Goal: Task Accomplishment & Management: Manage account settings

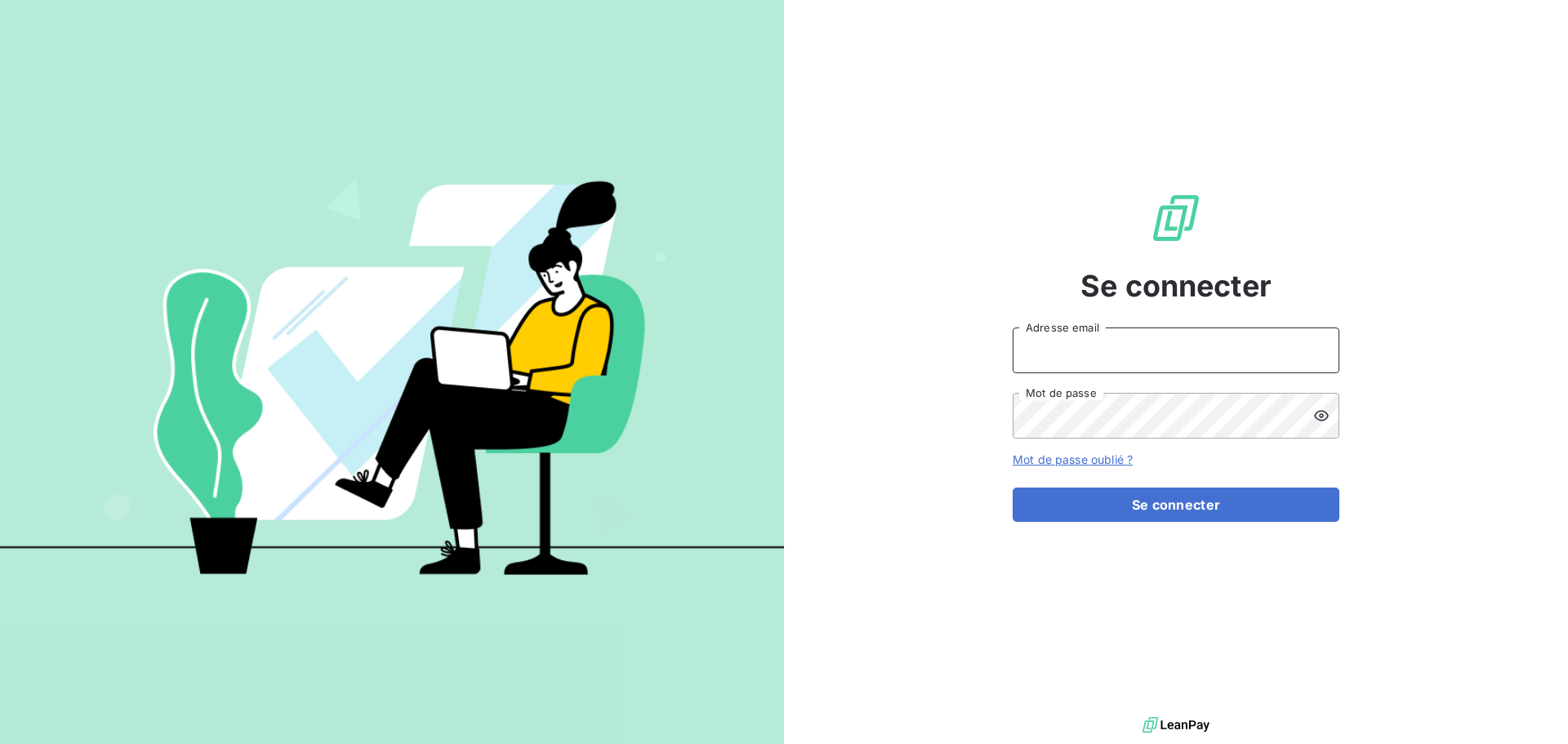
click at [1083, 350] on input "Adresse email" at bounding box center [1176, 351] width 327 height 46
type input "shesry@oet.fr"
click at [1013, 488] on button "Se connecter" at bounding box center [1176, 505] width 327 height 35
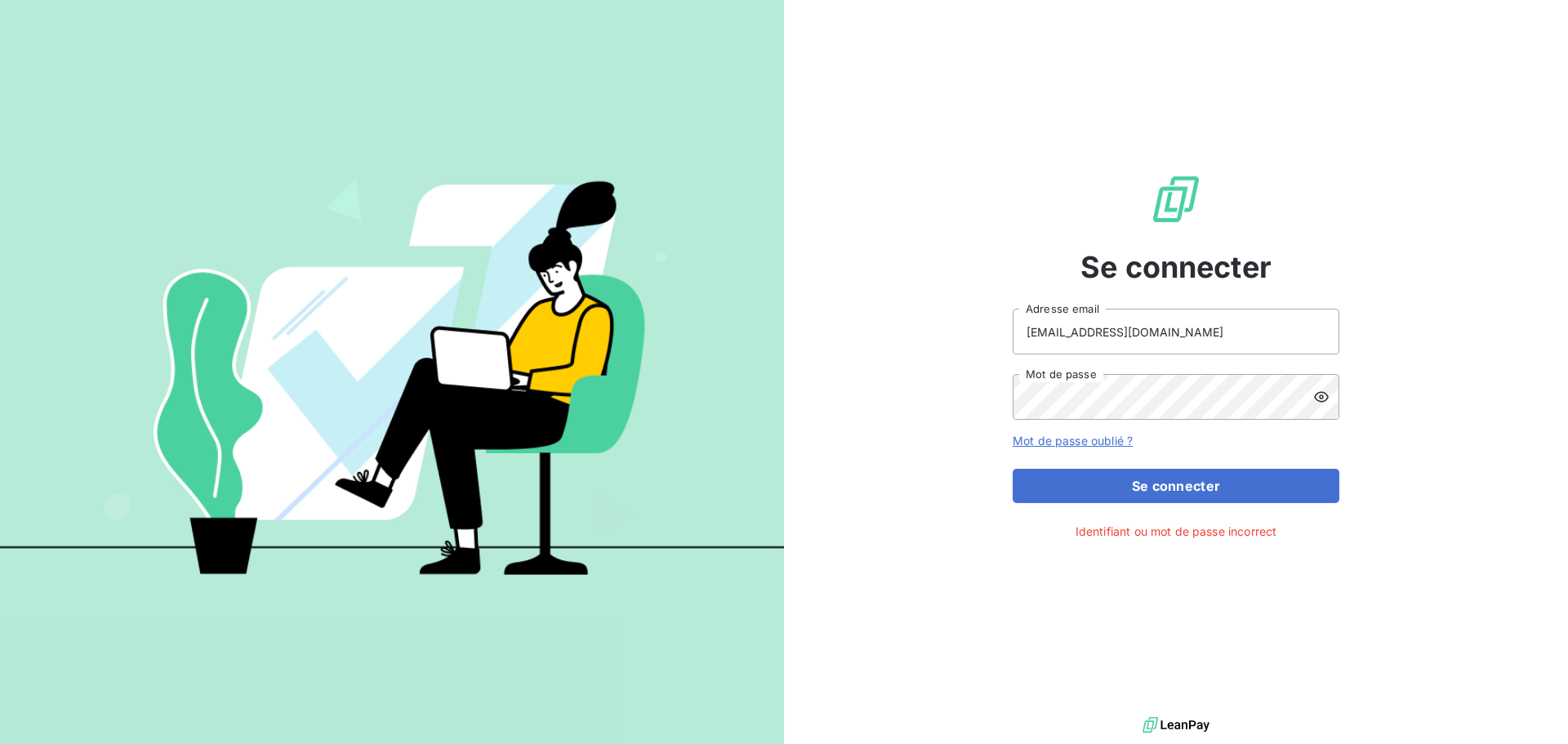
click at [1318, 398] on icon at bounding box center [1322, 396] width 16 height 16
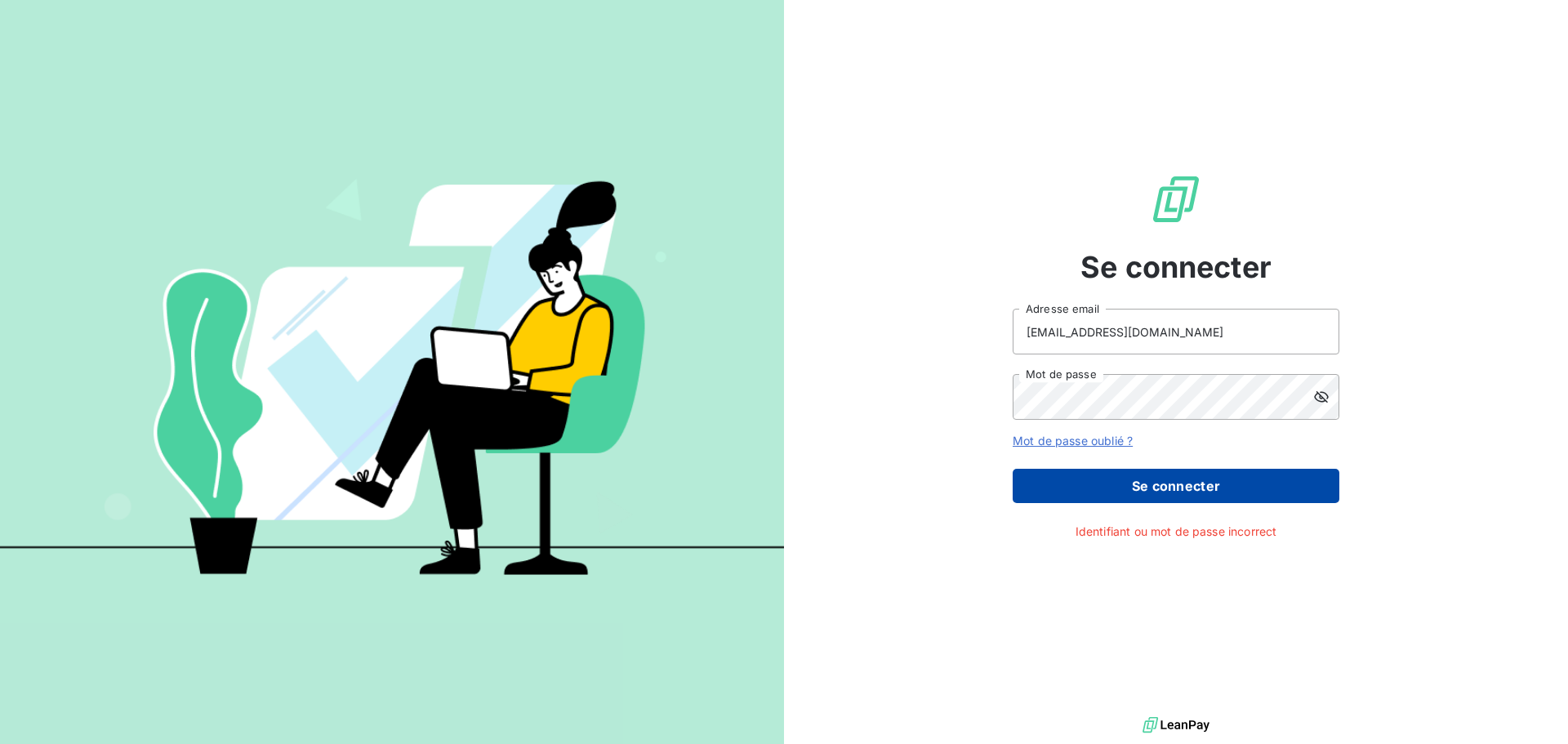
click at [1076, 477] on button "Se connecter" at bounding box center [1176, 486] width 327 height 35
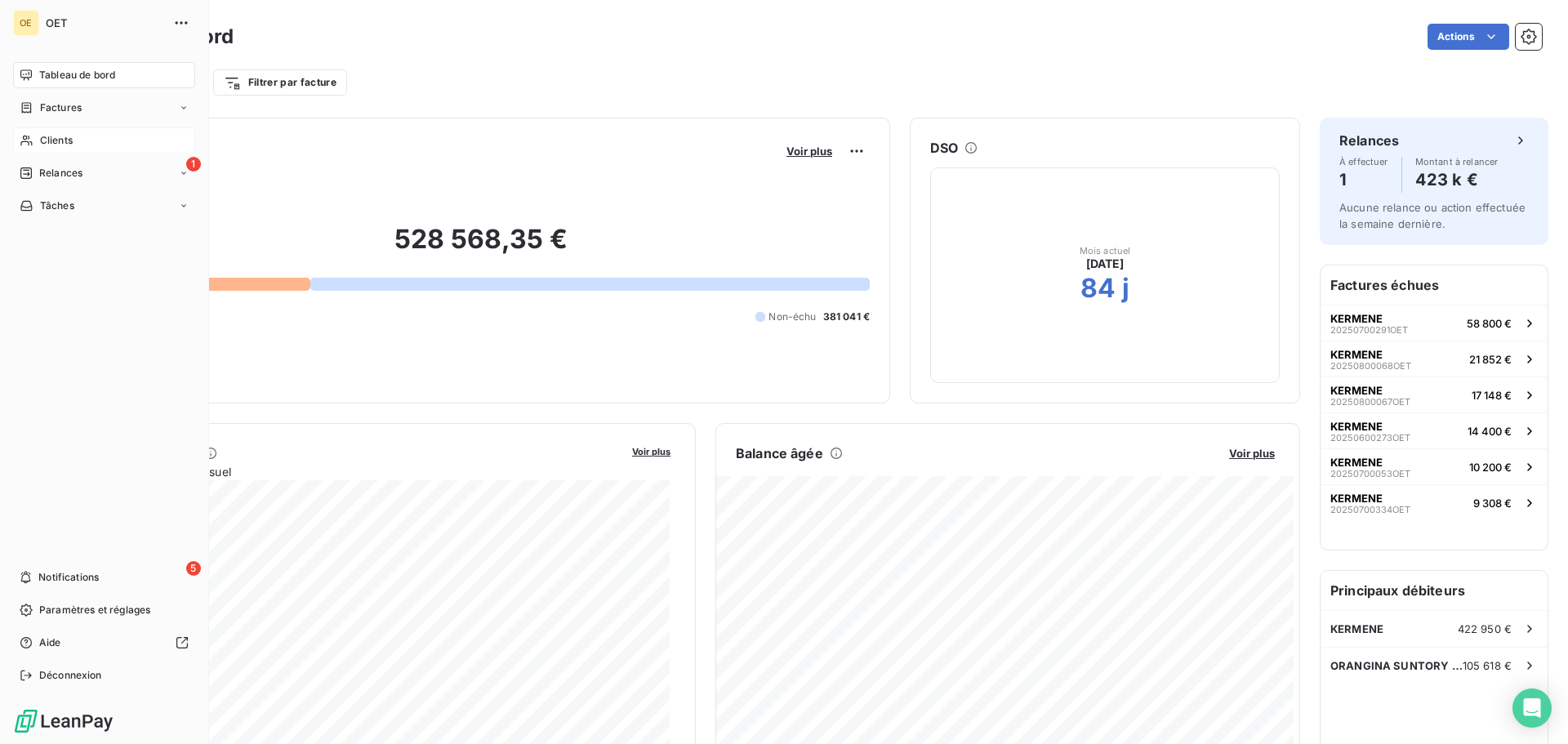
click at [54, 139] on span "Clients" at bounding box center [57, 140] width 33 height 14
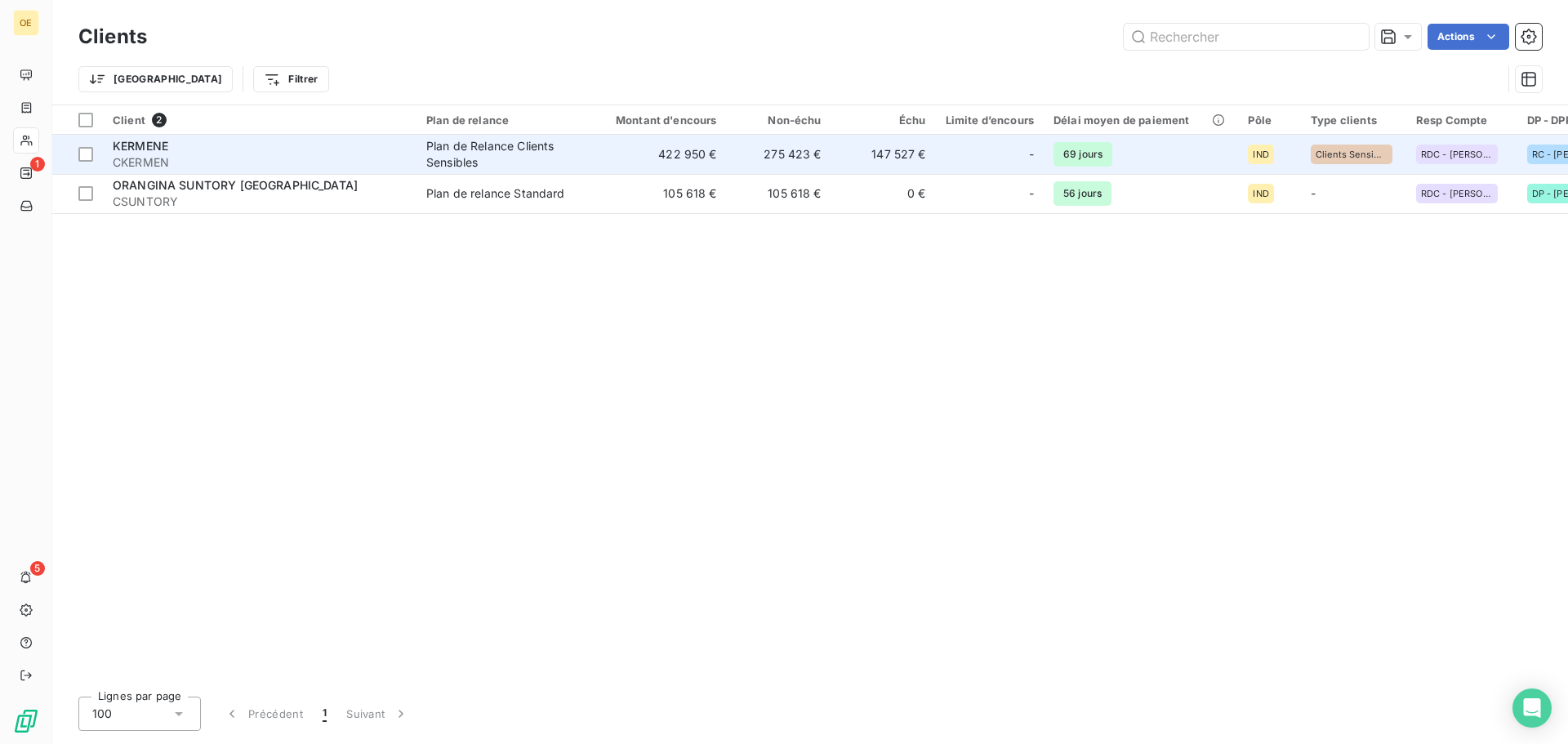
click at [493, 150] on div "Plan de Relance Clients Sensibles" at bounding box center [502, 154] width 151 height 33
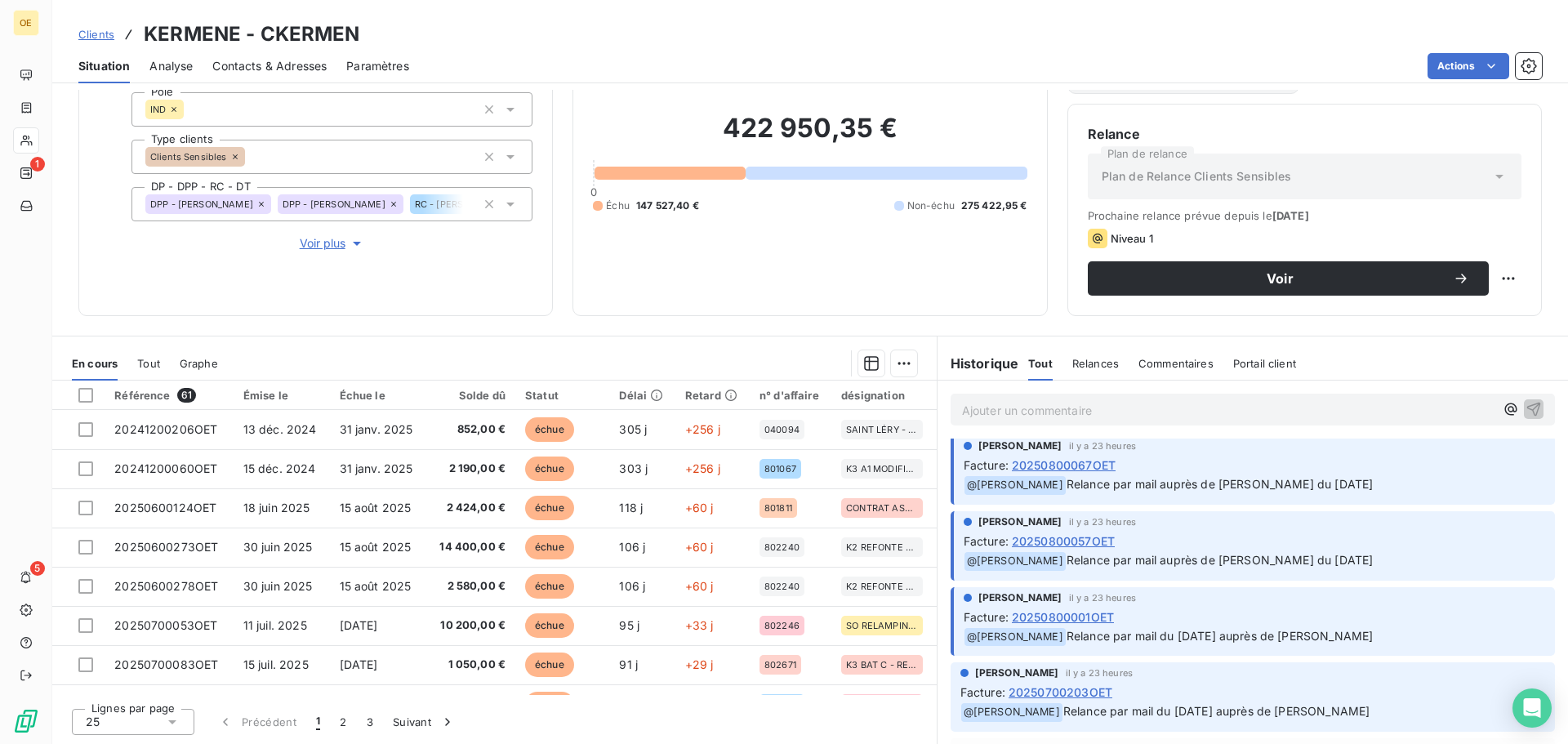
scroll to position [81, 0]
click at [1079, 620] on span "20250800001OET" at bounding box center [1063, 617] width 102 height 17
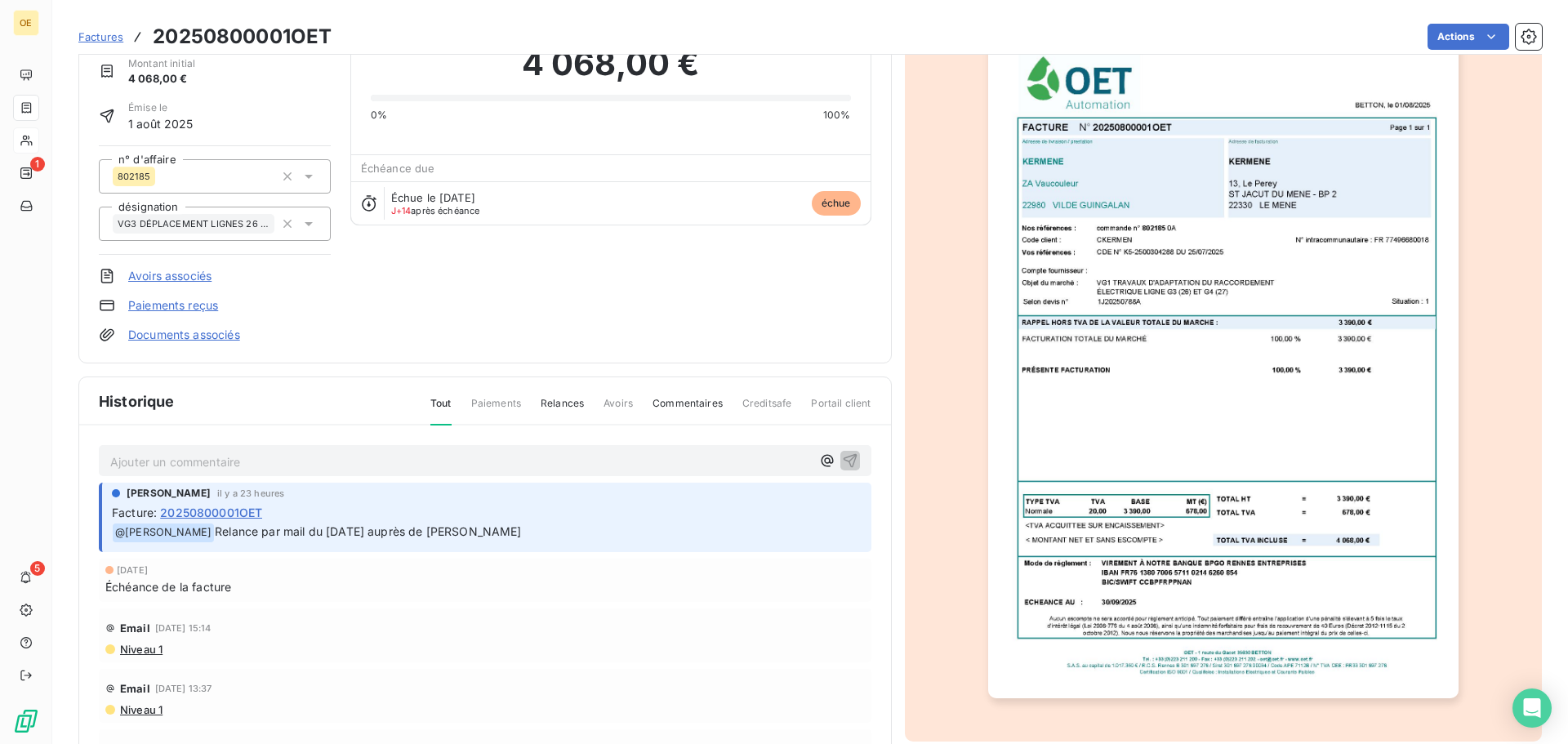
scroll to position [113, 0]
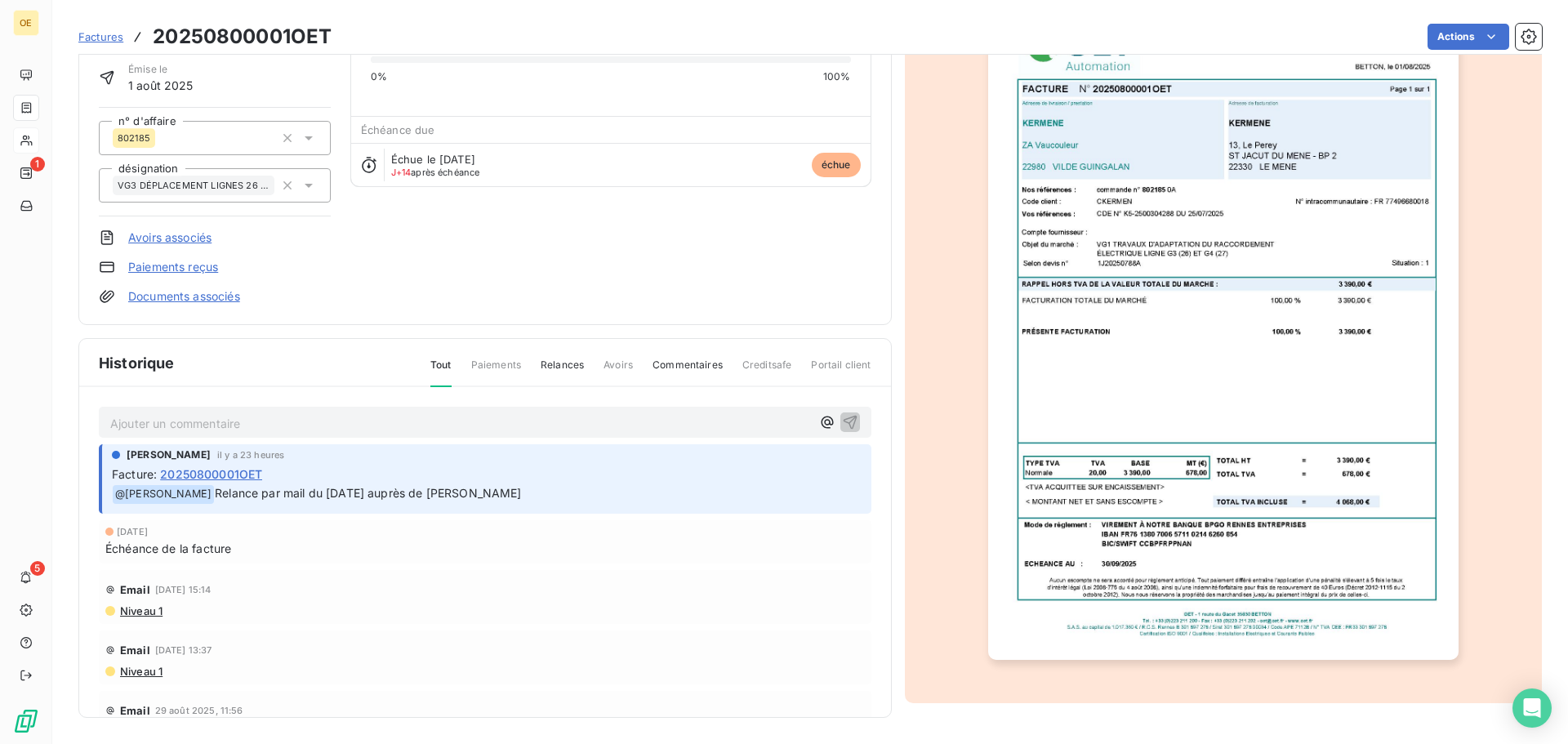
click at [1170, 236] on img "button" at bounding box center [1224, 327] width 471 height 664
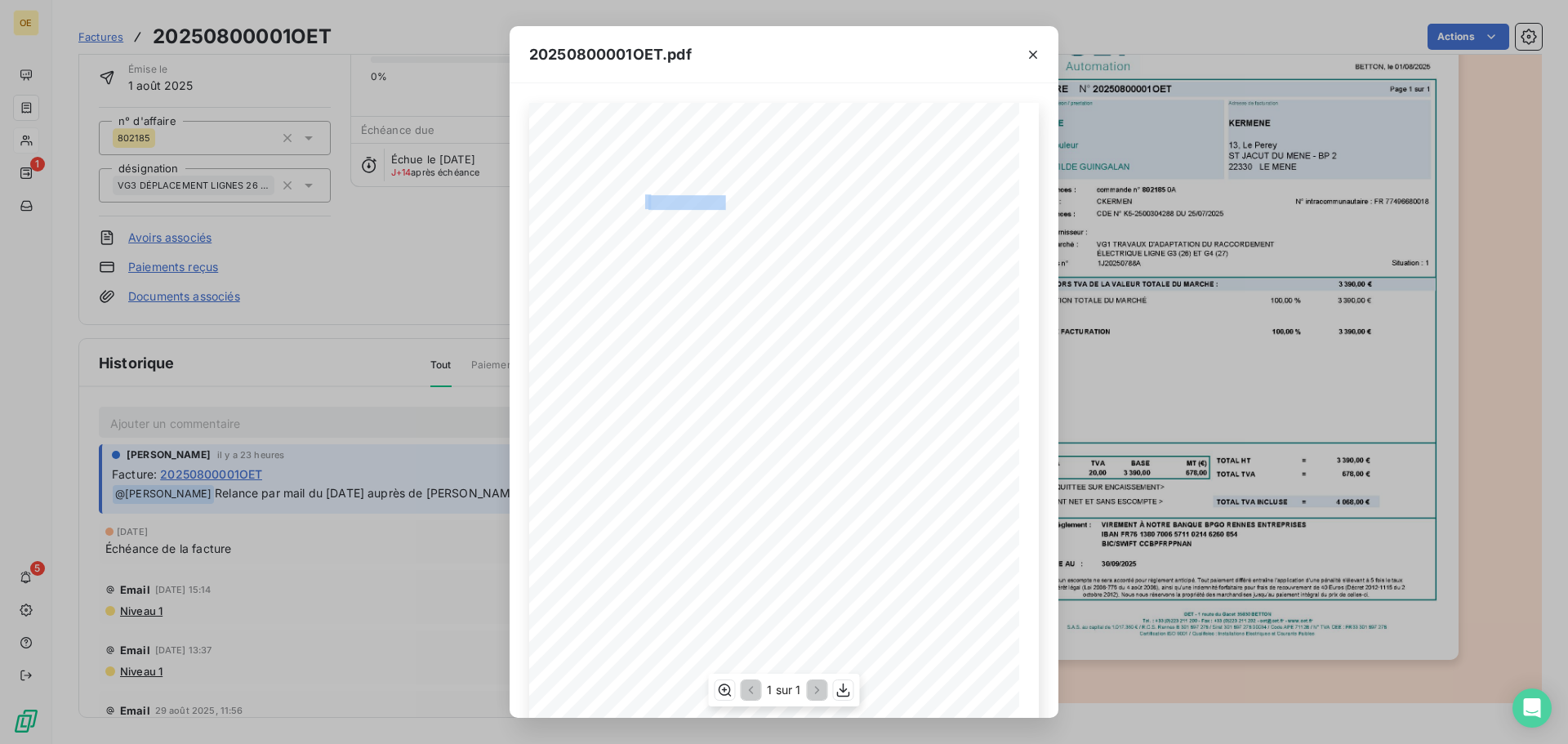
drag, startPoint x: 718, startPoint y: 201, endPoint x: 640, endPoint y: 200, distance: 78.0
click at [640, 200] on div "BETTON, le 01/08/2025 FACTURE N° 20250800001OET Page 1 sur 1 commande n° 802185…" at bounding box center [784, 449] width 490 height 692
copy div "20250800001OE"
click at [1032, 52] on icon "button" at bounding box center [1033, 55] width 16 height 16
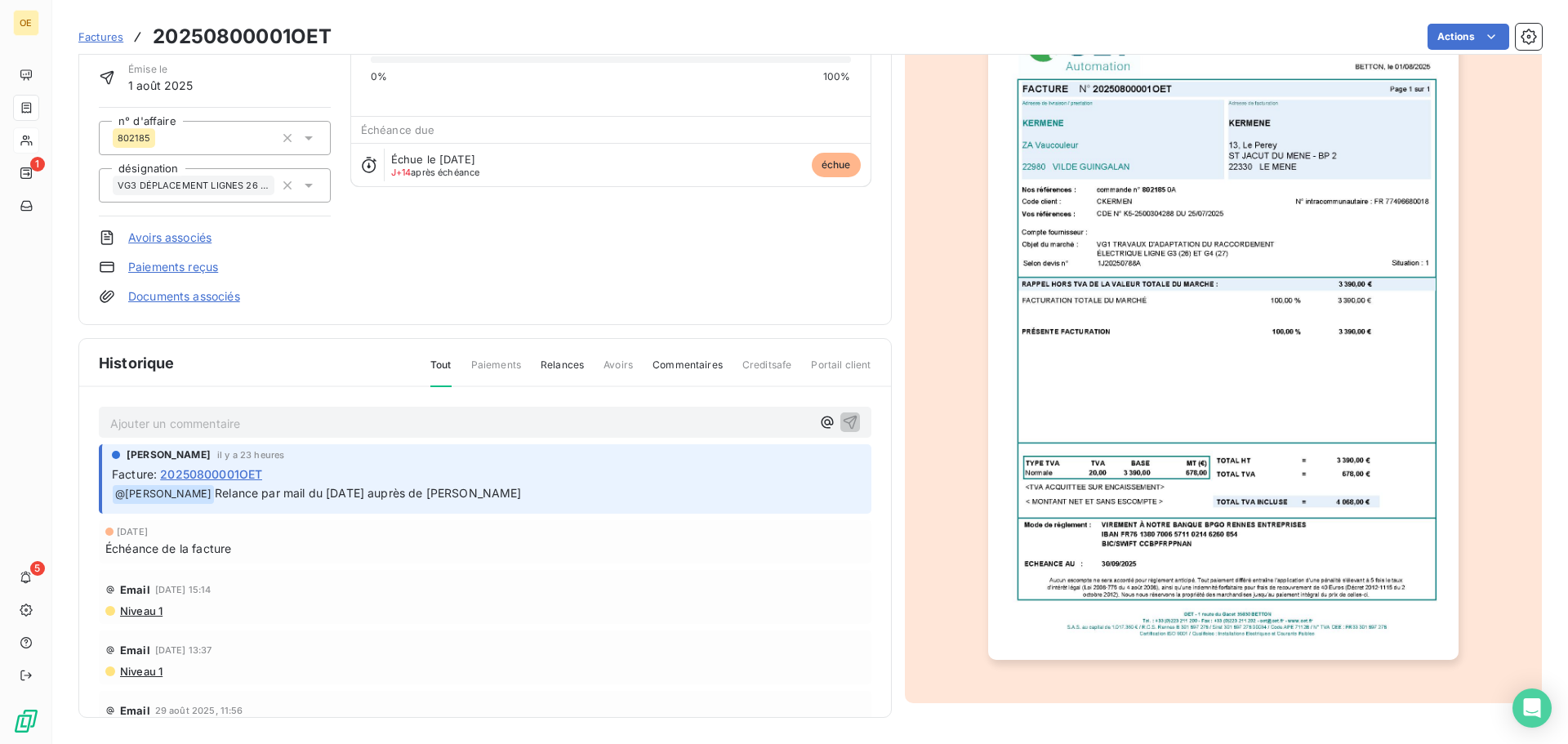
scroll to position [0, 0]
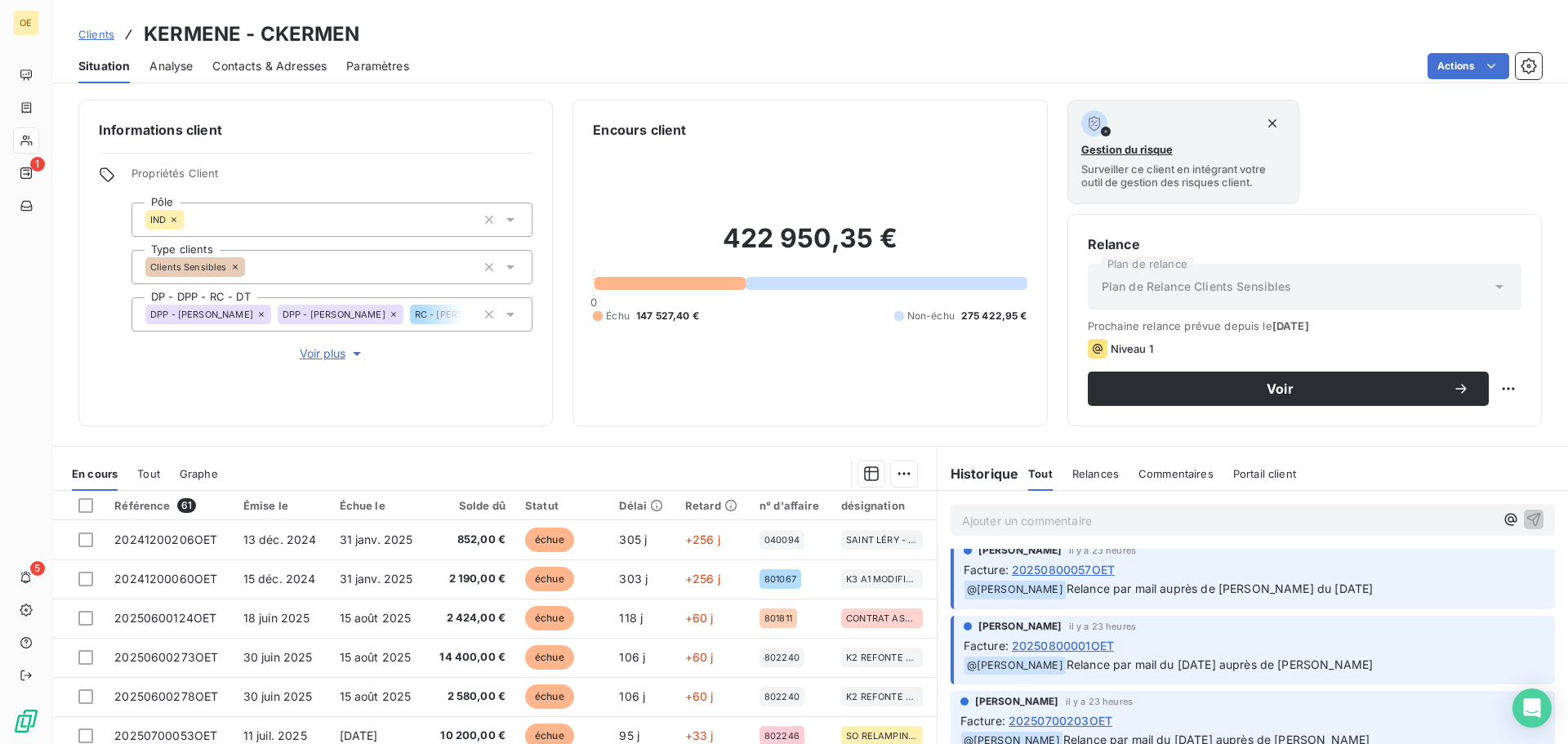
scroll to position [81, 0]
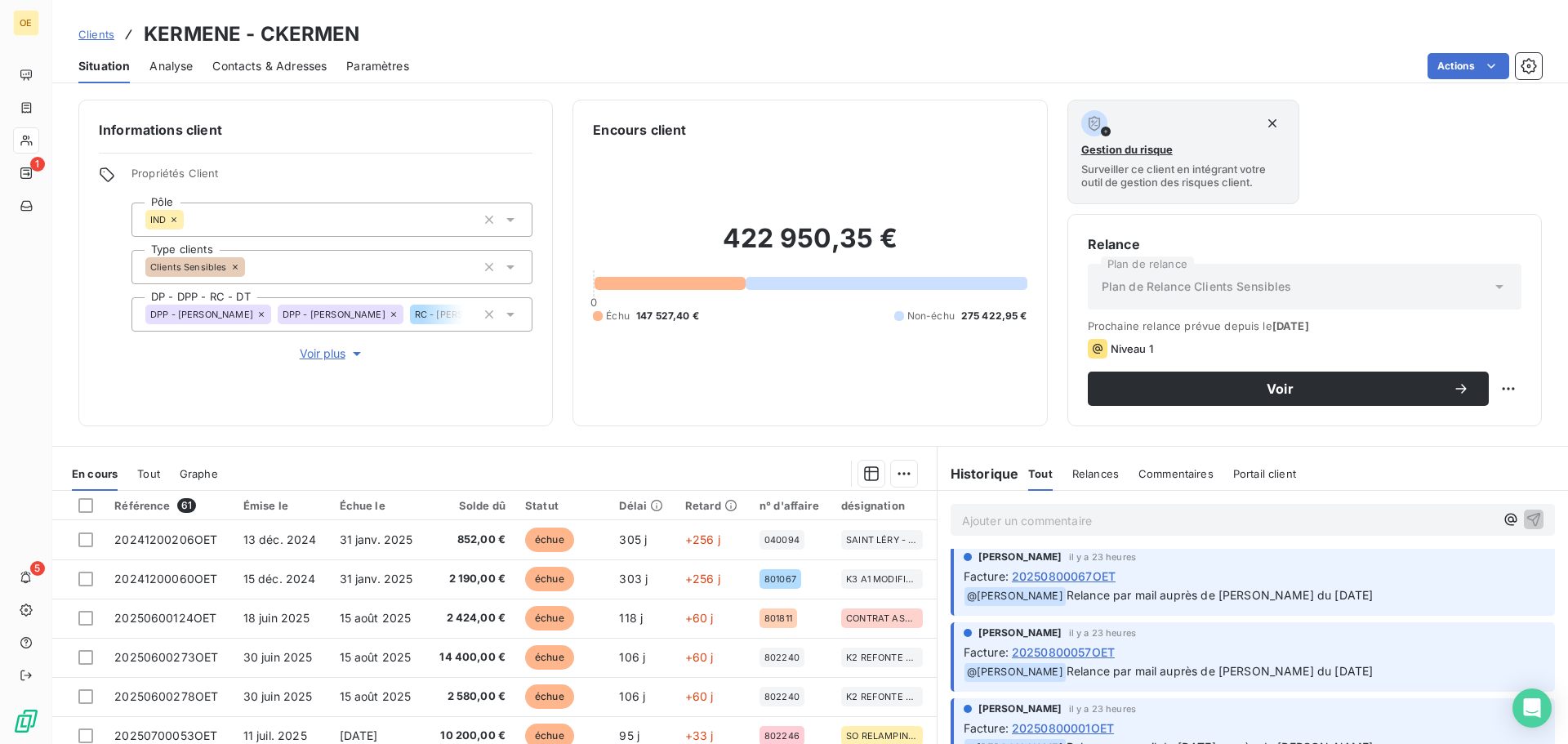
click at [1088, 651] on span "20250800057OET" at bounding box center [1063, 652] width 103 height 17
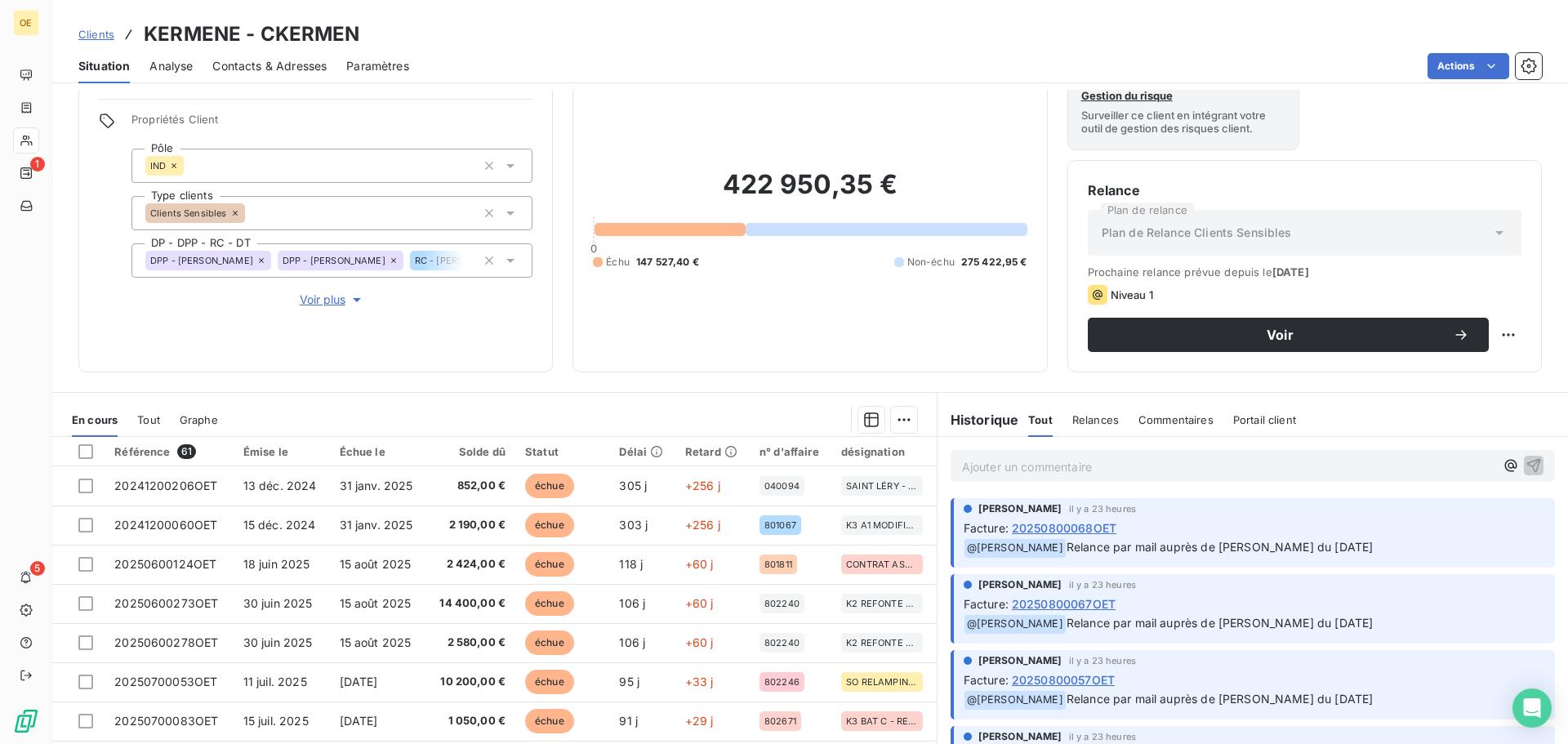
scroll to position [110, 0]
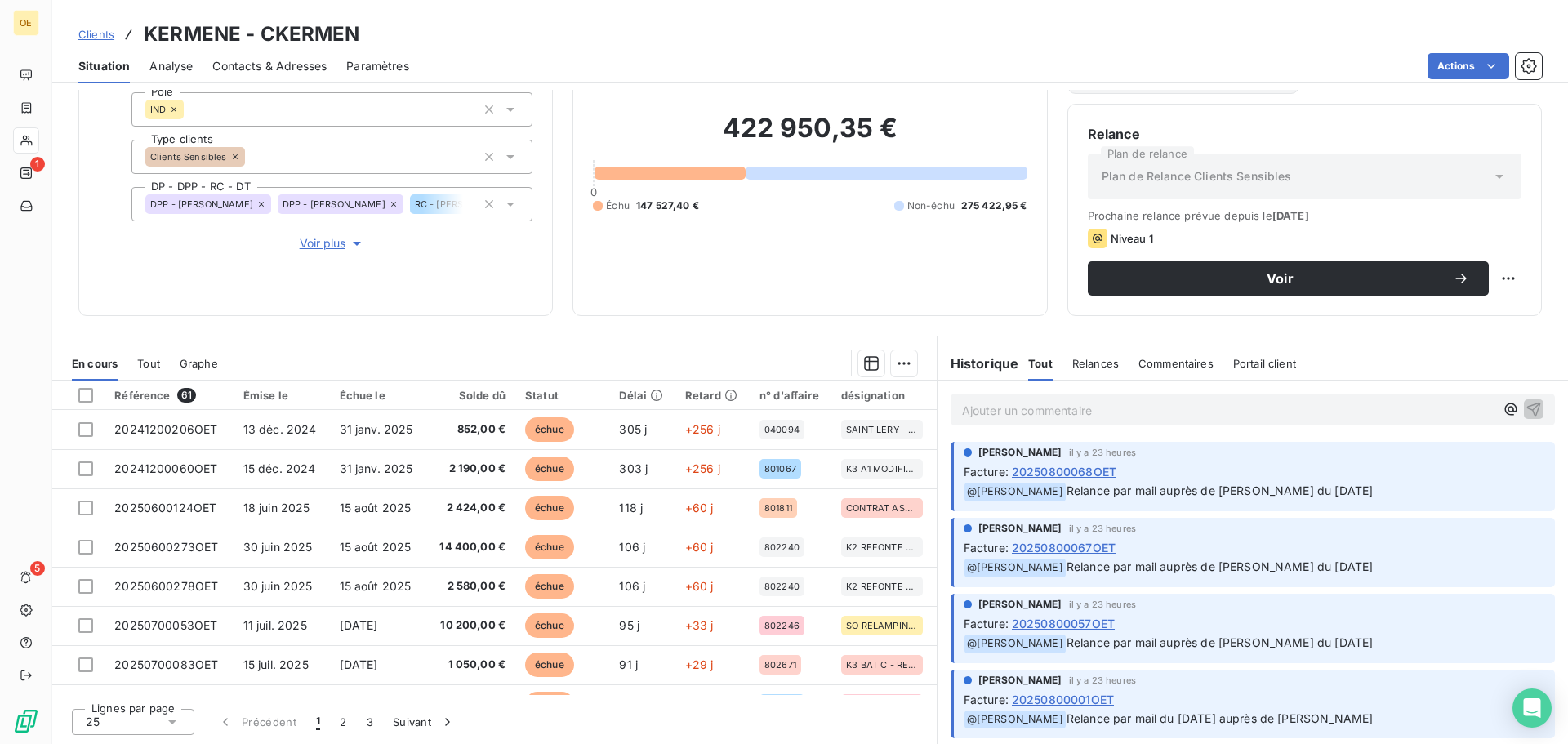
click at [1095, 545] on span "20250800067OET" at bounding box center [1064, 547] width 104 height 17
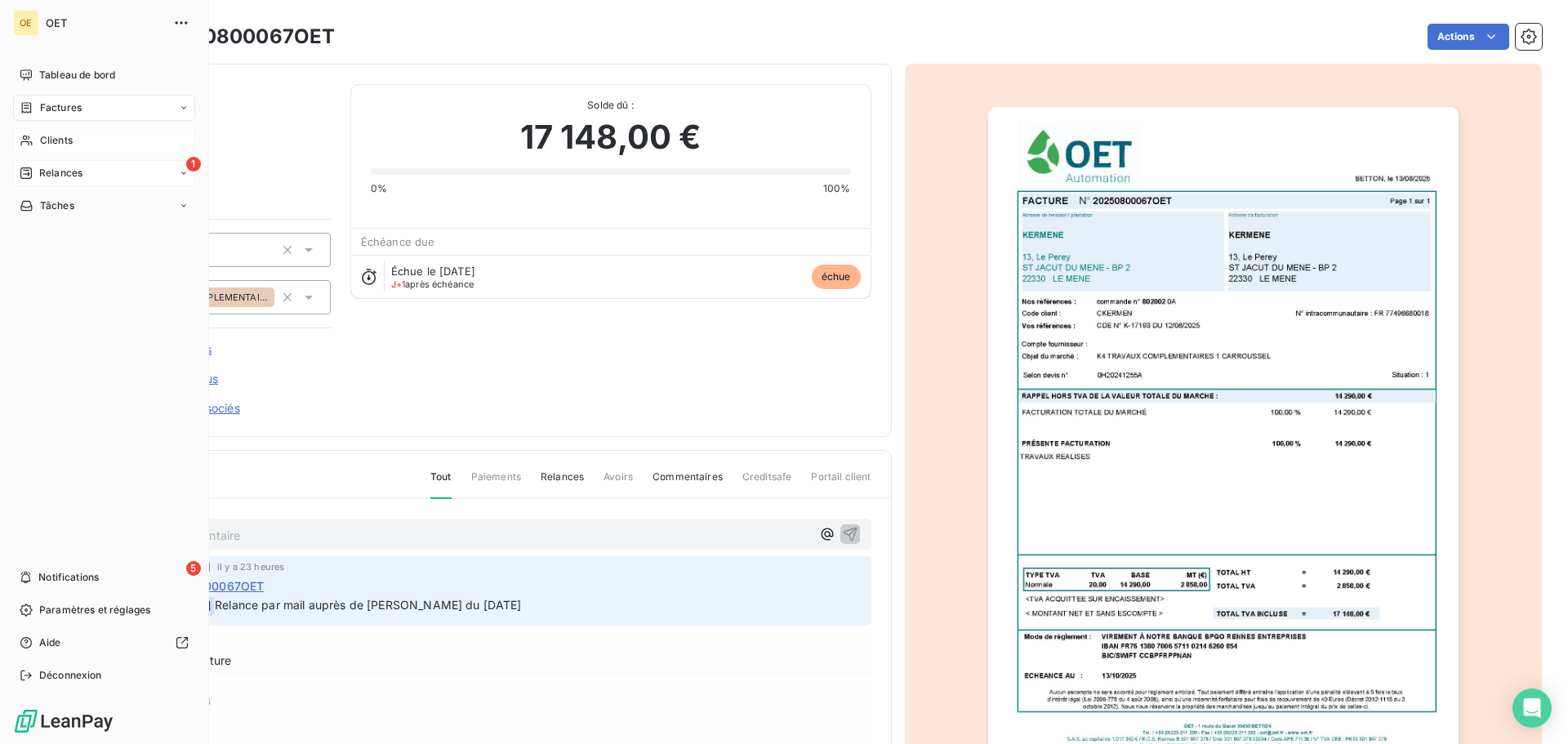
click at [54, 175] on span "Relances" at bounding box center [60, 173] width 43 height 14
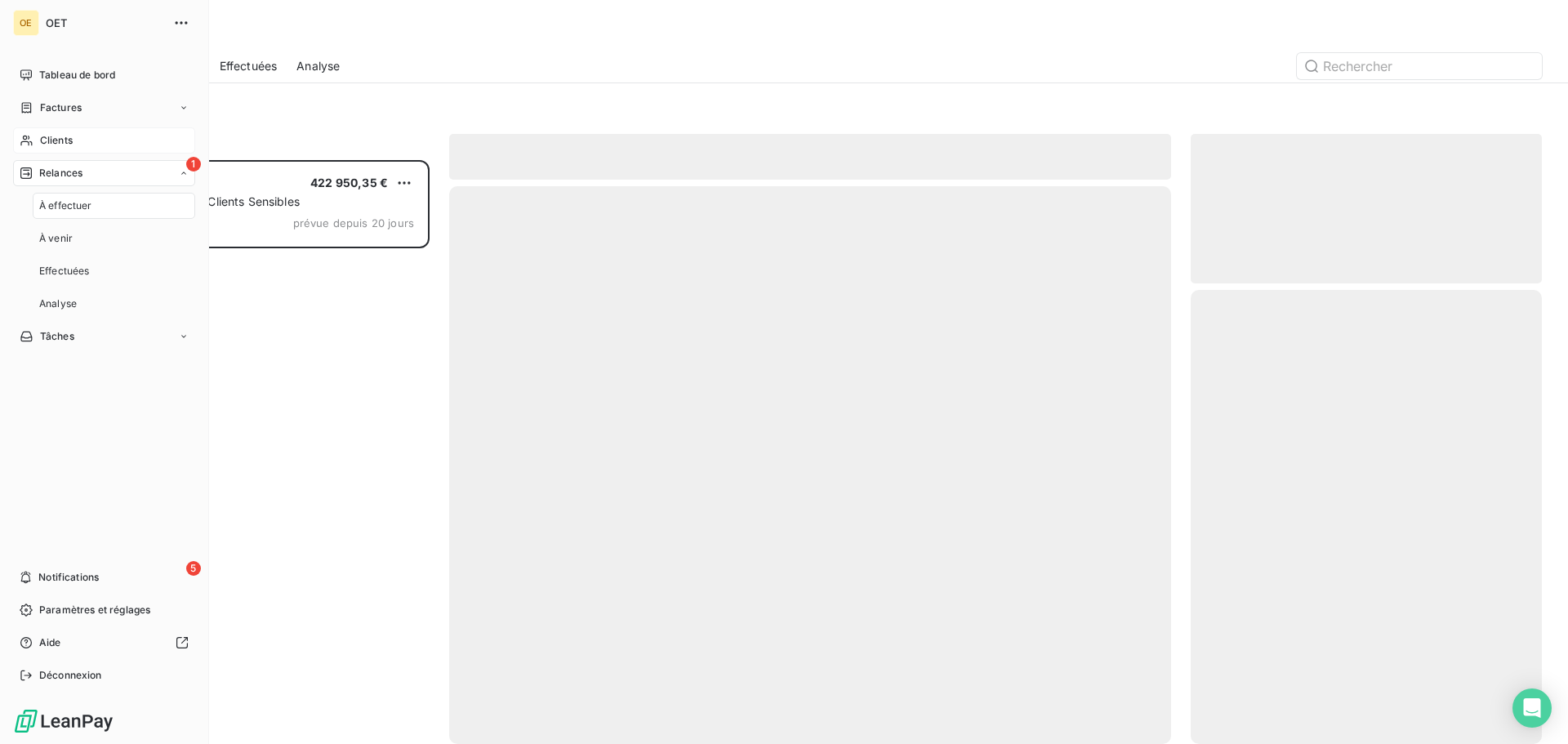
scroll to position [571, 339]
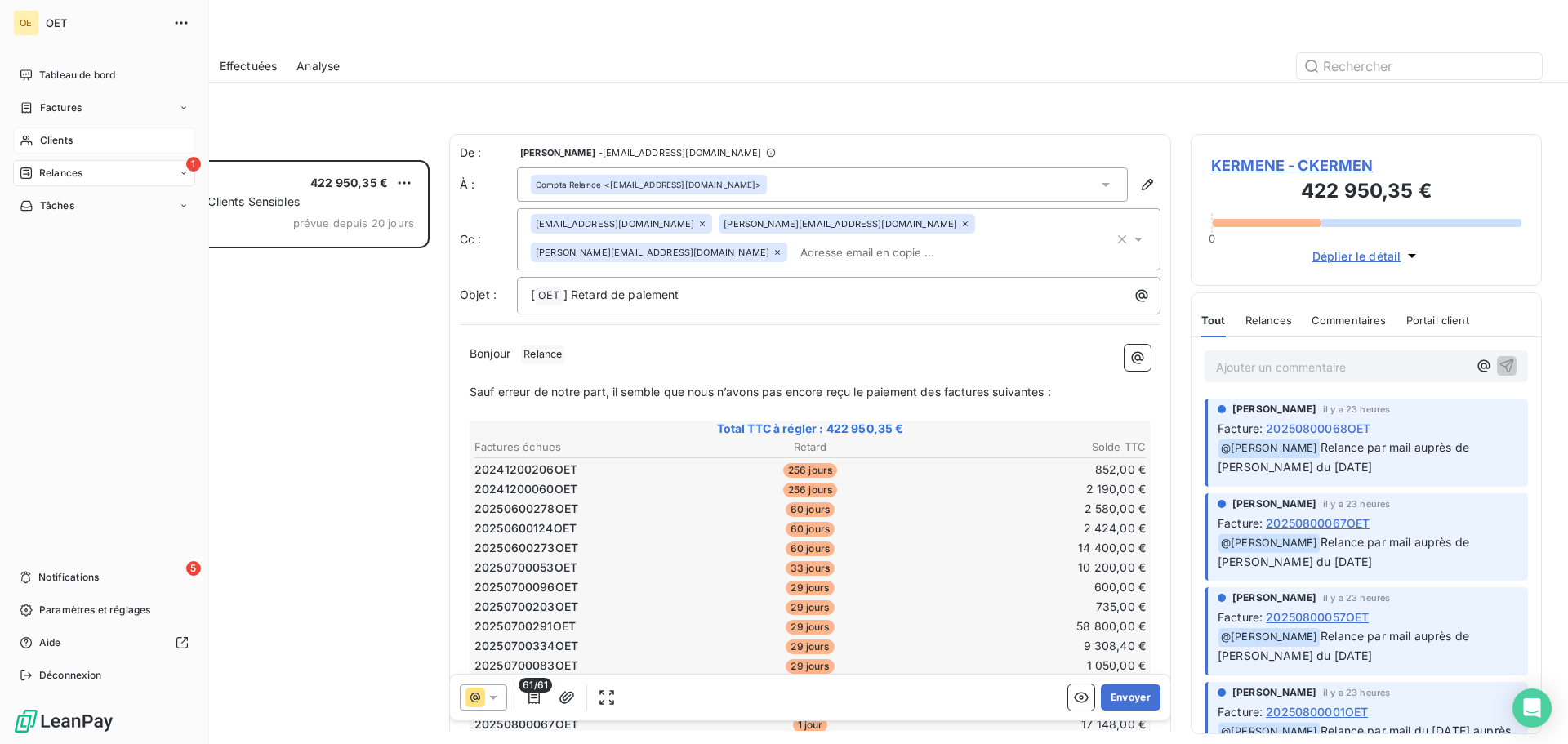
click at [177, 174] on div "1 Relances" at bounding box center [105, 173] width 182 height 26
click at [91, 206] on span "À effectuer" at bounding box center [65, 205] width 53 height 14
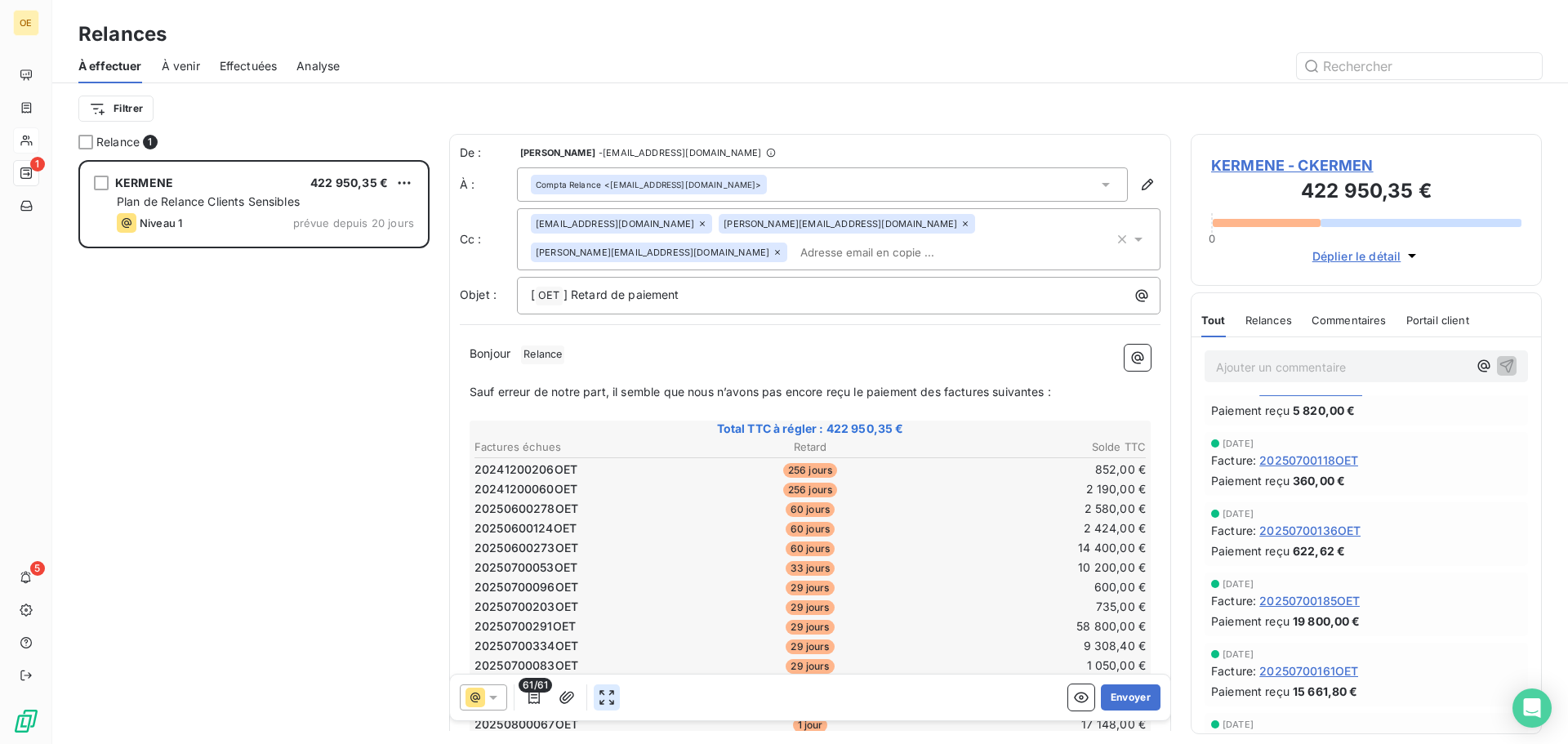
click at [596, 693] on button "button" at bounding box center [606, 697] width 26 height 26
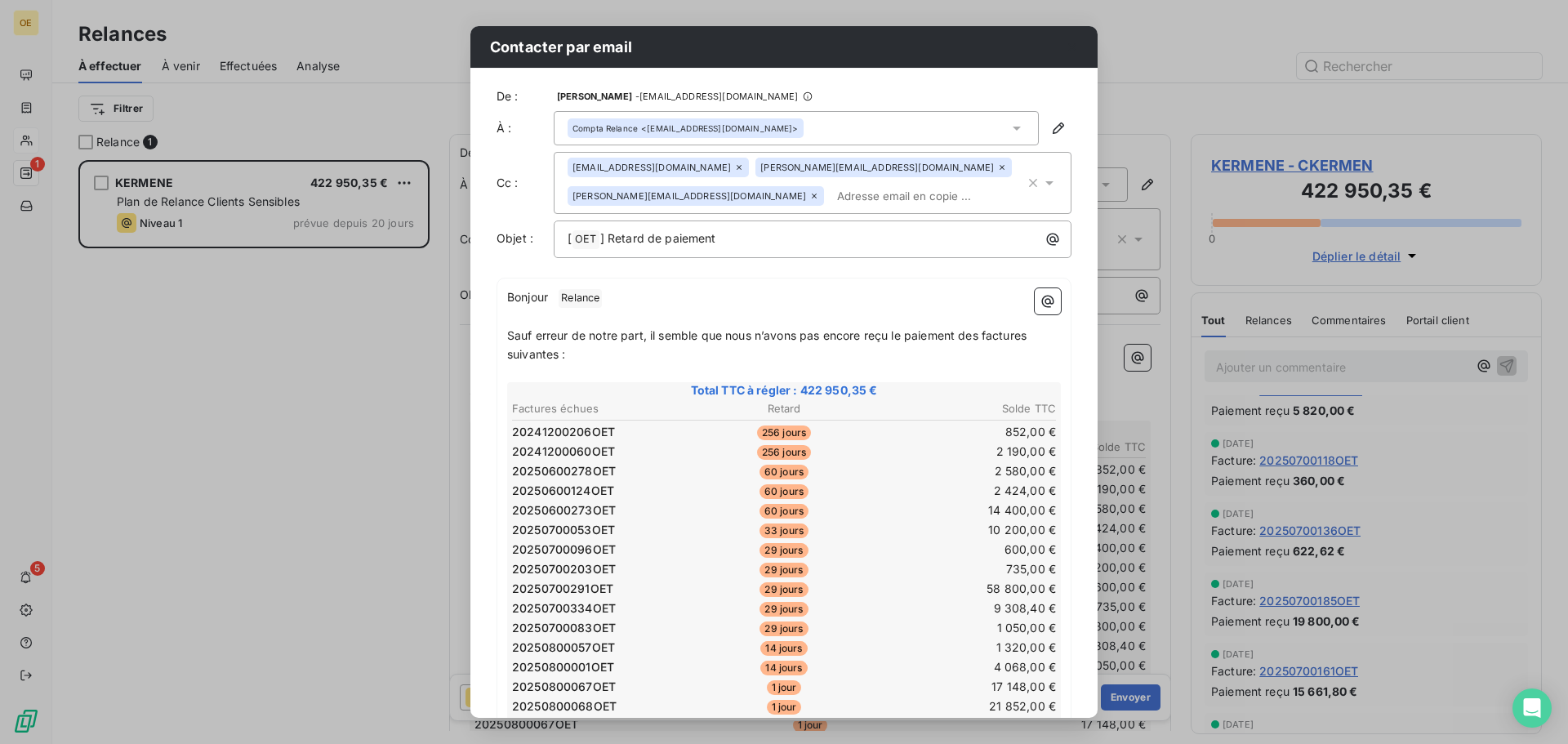
click at [1049, 46] on div at bounding box center [1072, 46] width 51 height 41
click at [1139, 38] on div "Contacter par email De : Stéphen HESRY - rappels@leanpay.io À : Compta Relance …" at bounding box center [784, 372] width 1568 height 744
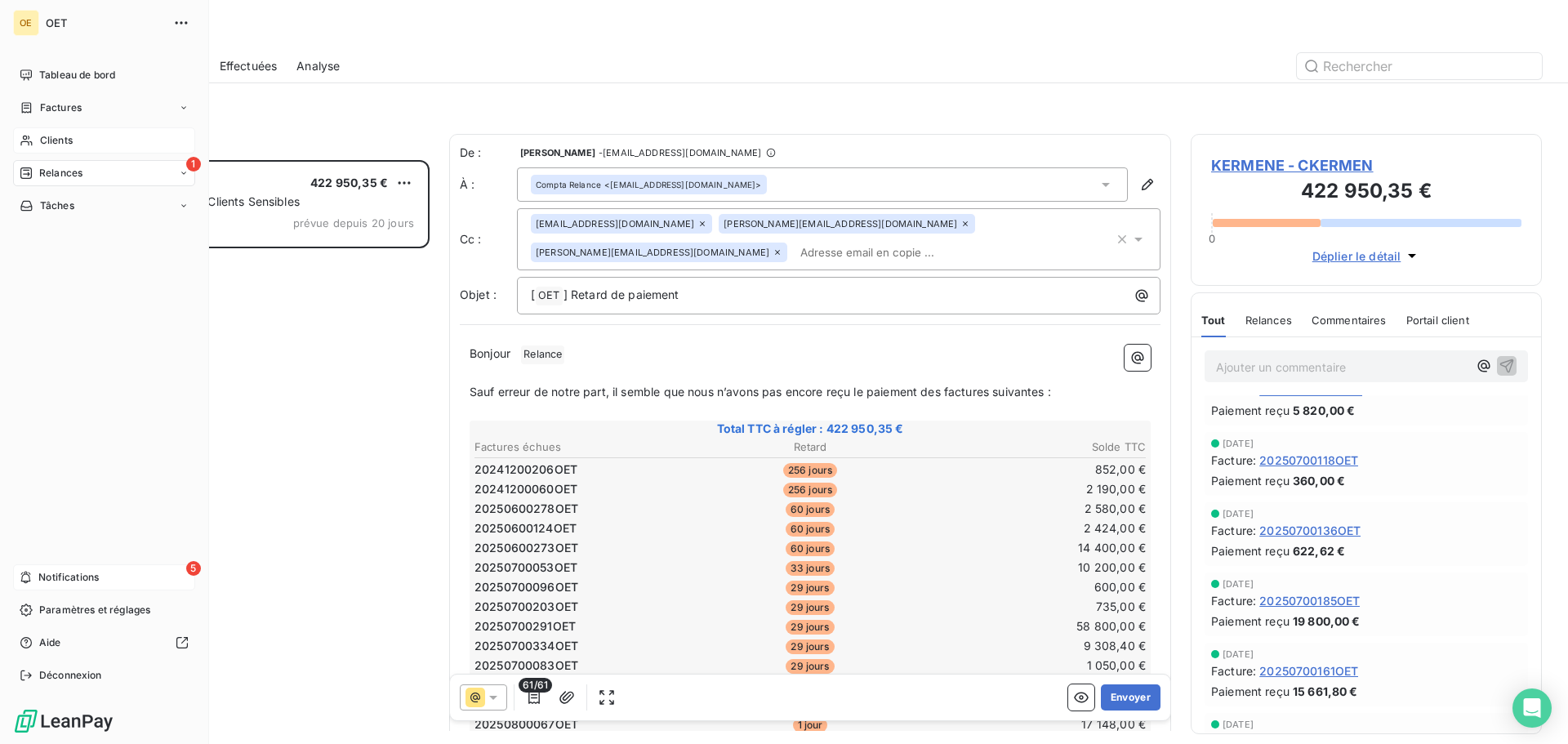
click at [82, 584] on span "Notifications" at bounding box center [68, 577] width 60 height 14
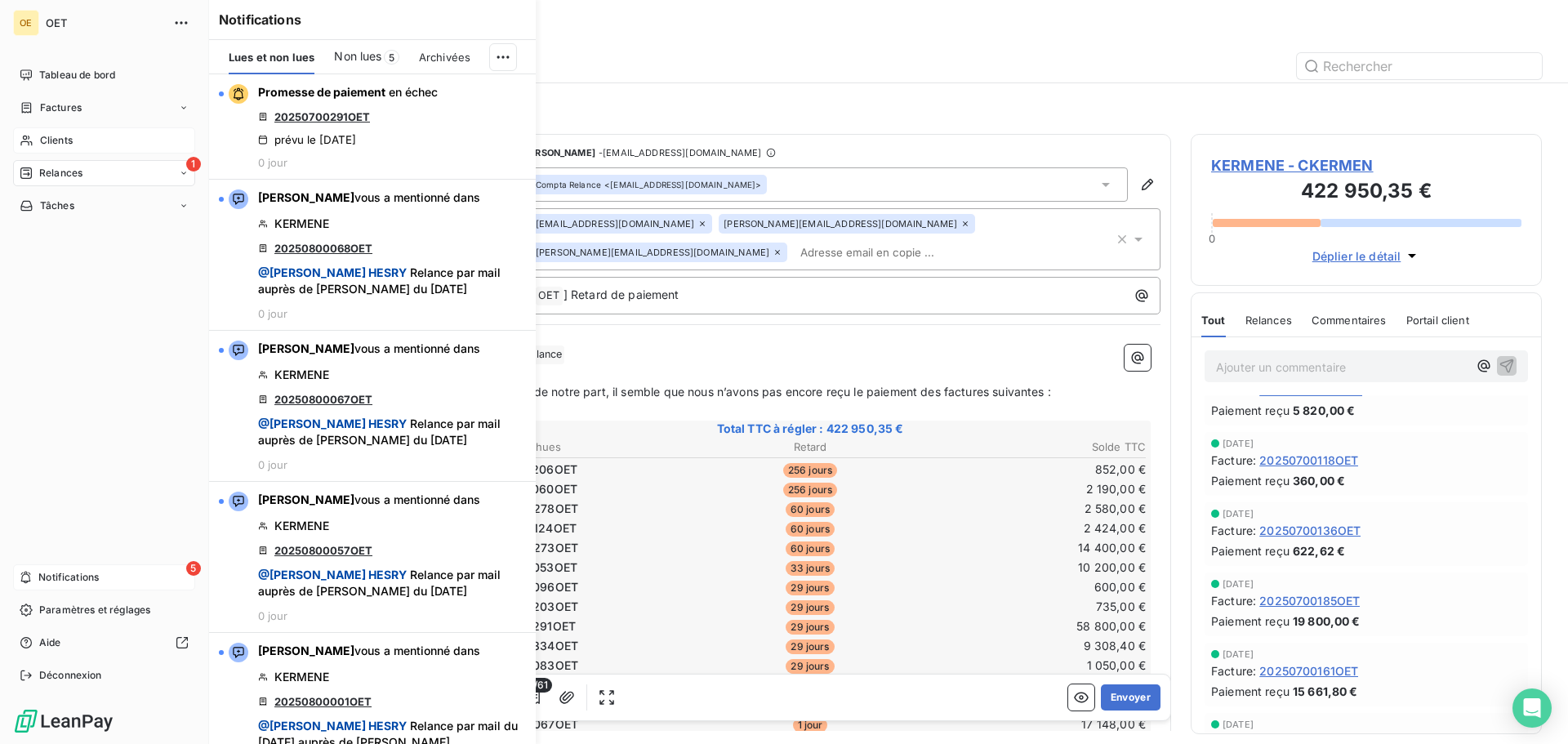
click at [79, 581] on span "Notifications" at bounding box center [68, 577] width 60 height 14
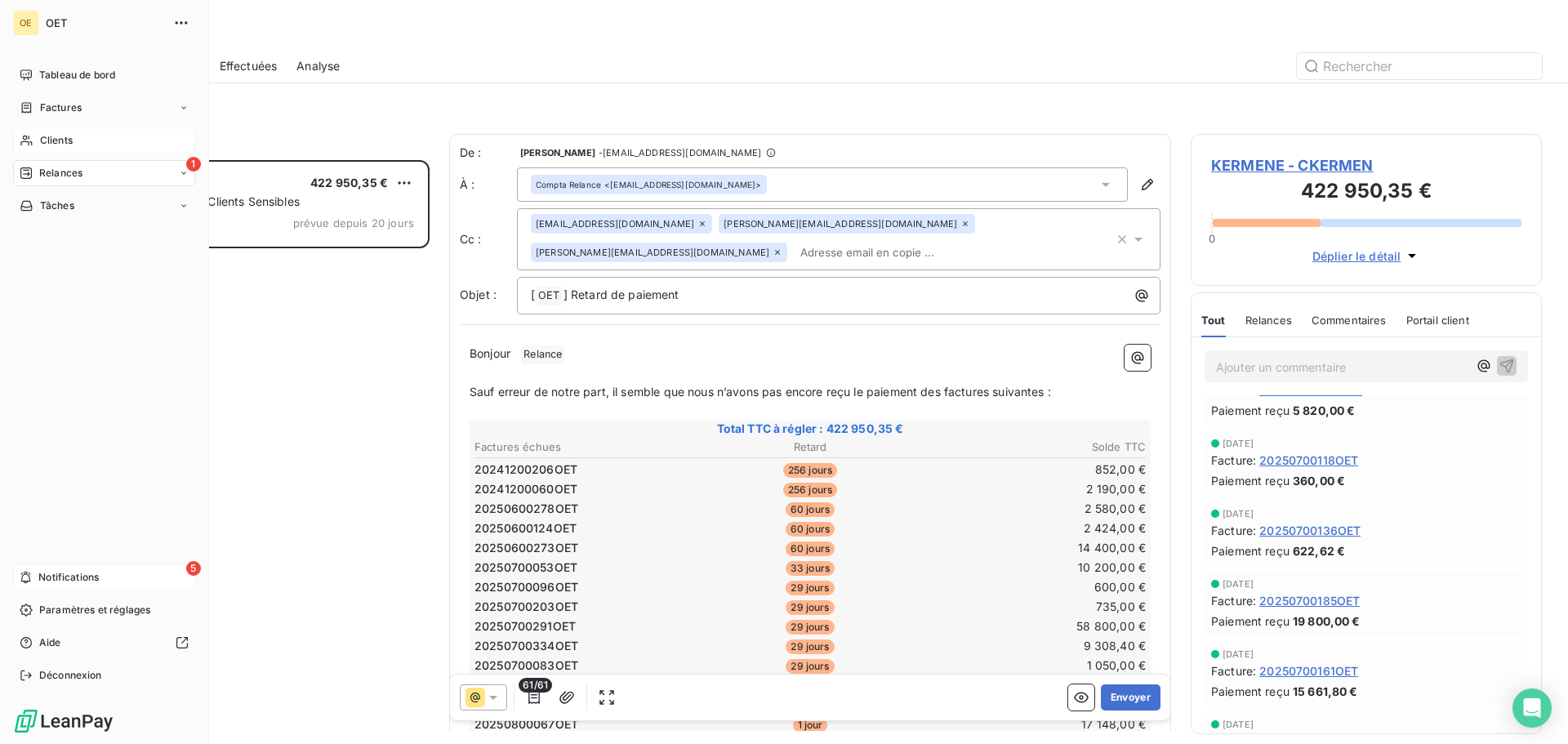
click at [85, 579] on span "Notifications" at bounding box center [68, 577] width 60 height 14
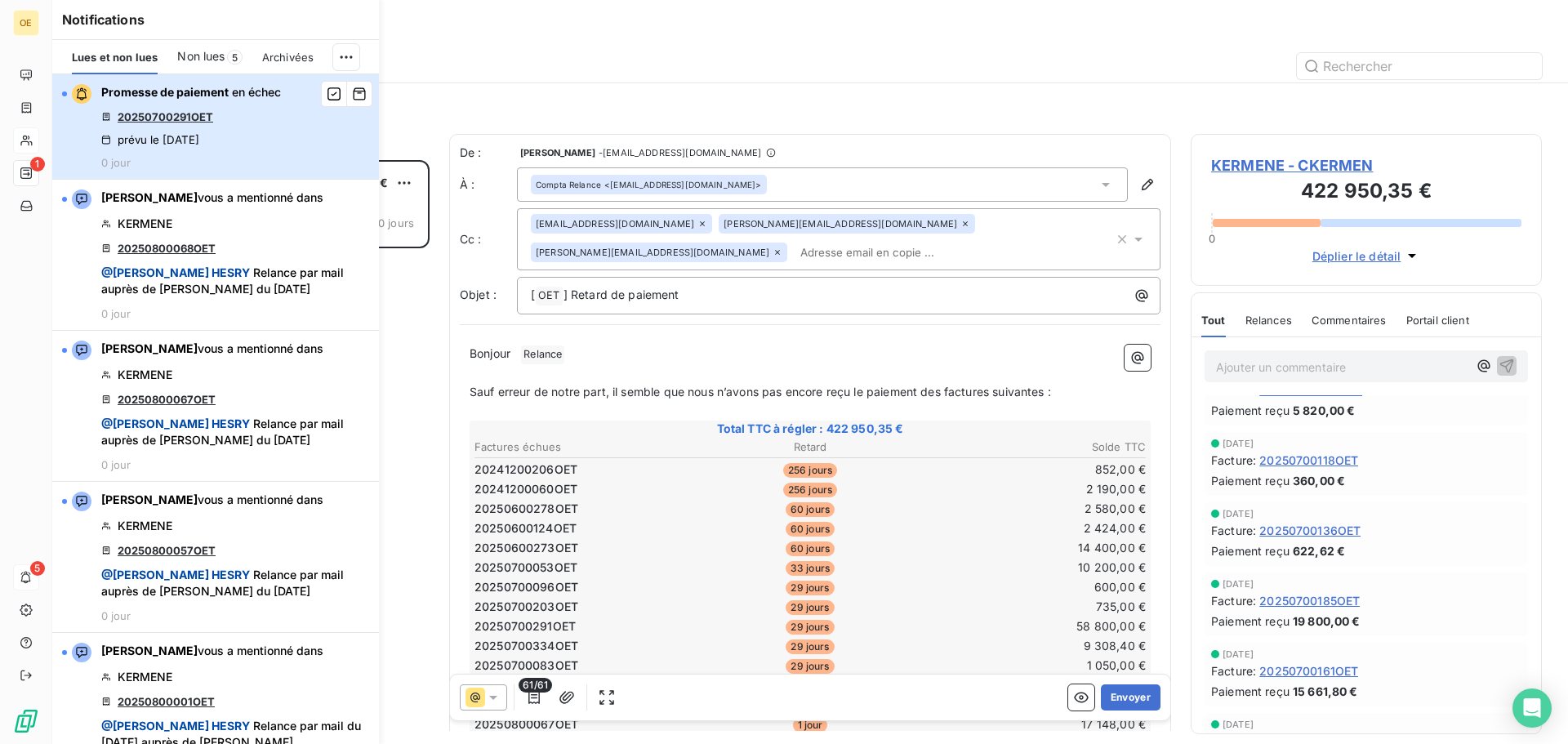
click at [262, 127] on div "Promesse de paiement en échec 20250700291OET prévu le 13 oct. 2025 0 jour" at bounding box center [191, 127] width 179 height 85
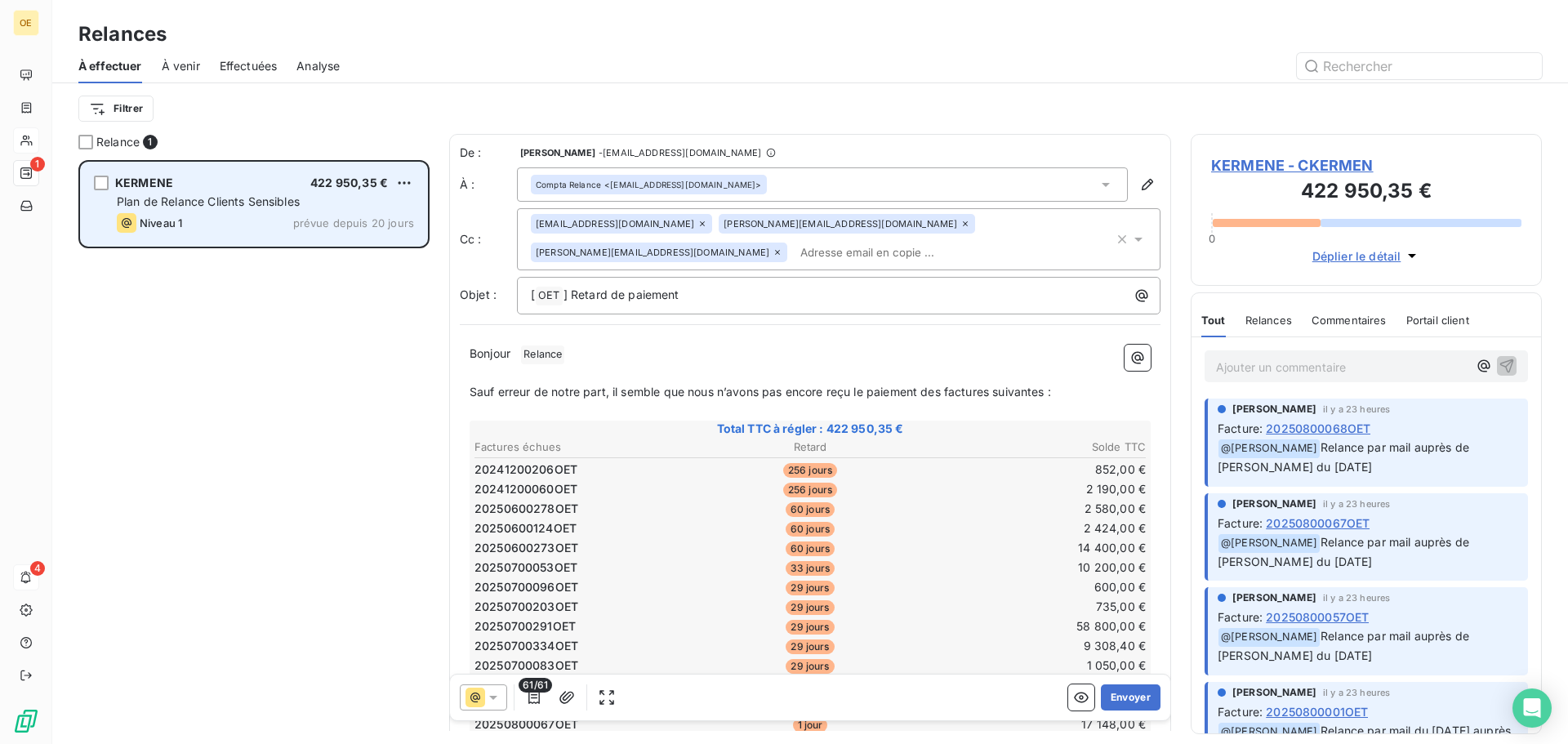
scroll to position [571, 339]
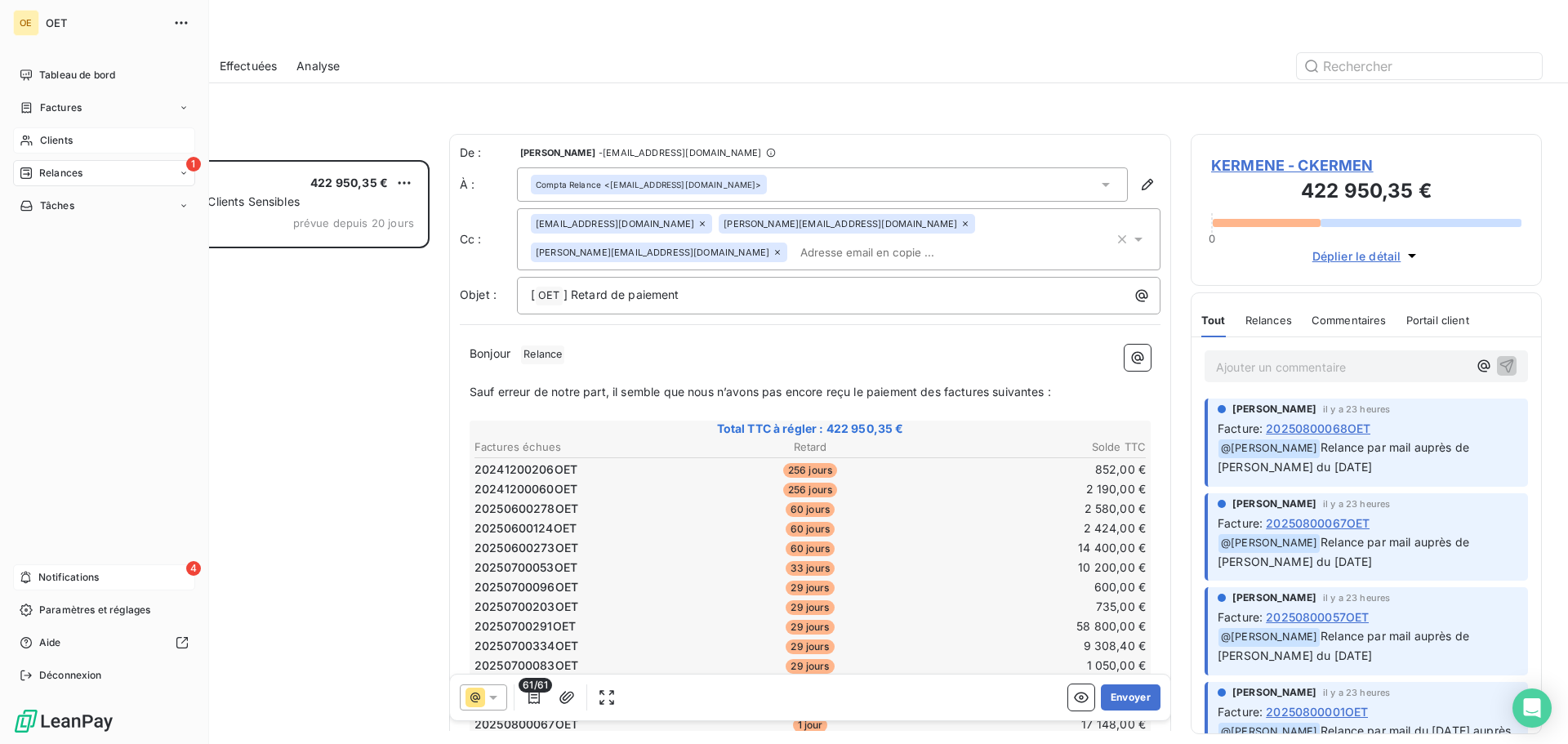
click at [85, 576] on span "Notifications" at bounding box center [68, 577] width 60 height 14
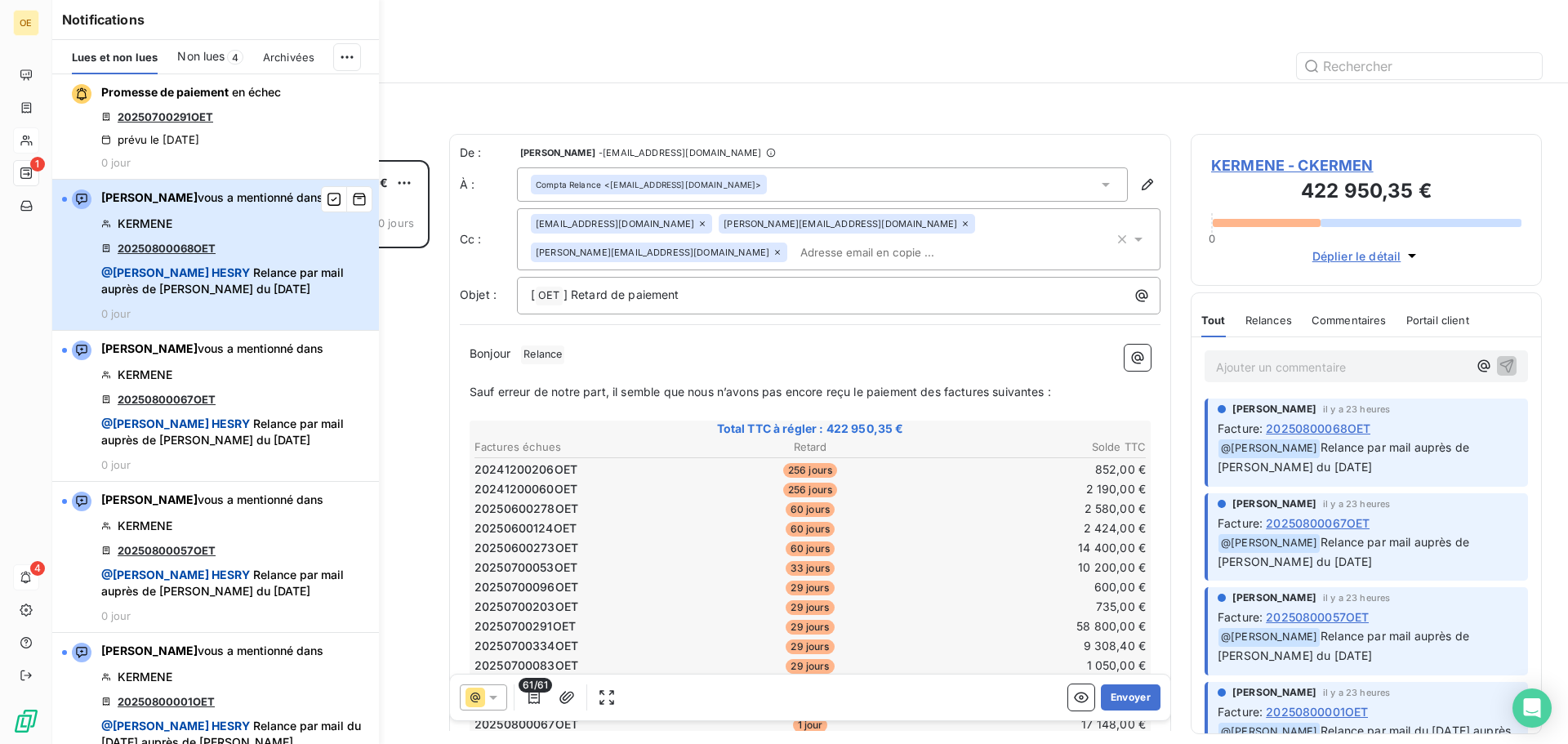
click at [274, 233] on div "Jean THISQUEN vous a mentionné dans KERMENE 20250800068OET @ Stéphen HESRY Rela…" at bounding box center [235, 255] width 268 height 130
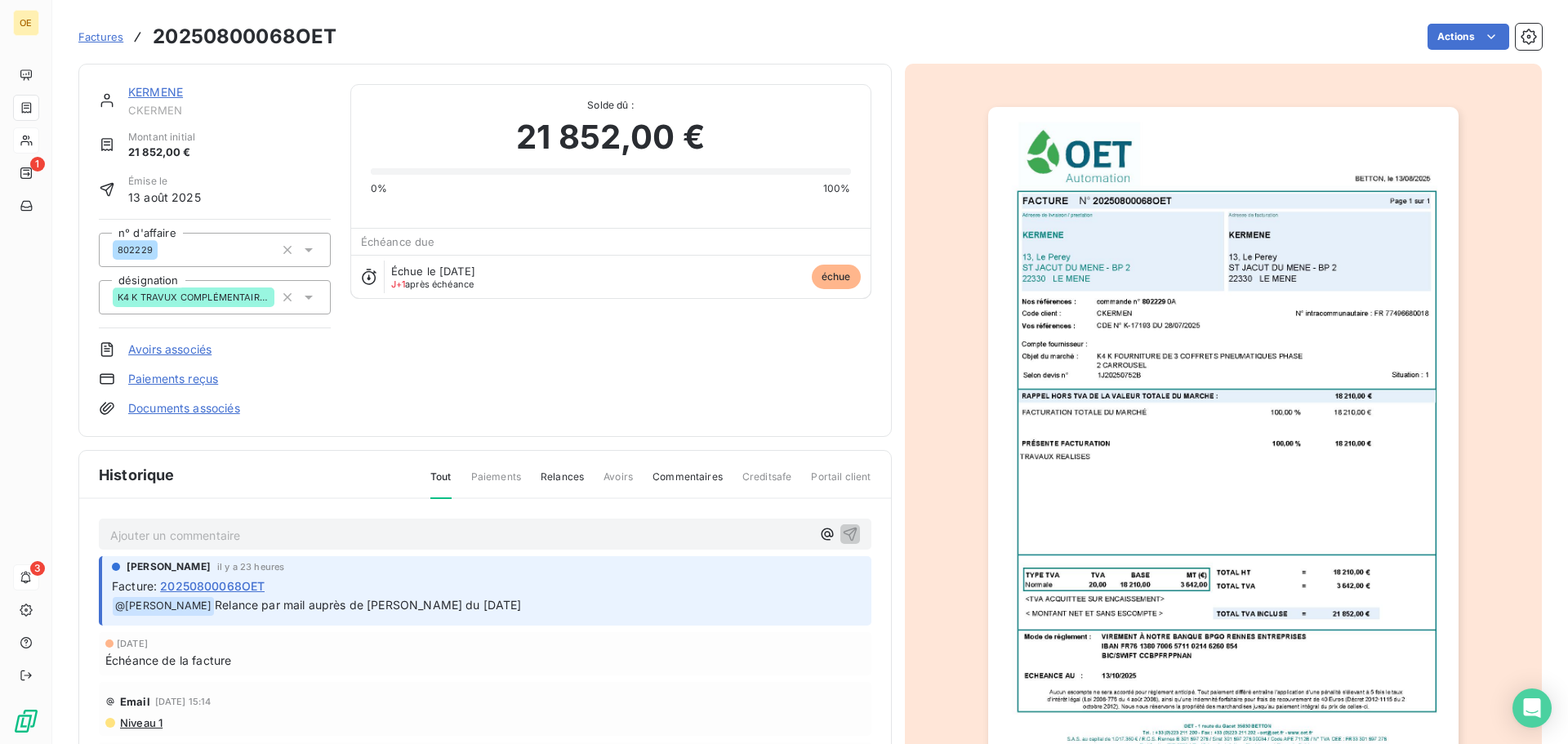
click at [244, 534] on p "Ajouter un commentaire ﻿" at bounding box center [460, 535] width 701 height 20
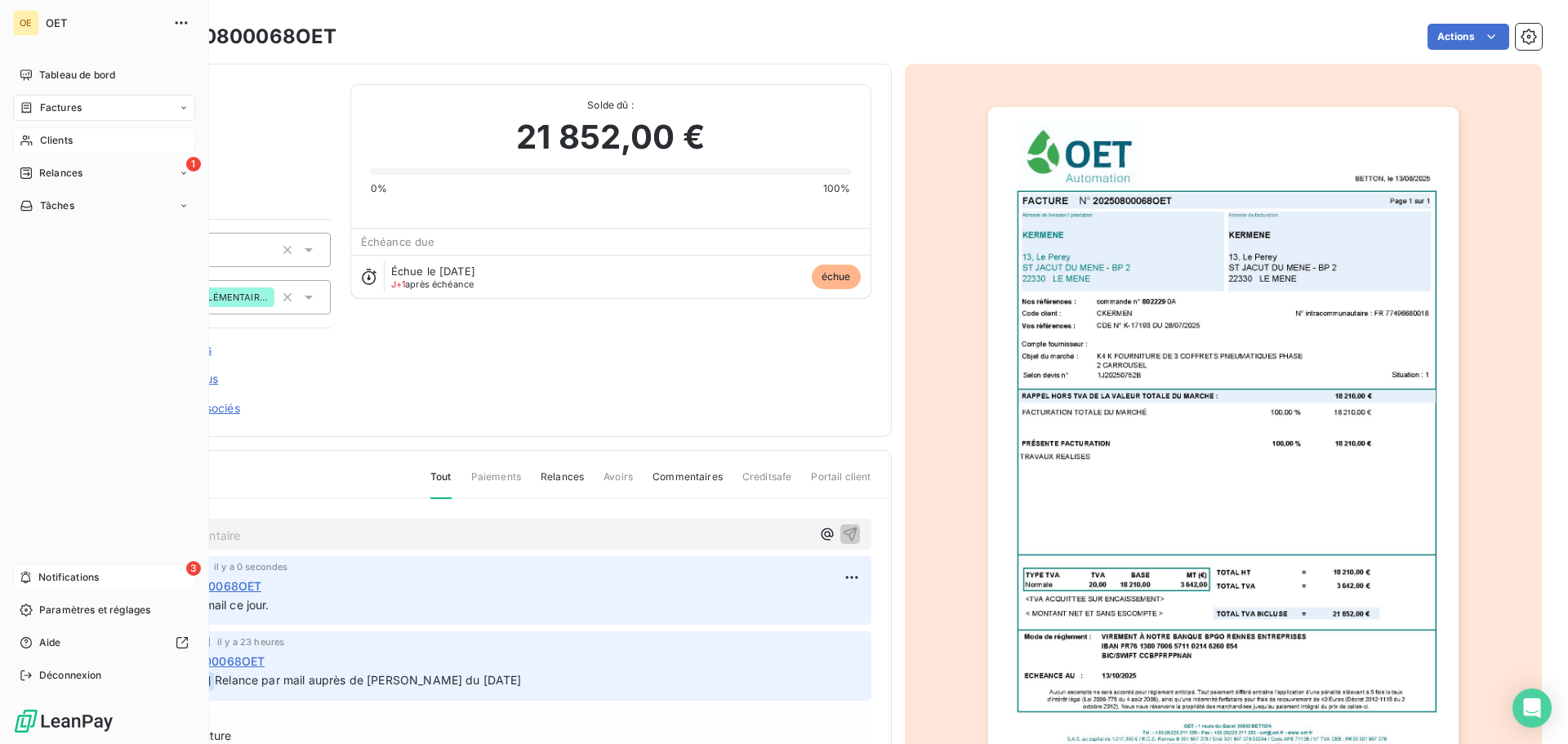
click at [45, 576] on span "Notifications" at bounding box center [68, 577] width 60 height 14
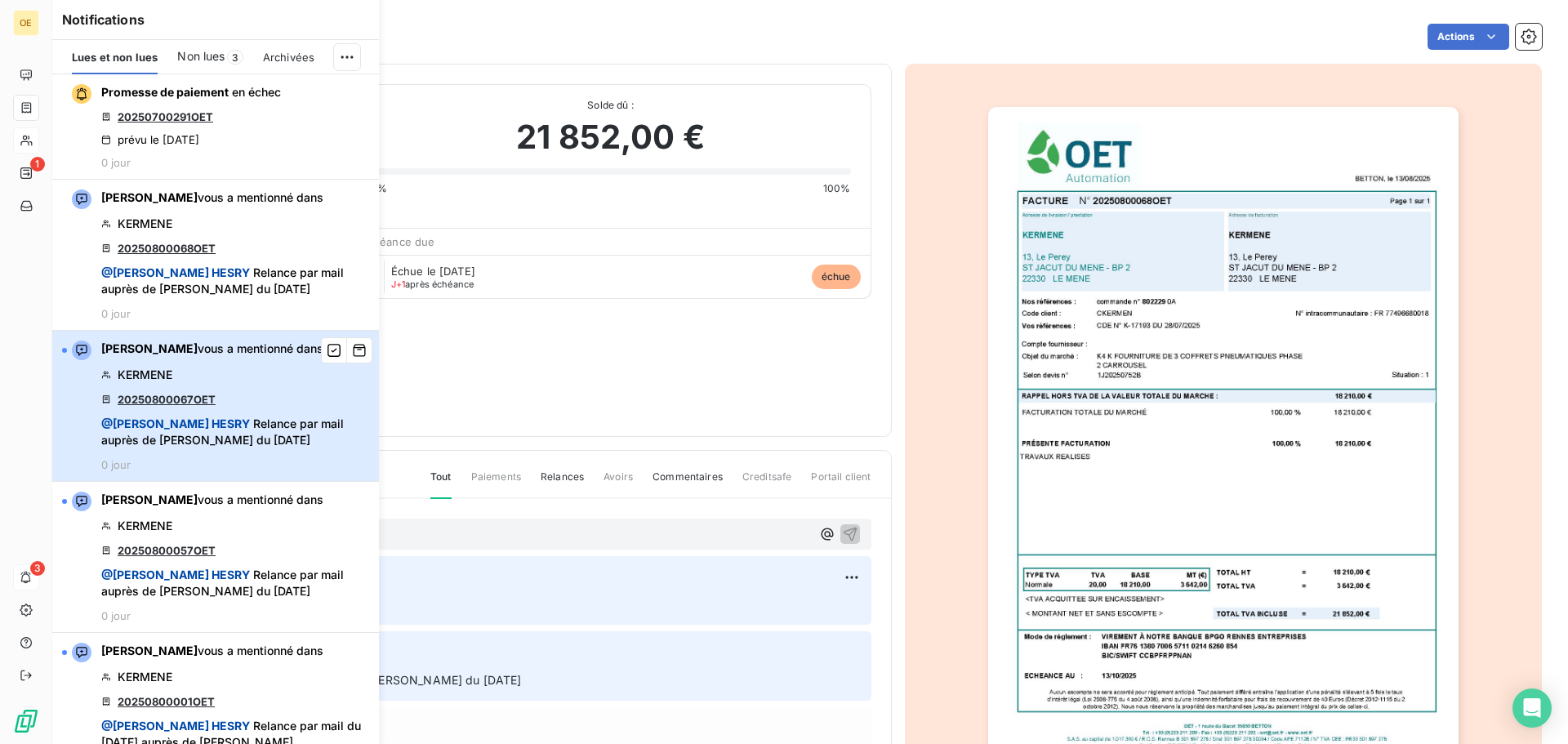
click at [243, 381] on div "Jean THISQUEN vous a mentionné dans KERMENE 20250800067OET @ Stéphen HESRY Rela…" at bounding box center [235, 406] width 268 height 130
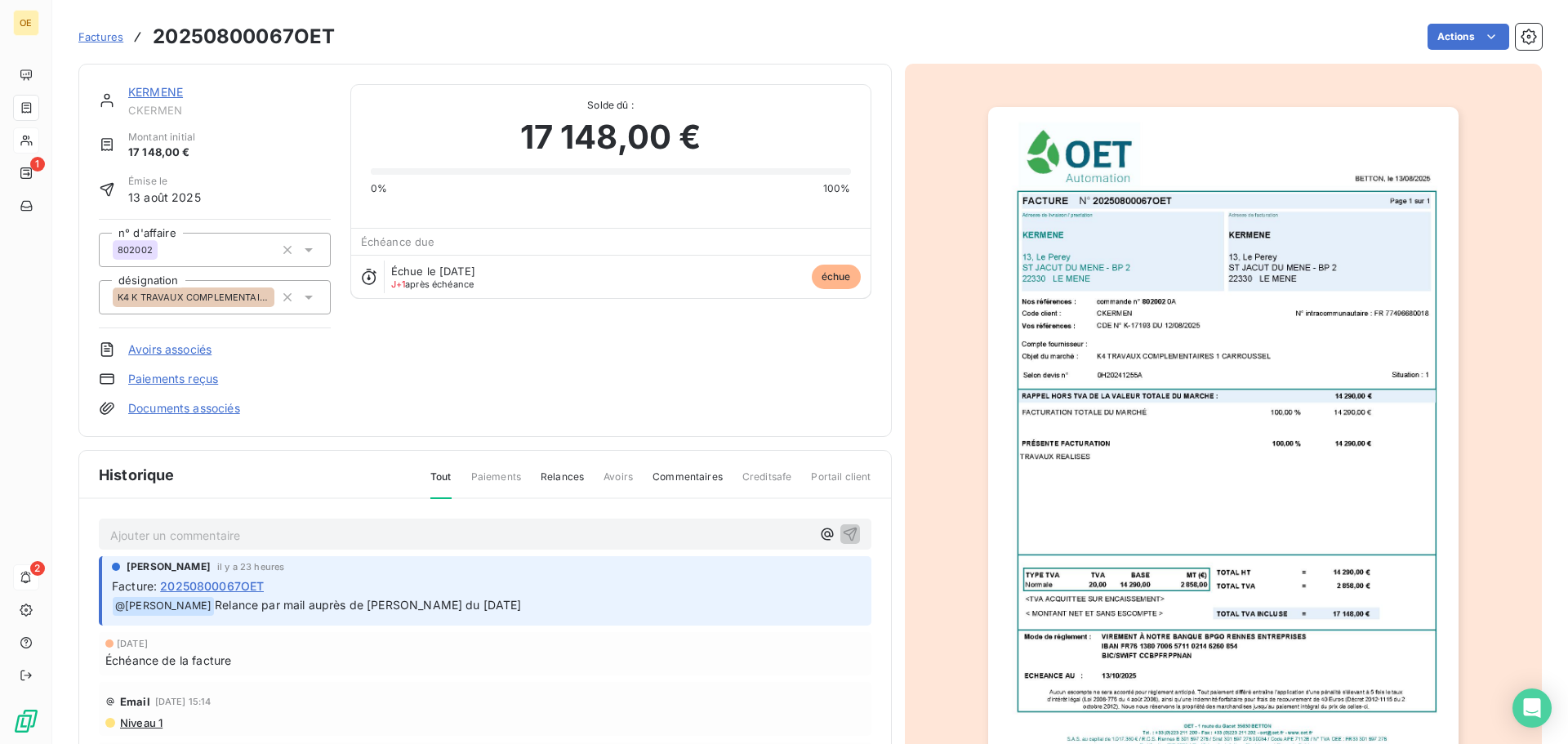
click at [174, 534] on p "Ajouter un commentaire ﻿" at bounding box center [460, 535] width 701 height 20
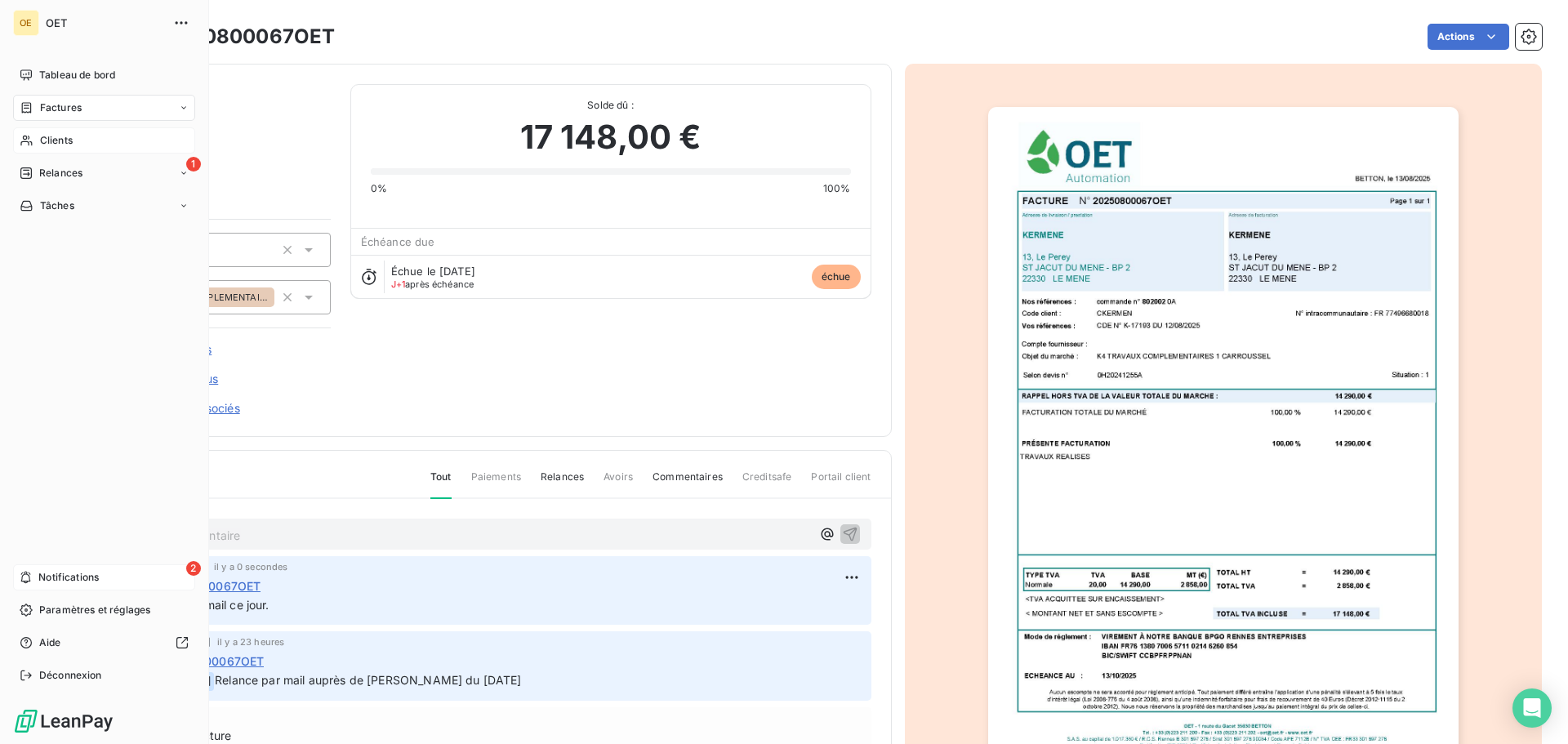
click at [39, 579] on span "Notifications" at bounding box center [68, 577] width 60 height 14
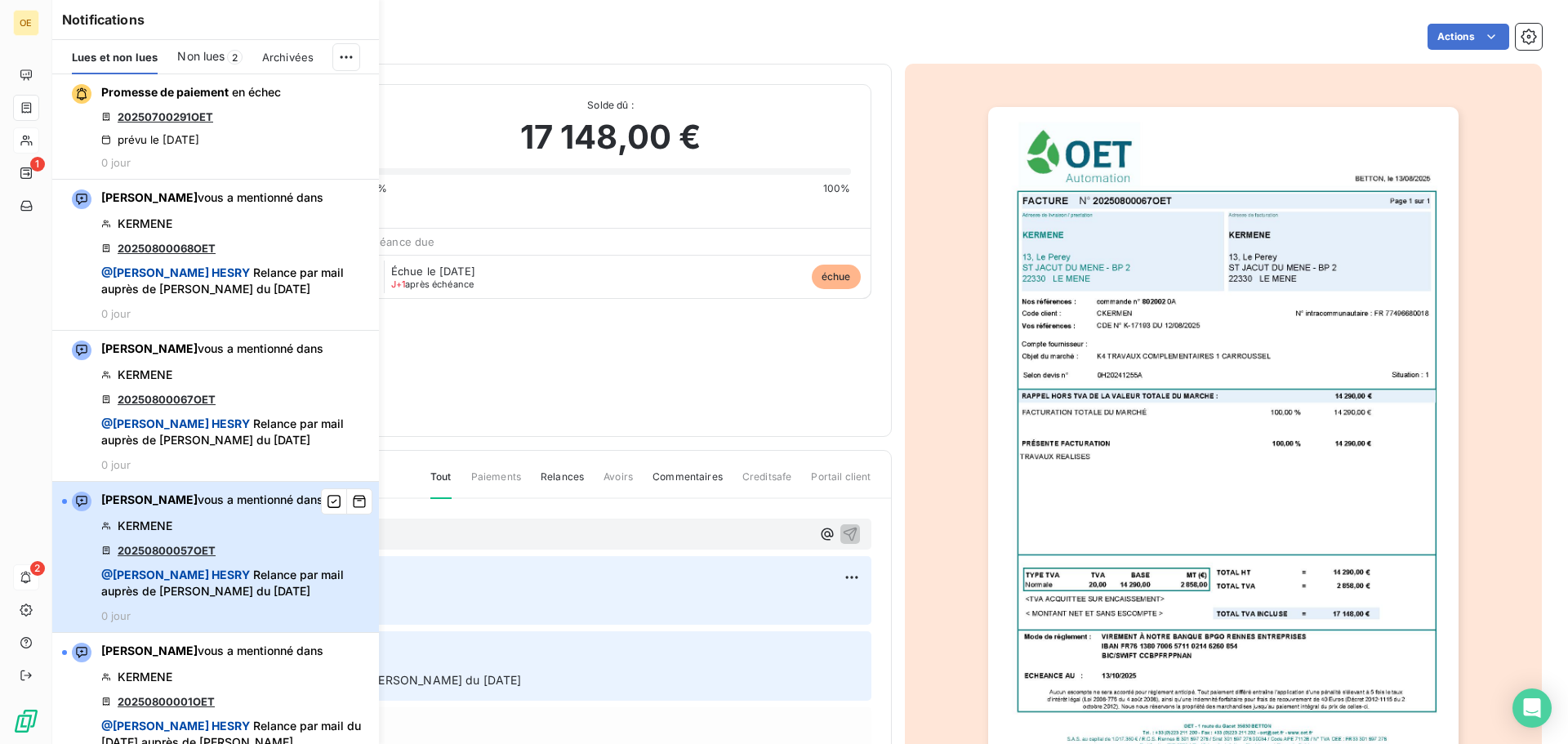
click at [254, 534] on div "Jean THISQUEN vous a mentionné dans KERMENE 20250800057OET @ Stéphen HESRY Rela…" at bounding box center [235, 557] width 268 height 130
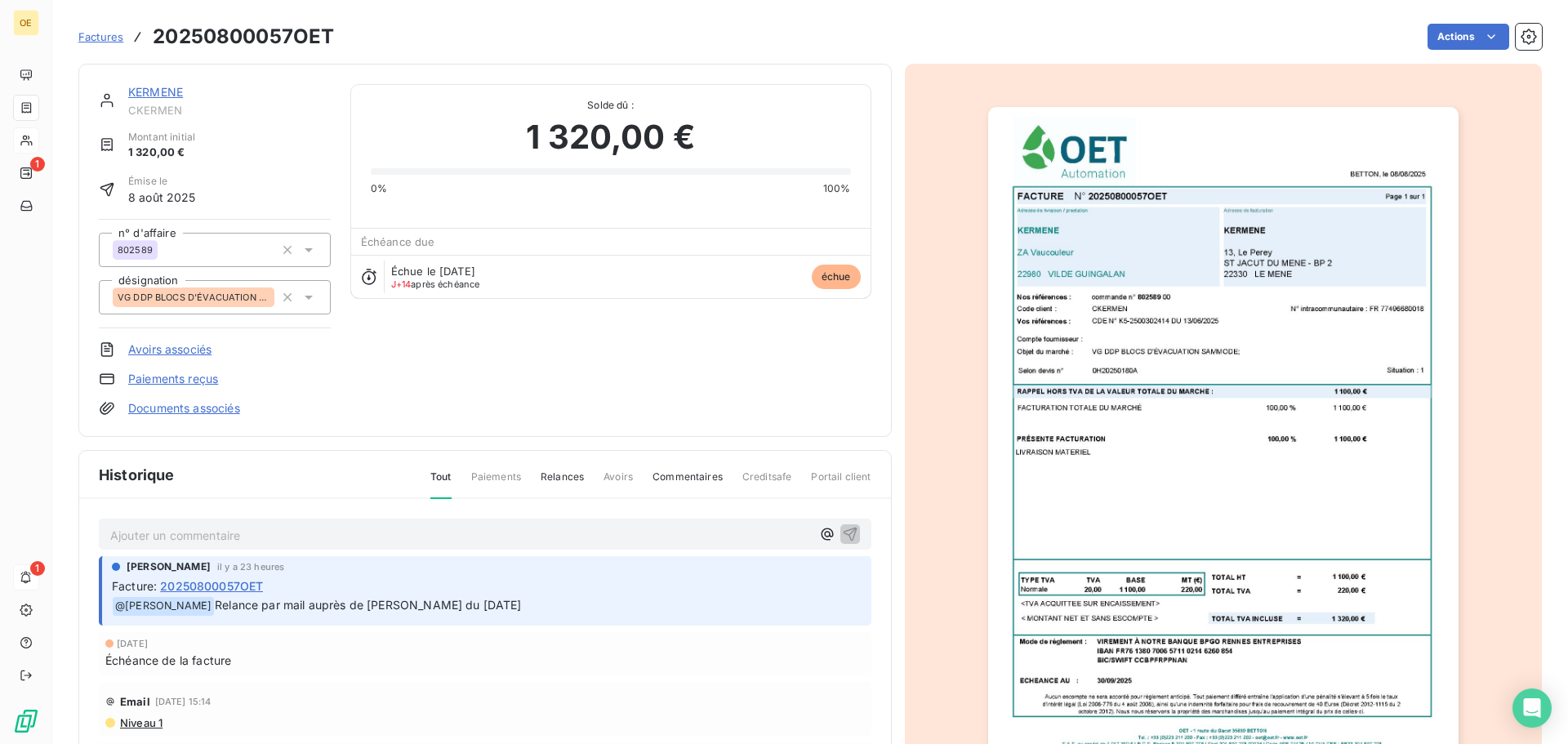
click at [185, 533] on p "Ajouter un commentaire ﻿" at bounding box center [460, 535] width 701 height 20
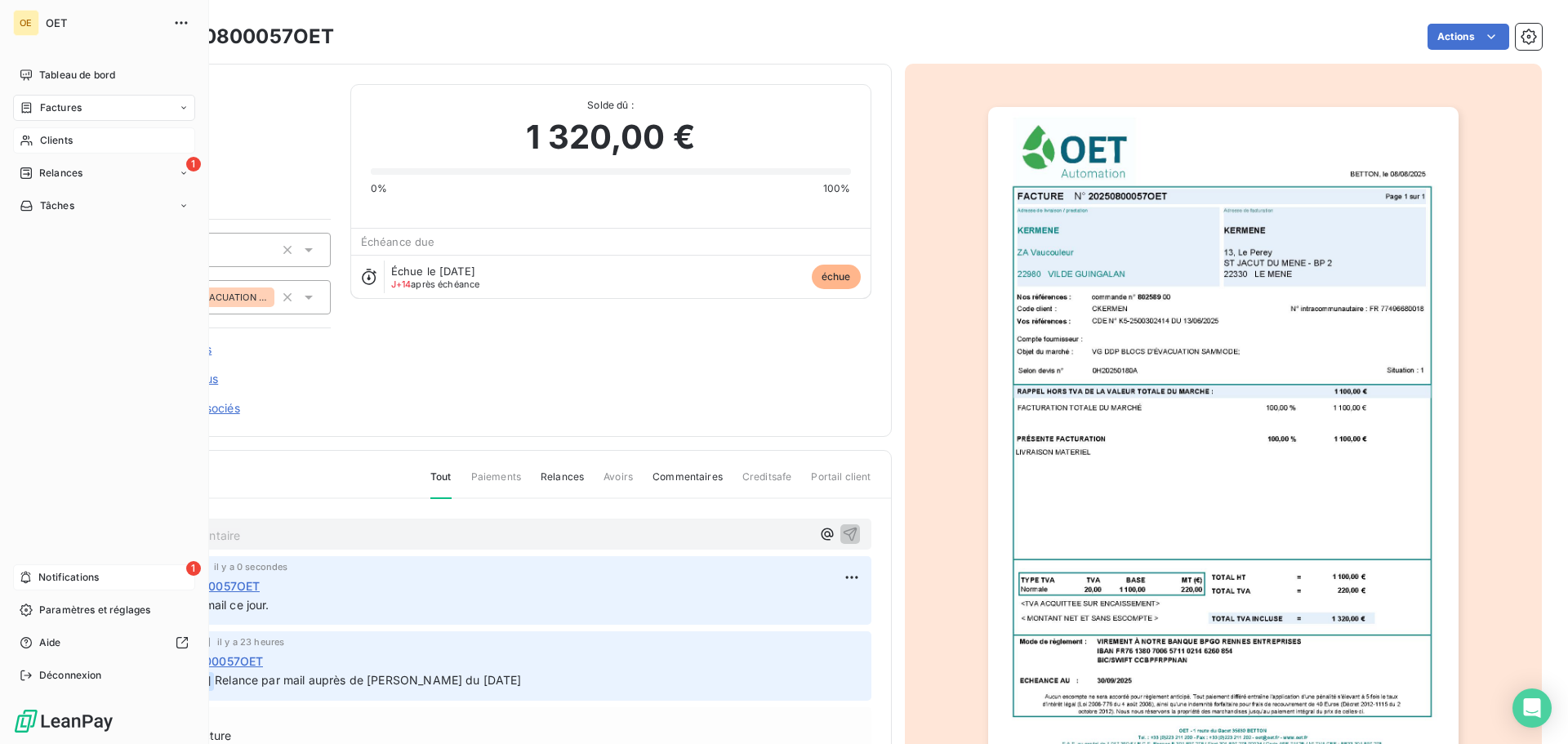
click at [85, 581] on span "Notifications" at bounding box center [68, 577] width 60 height 14
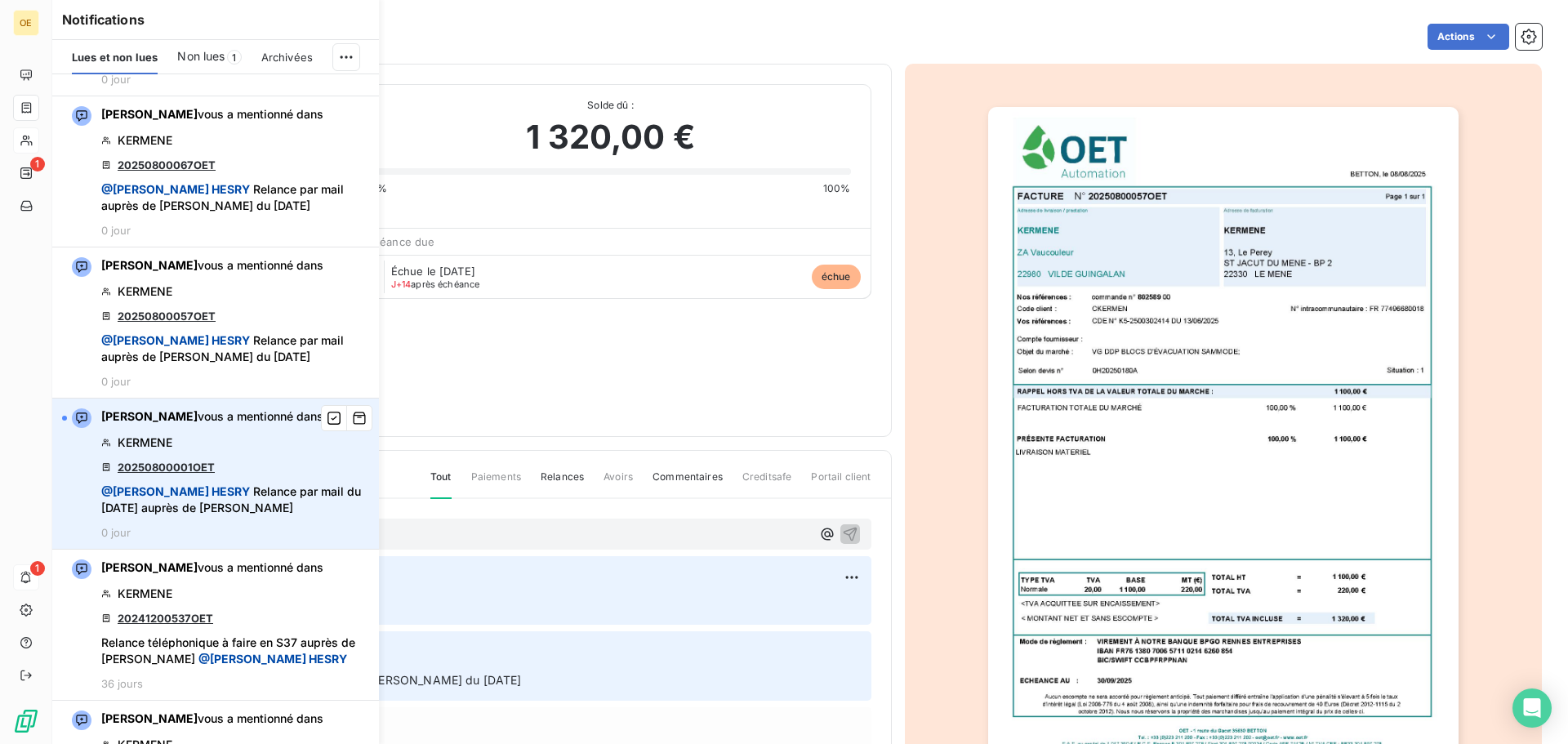
scroll to position [245, 0]
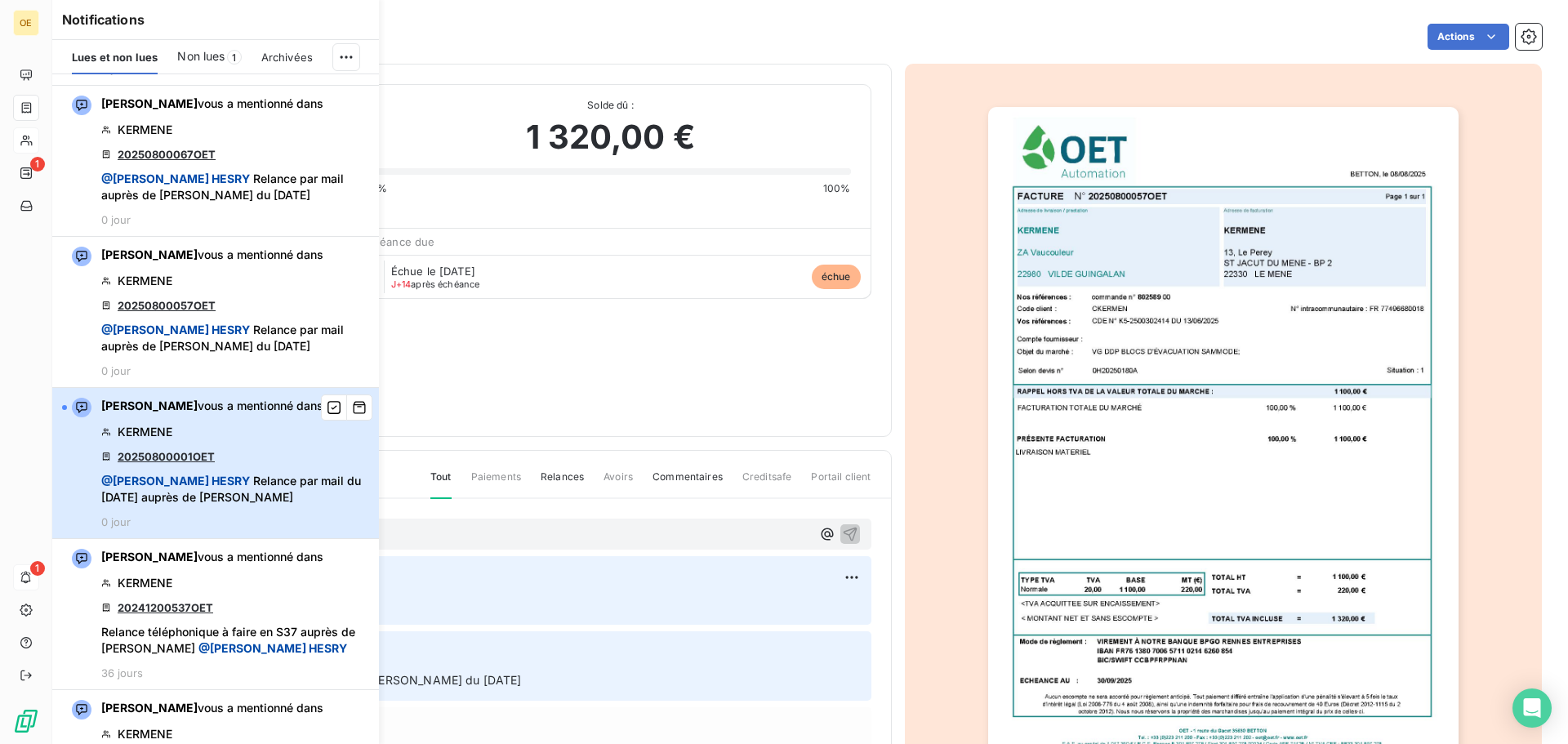
click at [232, 423] on div "Jean THISQUEN vous a mentionné dans KERMENE 20250800001OET @ Stéphen HESRY Rela…" at bounding box center [235, 463] width 268 height 130
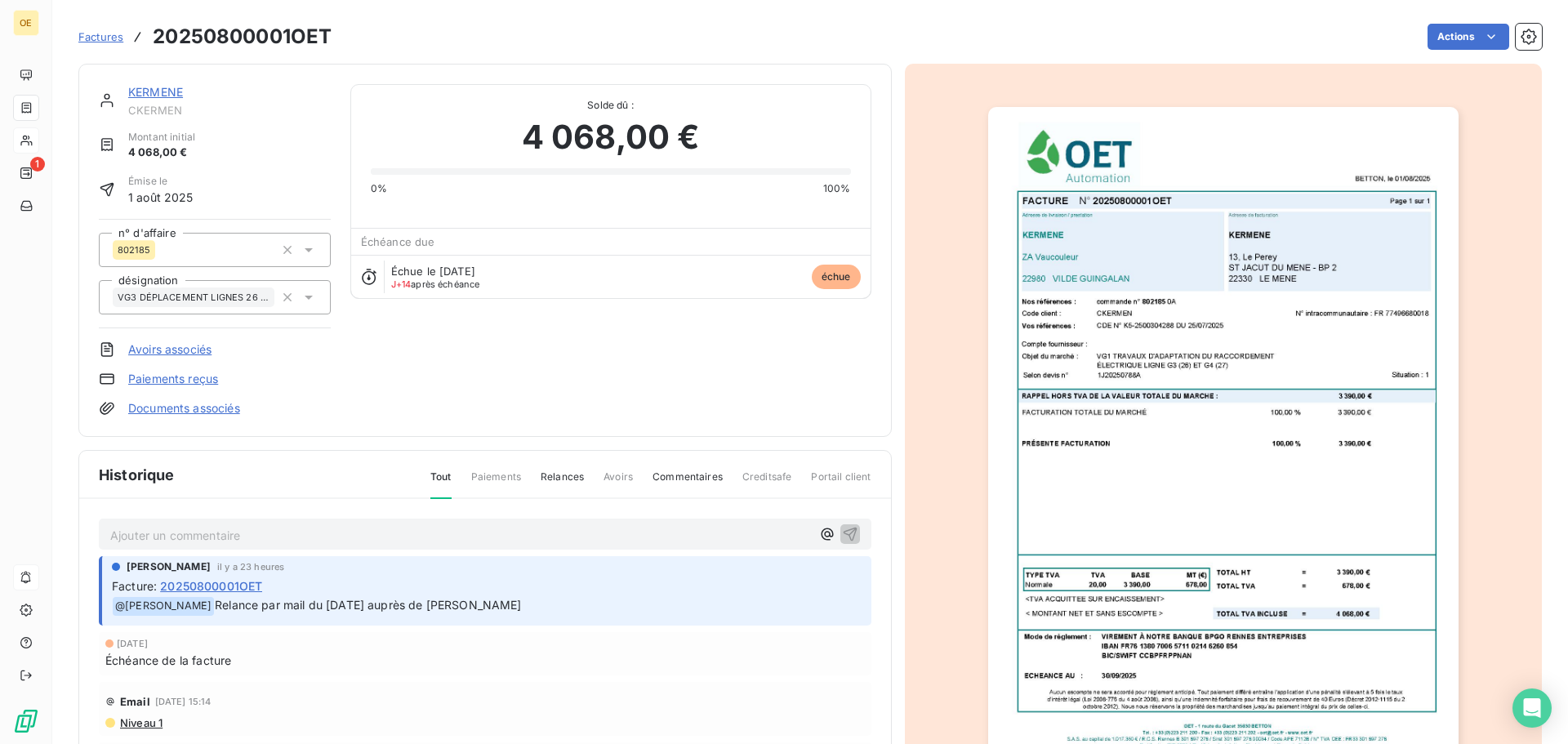
click at [190, 533] on p "Ajouter un commentaire ﻿" at bounding box center [460, 535] width 701 height 20
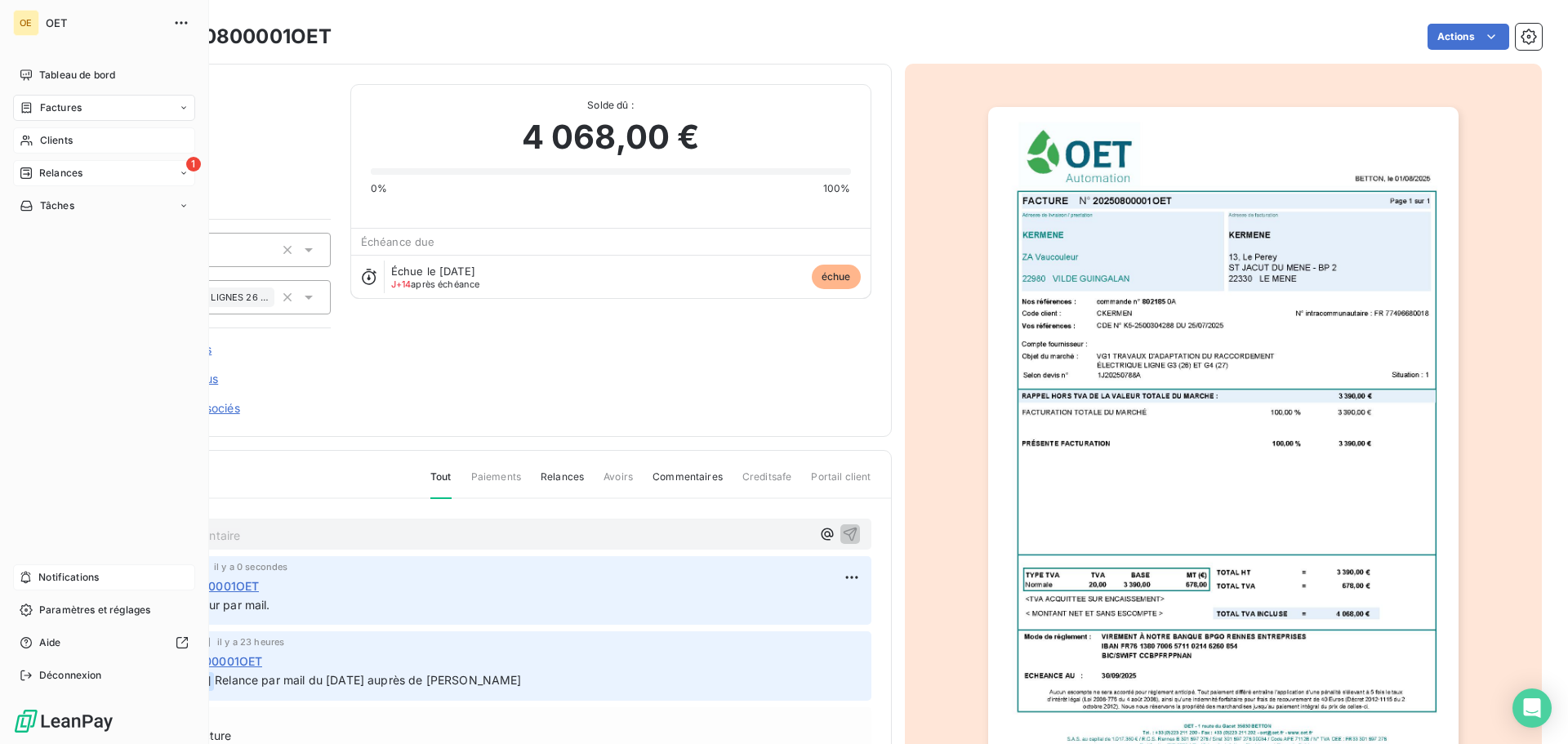
click at [64, 175] on span "Relances" at bounding box center [60, 173] width 43 height 14
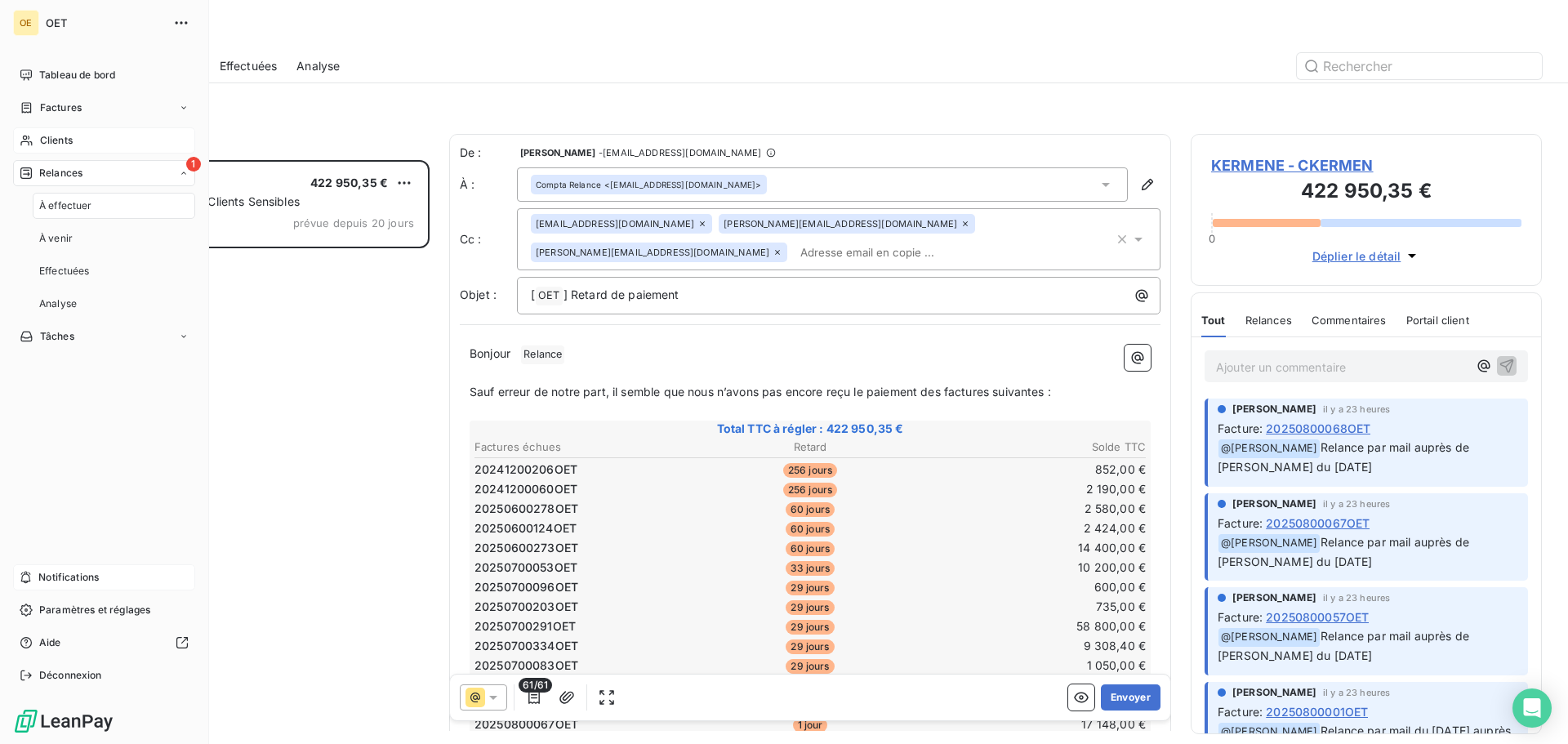
scroll to position [571, 339]
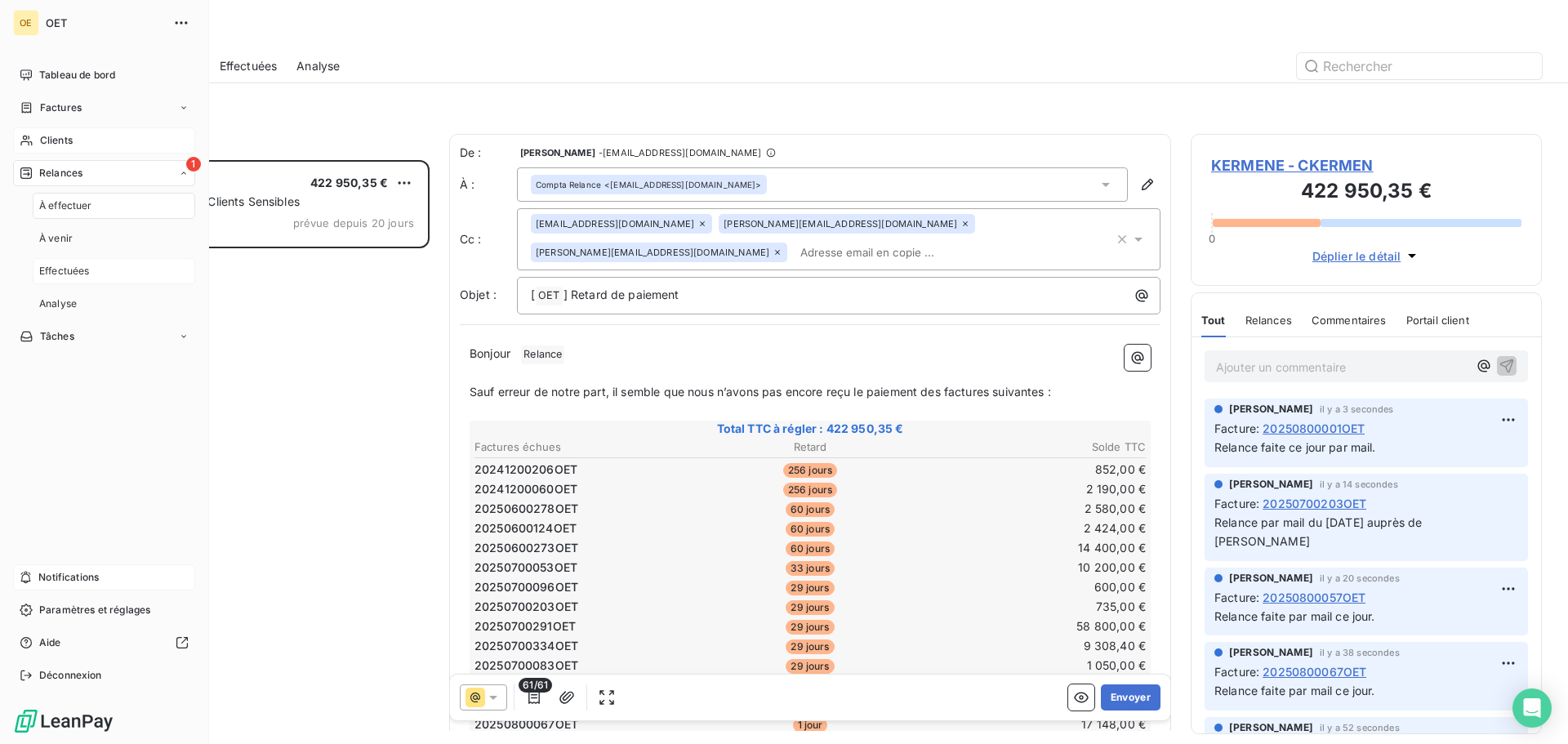
click at [62, 268] on span "Effectuées" at bounding box center [64, 270] width 51 height 14
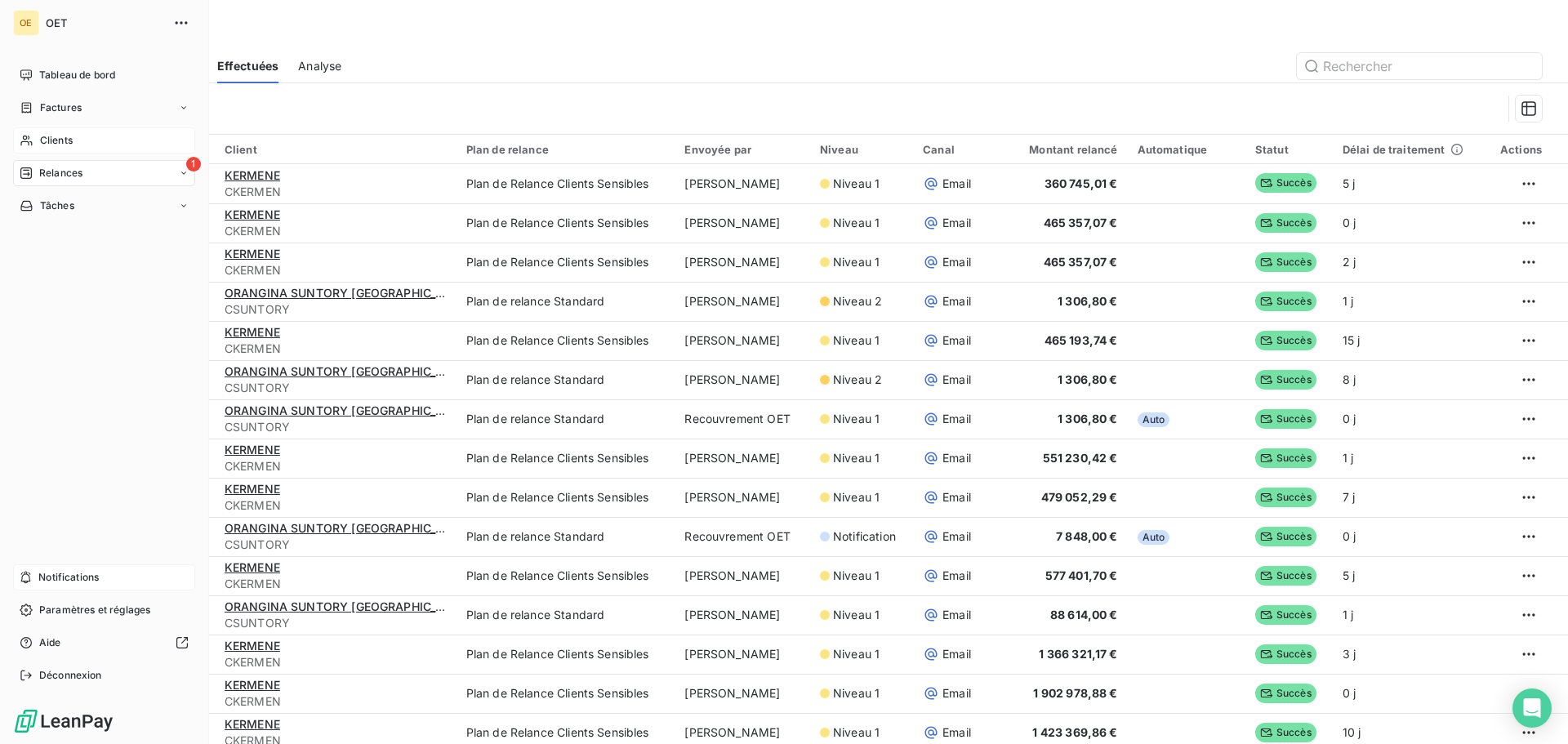
click at [59, 169] on span "Relances" at bounding box center [60, 173] width 43 height 14
click at [67, 301] on span "Analyse" at bounding box center [58, 303] width 37 height 14
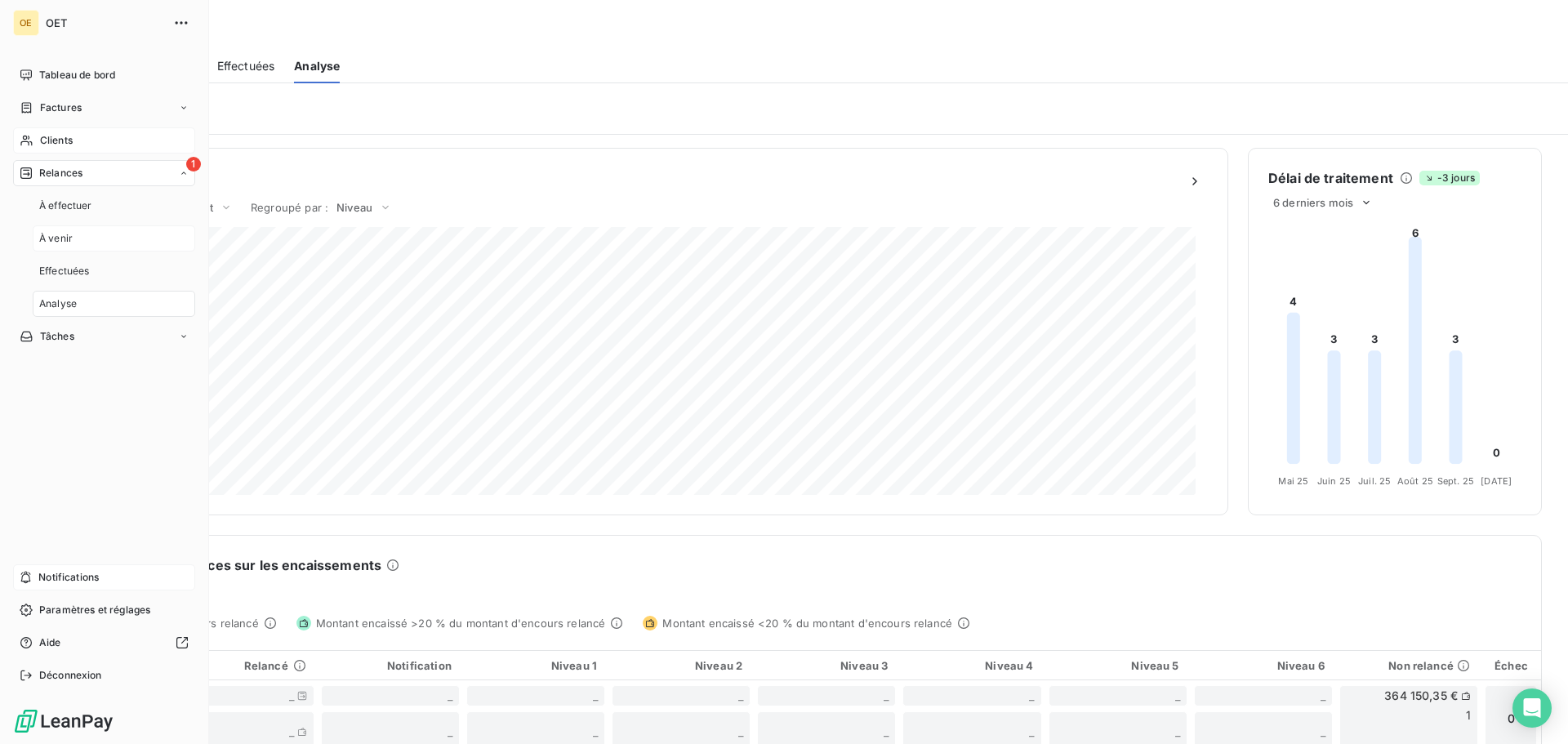
click at [63, 245] on span "À venir" at bounding box center [56, 238] width 34 height 14
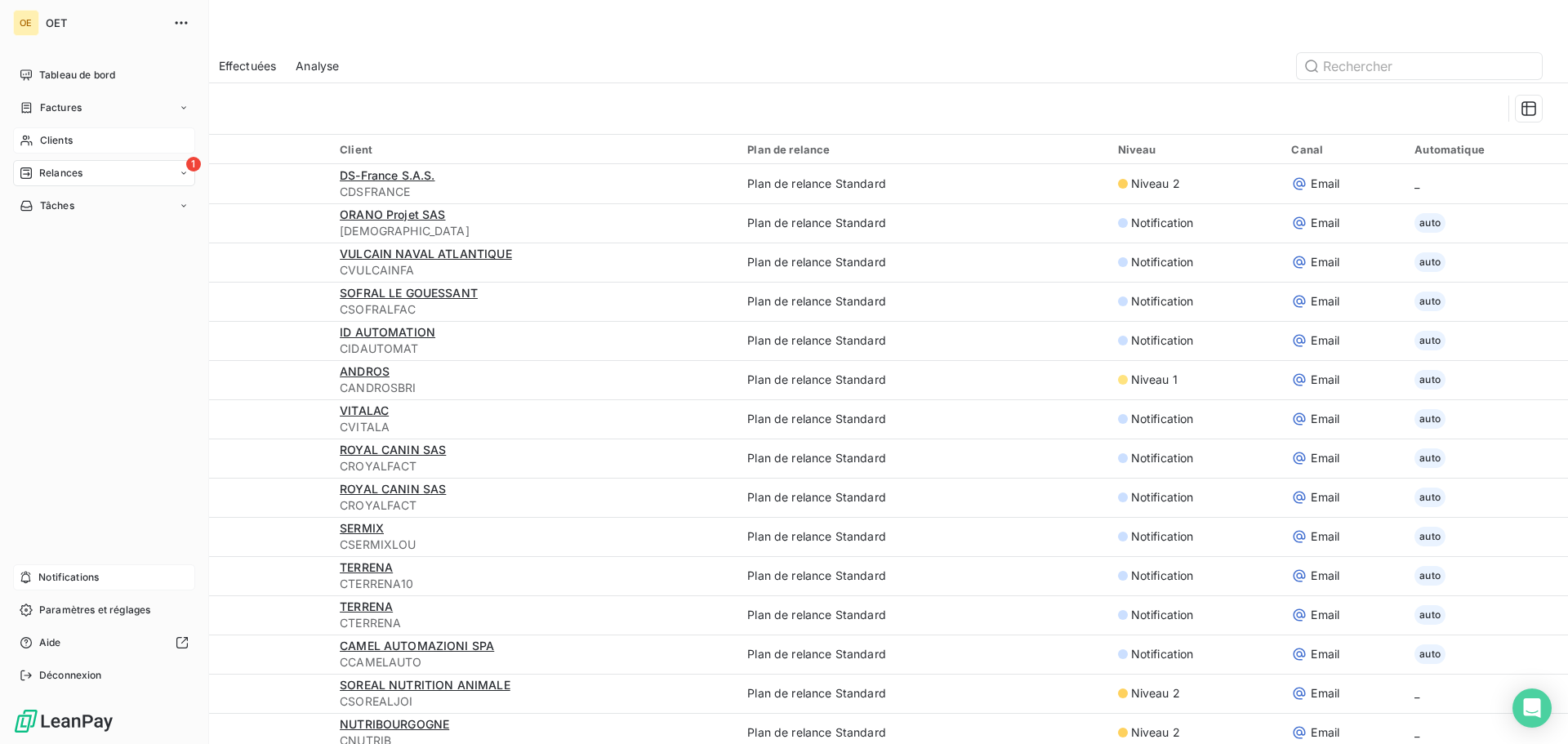
click at [80, 169] on span "Relances" at bounding box center [60, 173] width 43 height 14
click at [80, 199] on span "À effectuer" at bounding box center [65, 205] width 53 height 14
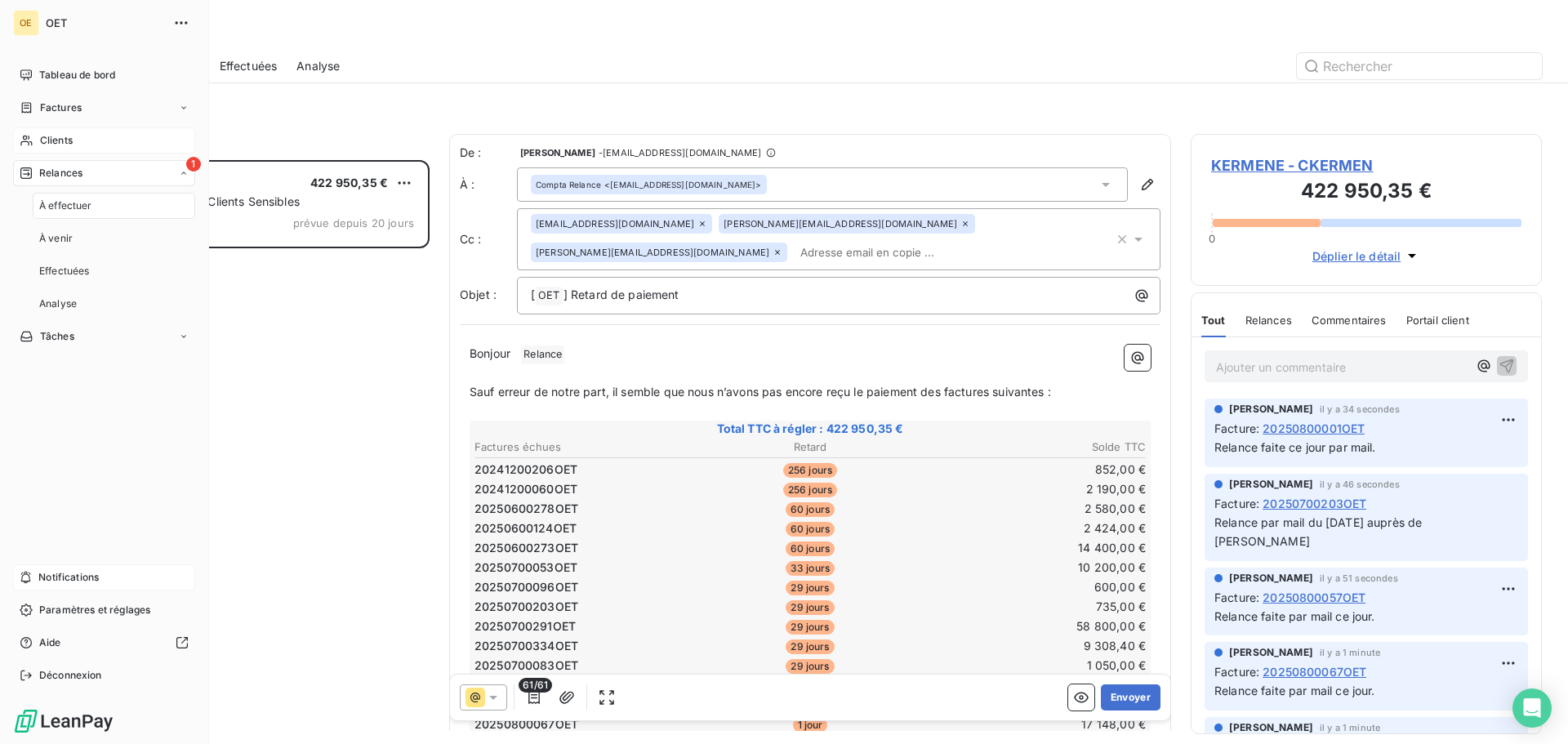
scroll to position [571, 339]
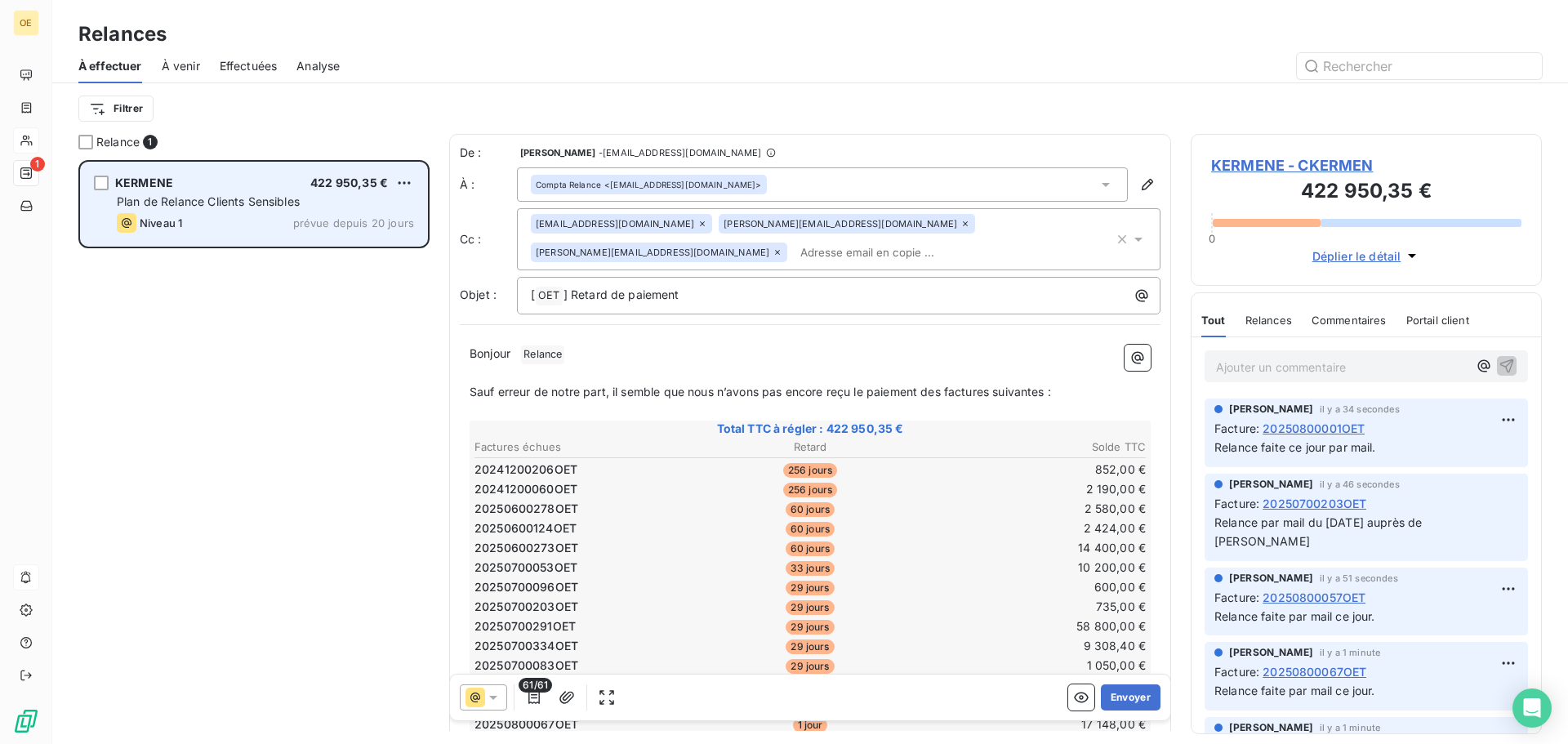
click at [212, 200] on span "Plan de Relance Clients Sensibles" at bounding box center [208, 201] width 183 height 13
click at [102, 182] on div "grid" at bounding box center [101, 182] width 14 height 14
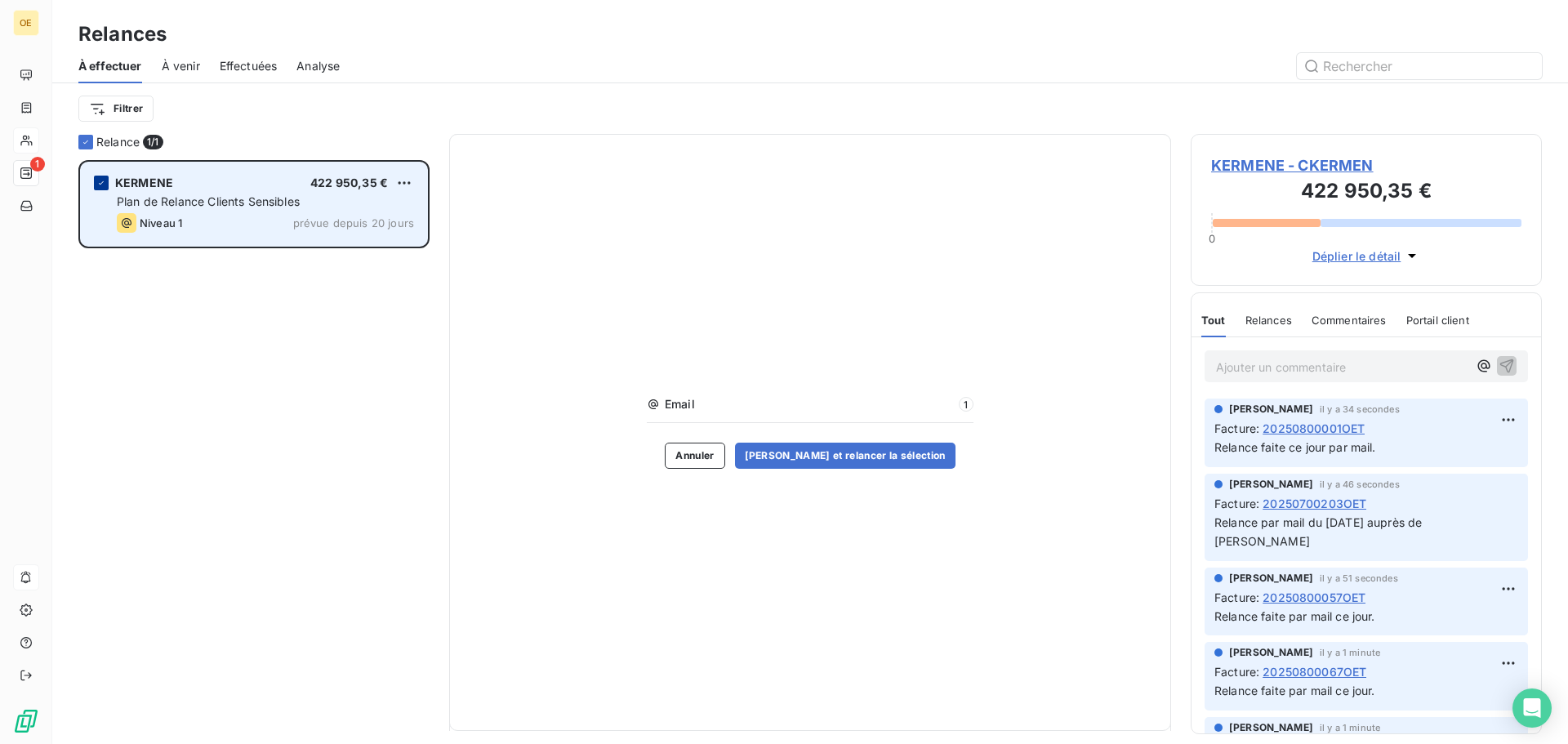
click at [97, 179] on div "grid" at bounding box center [101, 182] width 14 height 14
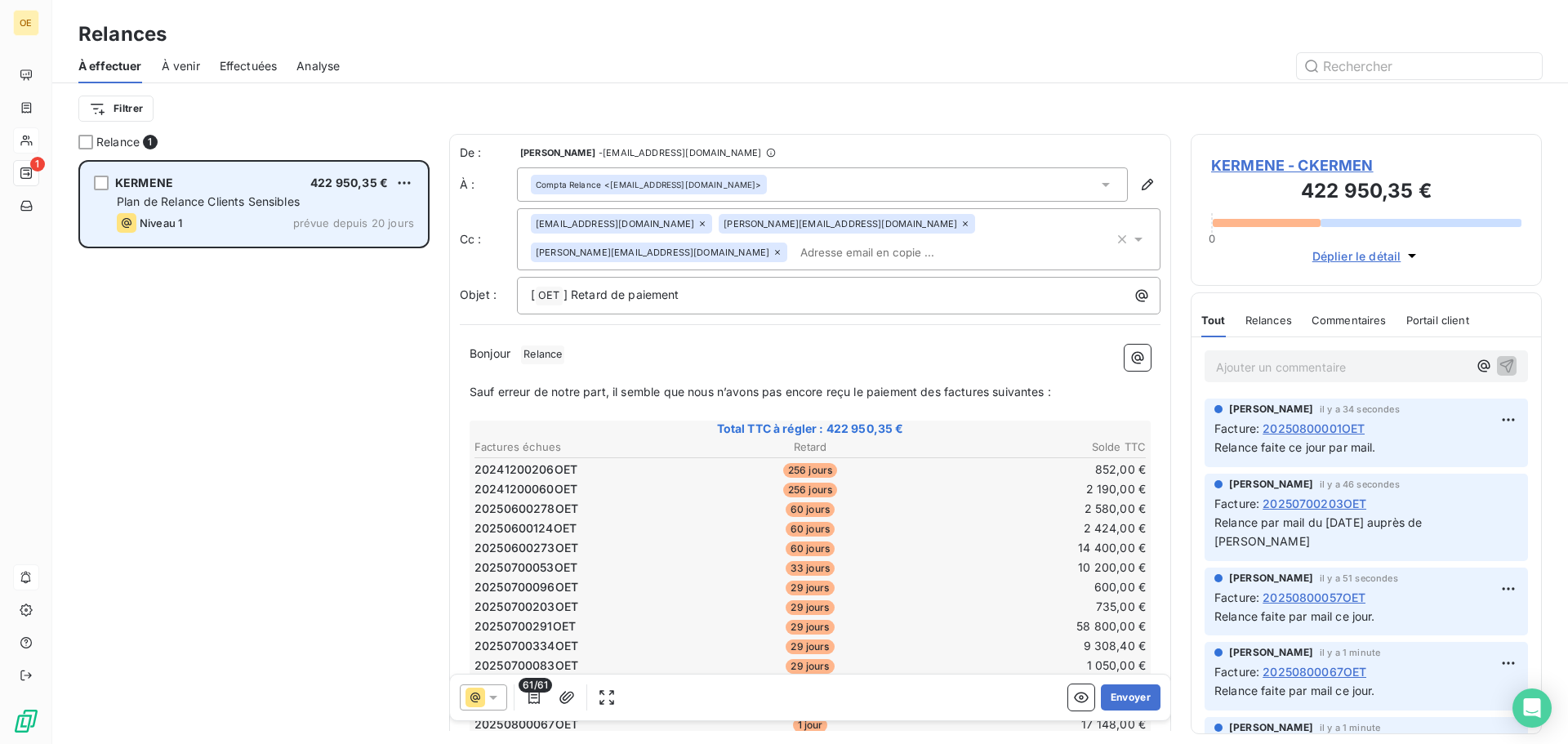
click at [155, 212] on div "KERMENE 422 950,35 € Plan de Relance Clients Sensibles Niveau 1 prévue depuis 2…" at bounding box center [253, 204] width 346 height 83
click at [155, 220] on span "Niveau 1" at bounding box center [161, 223] width 42 height 13
click at [247, 207] on span "Plan de Relance Clients Sensibles" at bounding box center [208, 201] width 183 height 13
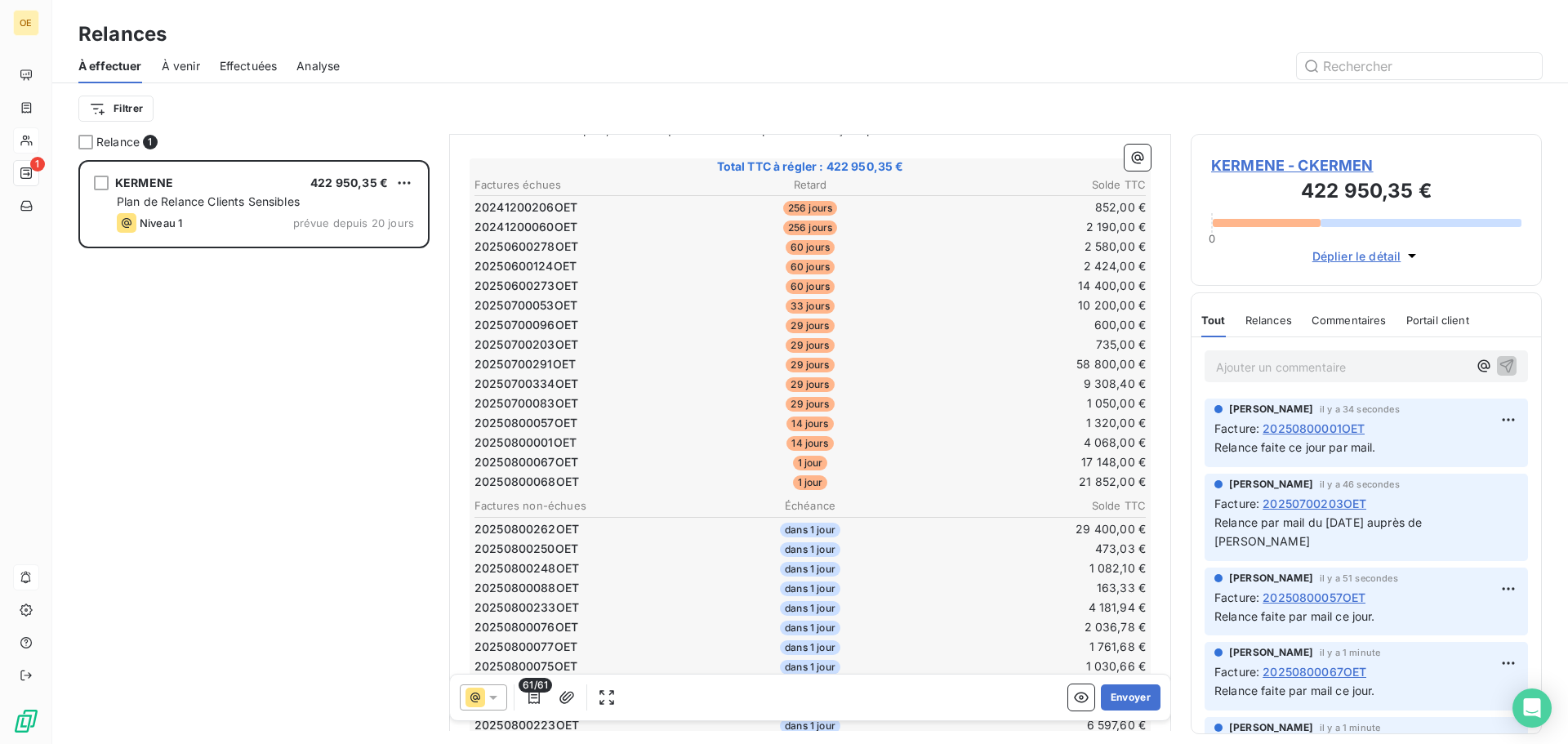
scroll to position [245, 0]
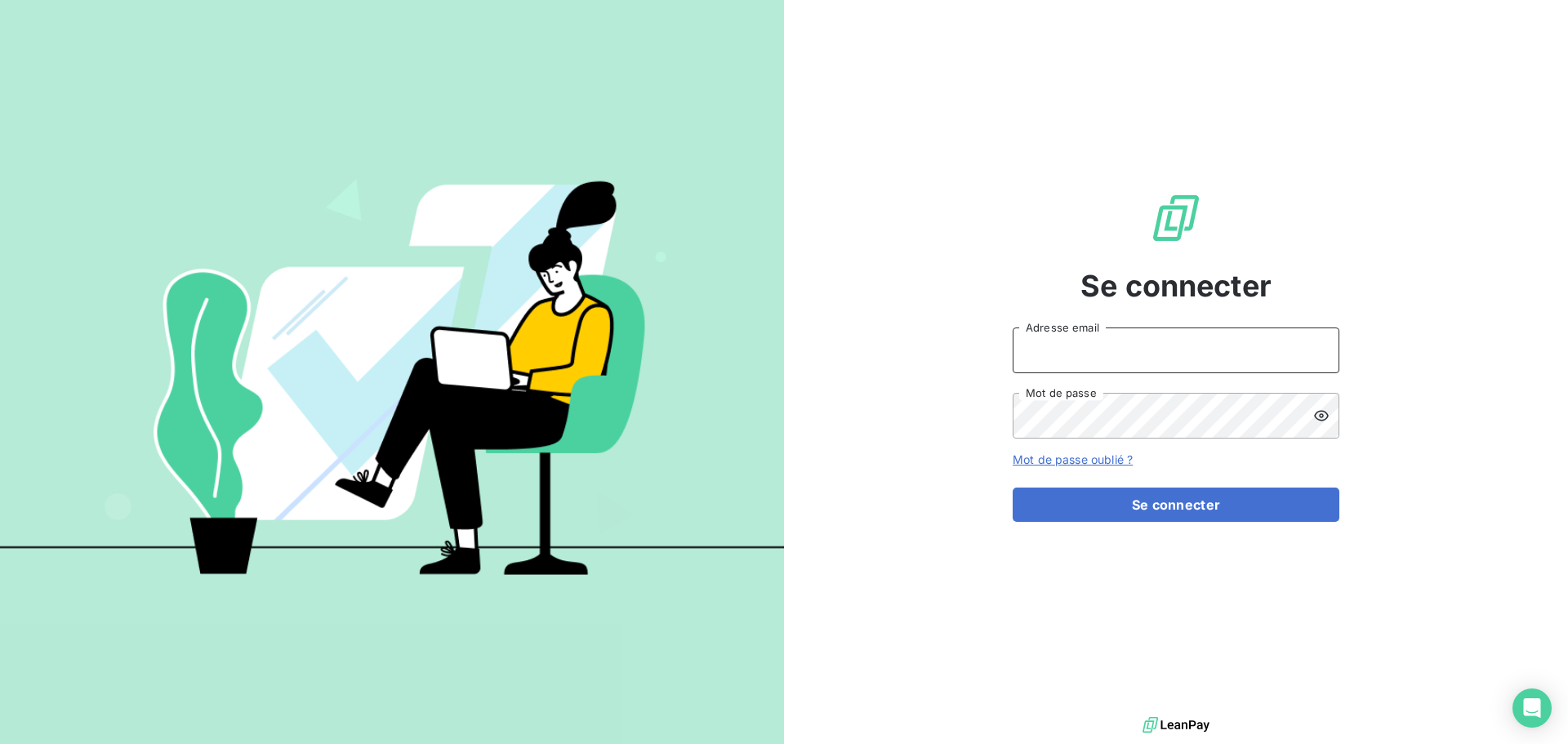
click at [1061, 339] on input "Adresse email" at bounding box center [1176, 351] width 327 height 46
type input "shesry@oet.fr"
click at [1013, 488] on button "Se connecter" at bounding box center [1176, 505] width 327 height 35
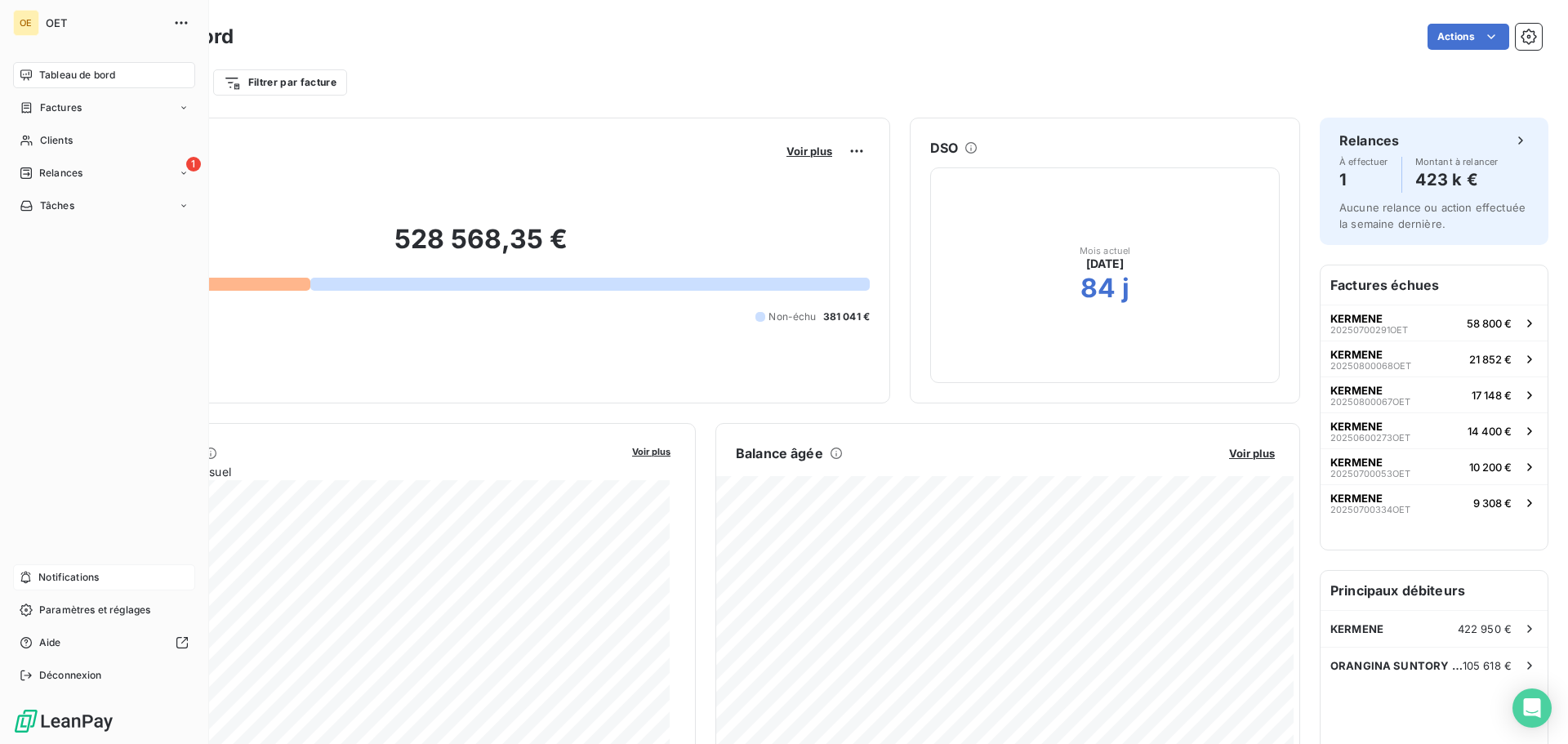
click at [69, 573] on span "Notifications" at bounding box center [68, 577] width 60 height 14
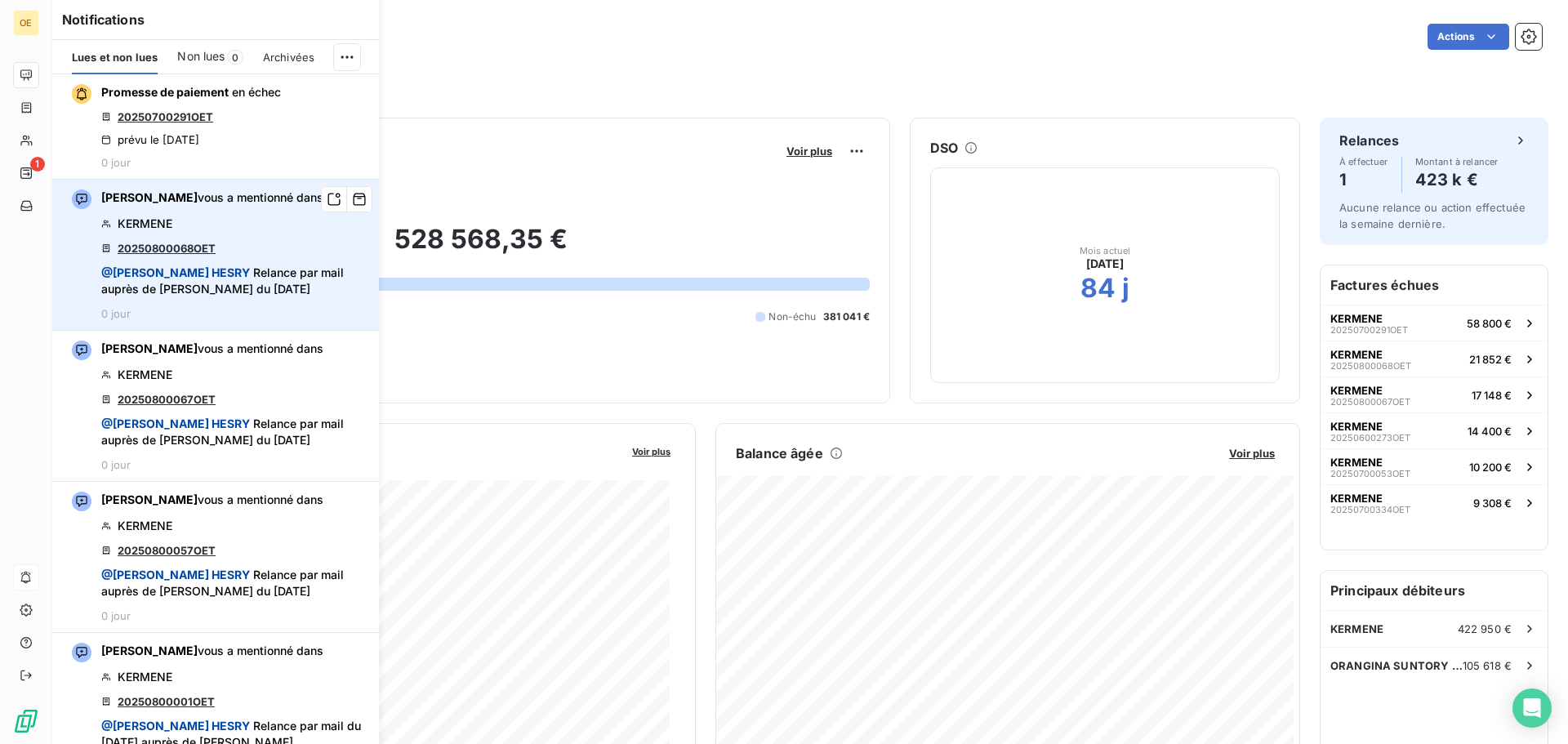
click at [177, 247] on link "20250800068OET" at bounding box center [167, 248] width 98 height 13
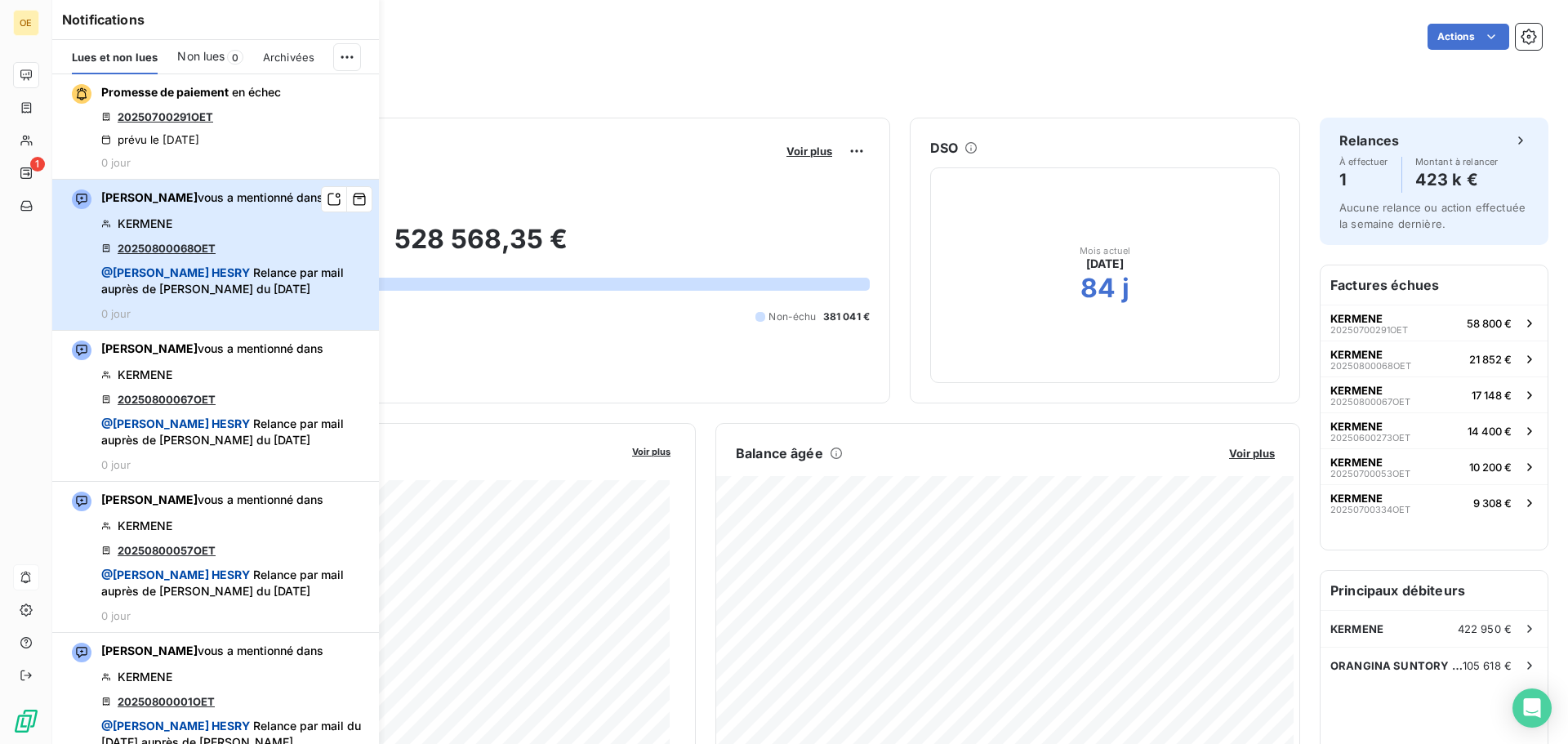
click at [234, 246] on div "Jean THISQUEN vous a mentionné dans KERMENE 20250800068OET @ Stéphen HESRY Rela…" at bounding box center [235, 255] width 268 height 130
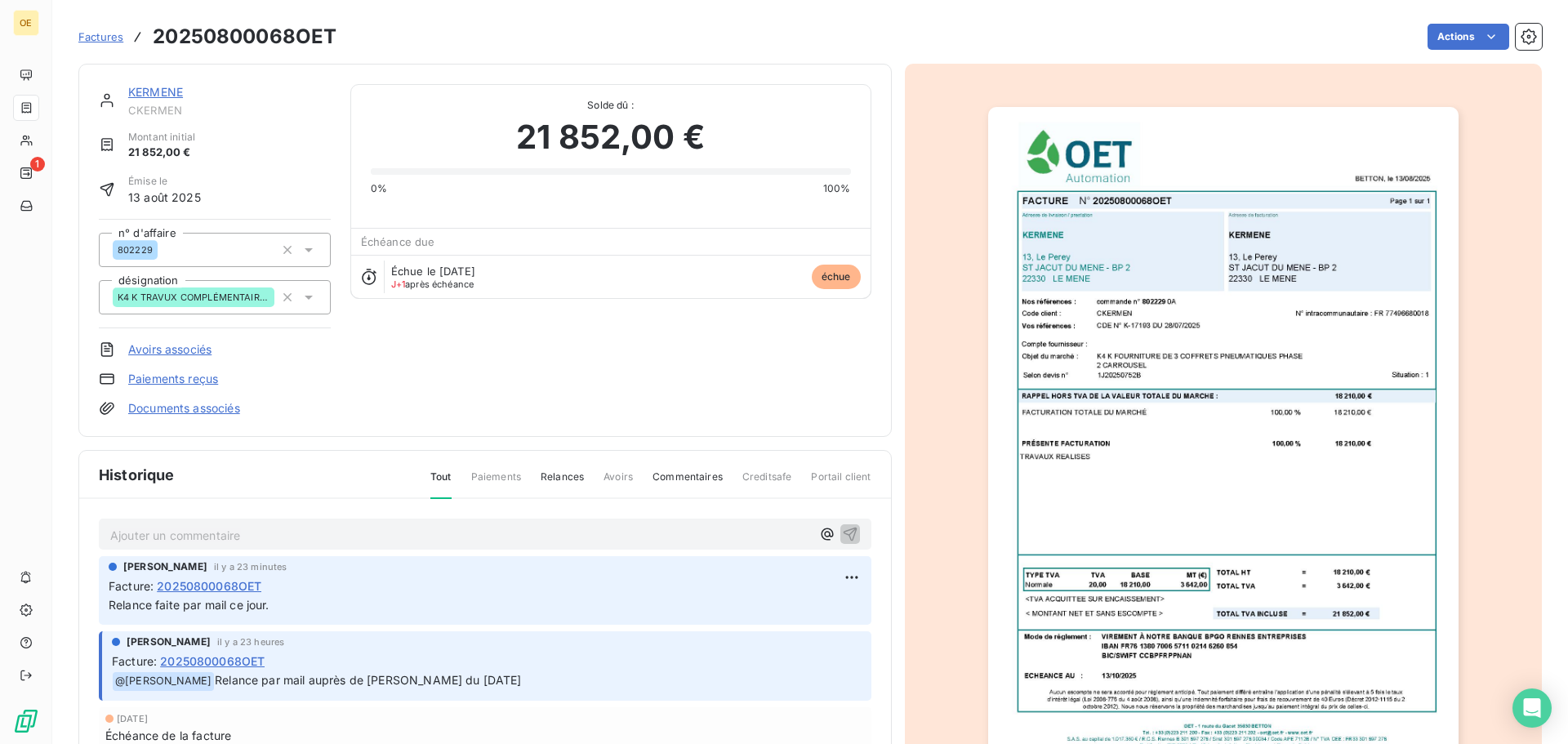
click at [1199, 438] on img "button" at bounding box center [1224, 439] width 471 height 664
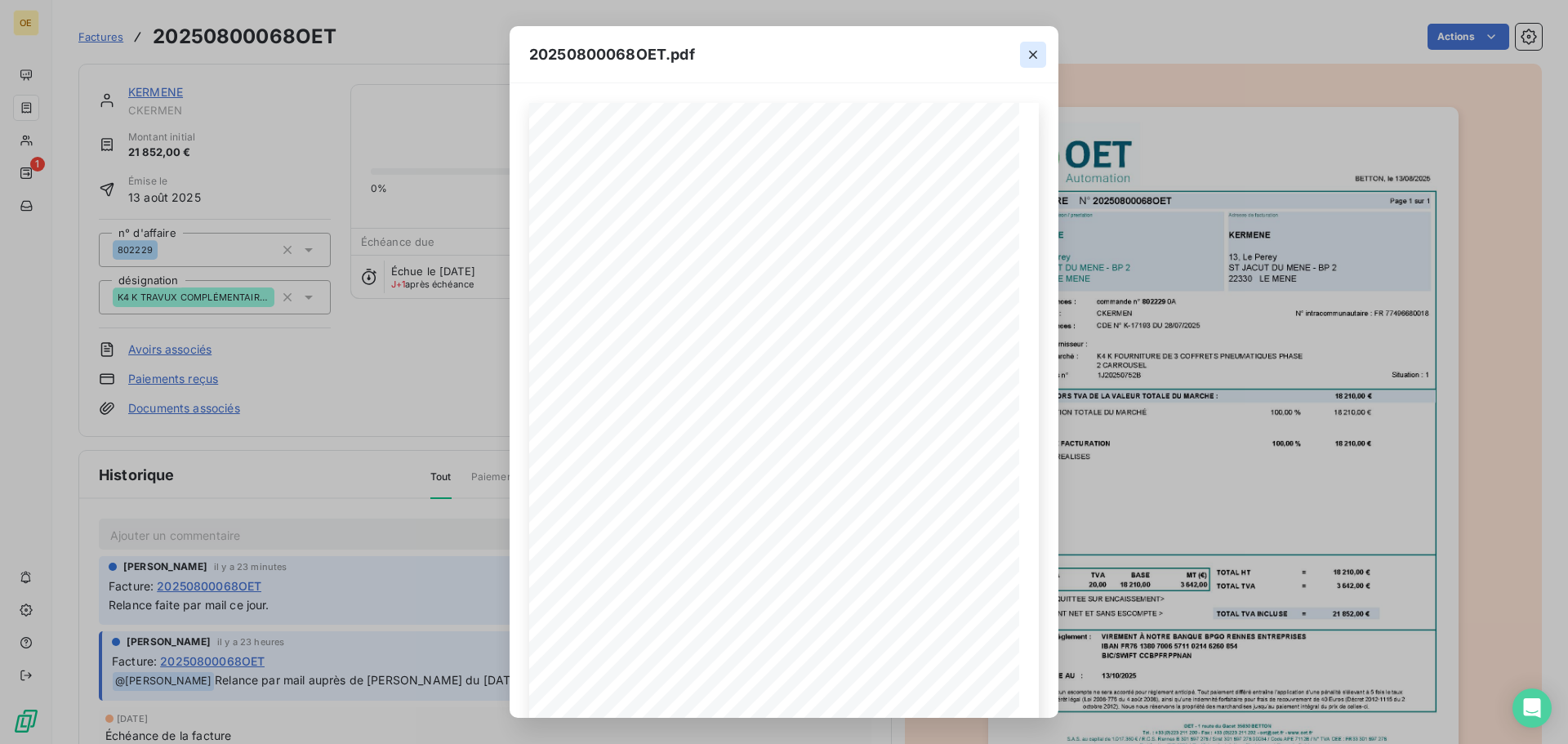
click at [1027, 51] on icon "button" at bounding box center [1033, 55] width 16 height 16
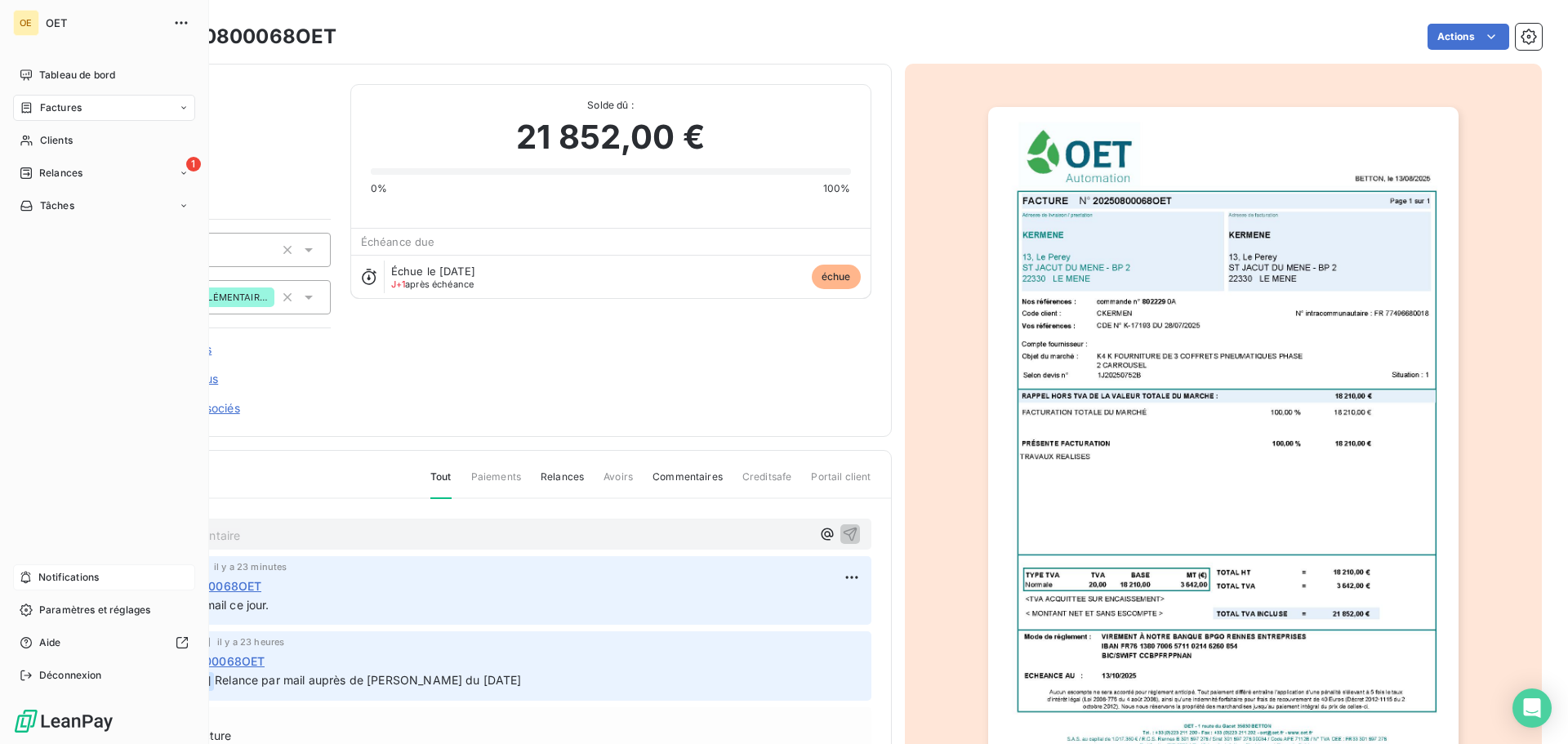
click at [58, 576] on span "Notifications" at bounding box center [68, 577] width 60 height 14
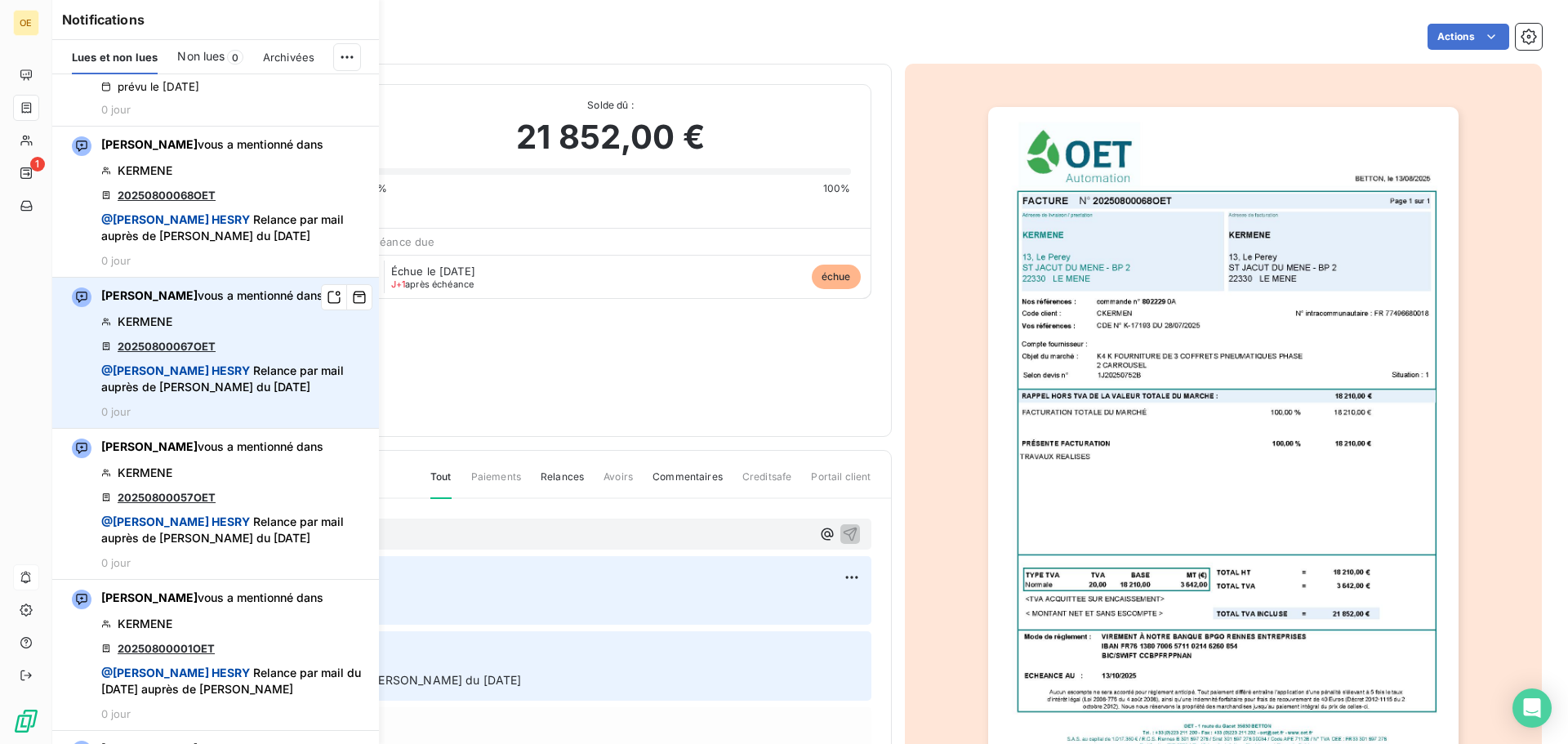
scroll to position [81, 0]
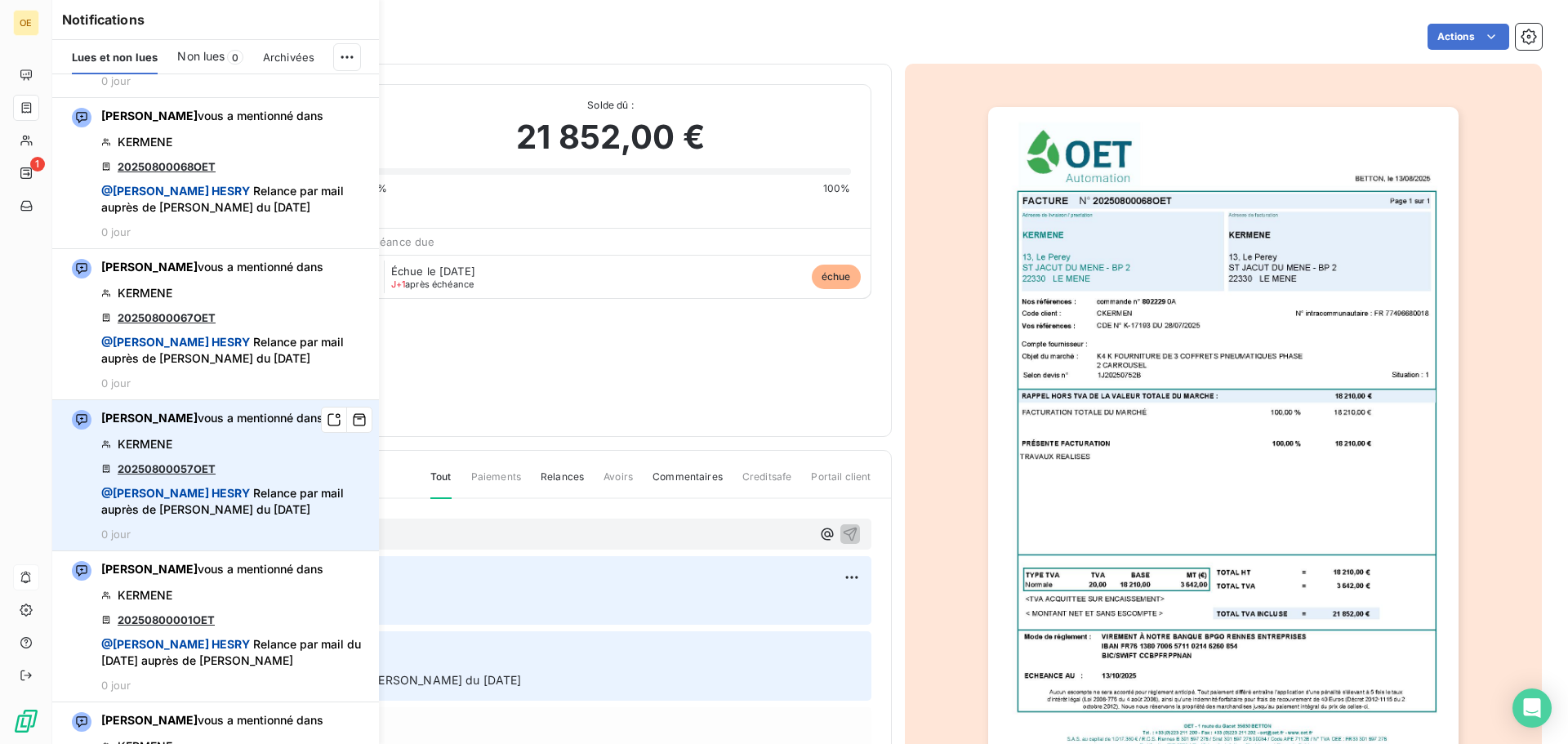
click at [208, 466] on link "20250800057OET" at bounding box center [167, 469] width 98 height 13
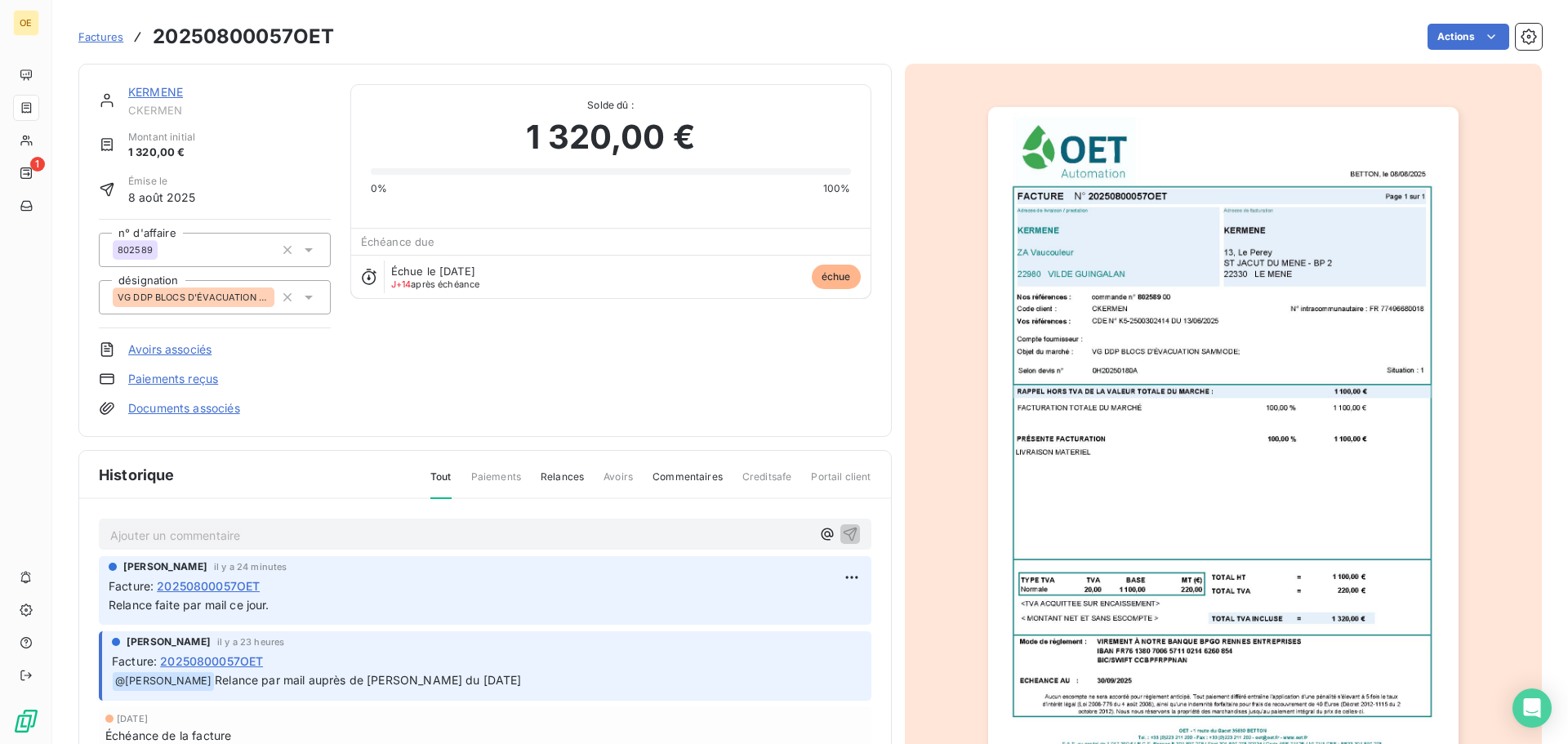
click at [1279, 502] on img "button" at bounding box center [1224, 439] width 471 height 664
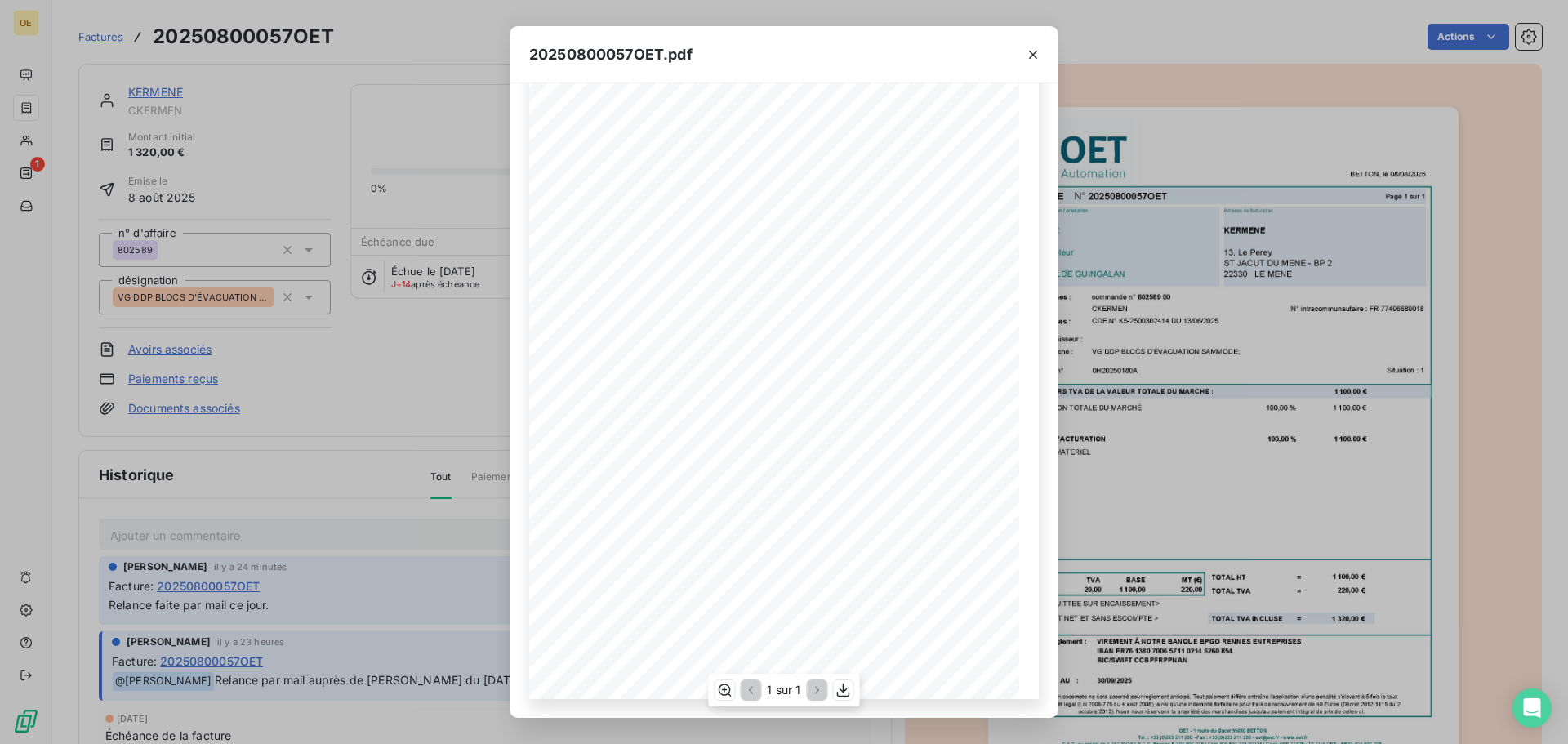
scroll to position [97, 0]
click at [1033, 56] on icon "button" at bounding box center [1033, 55] width 9 height 9
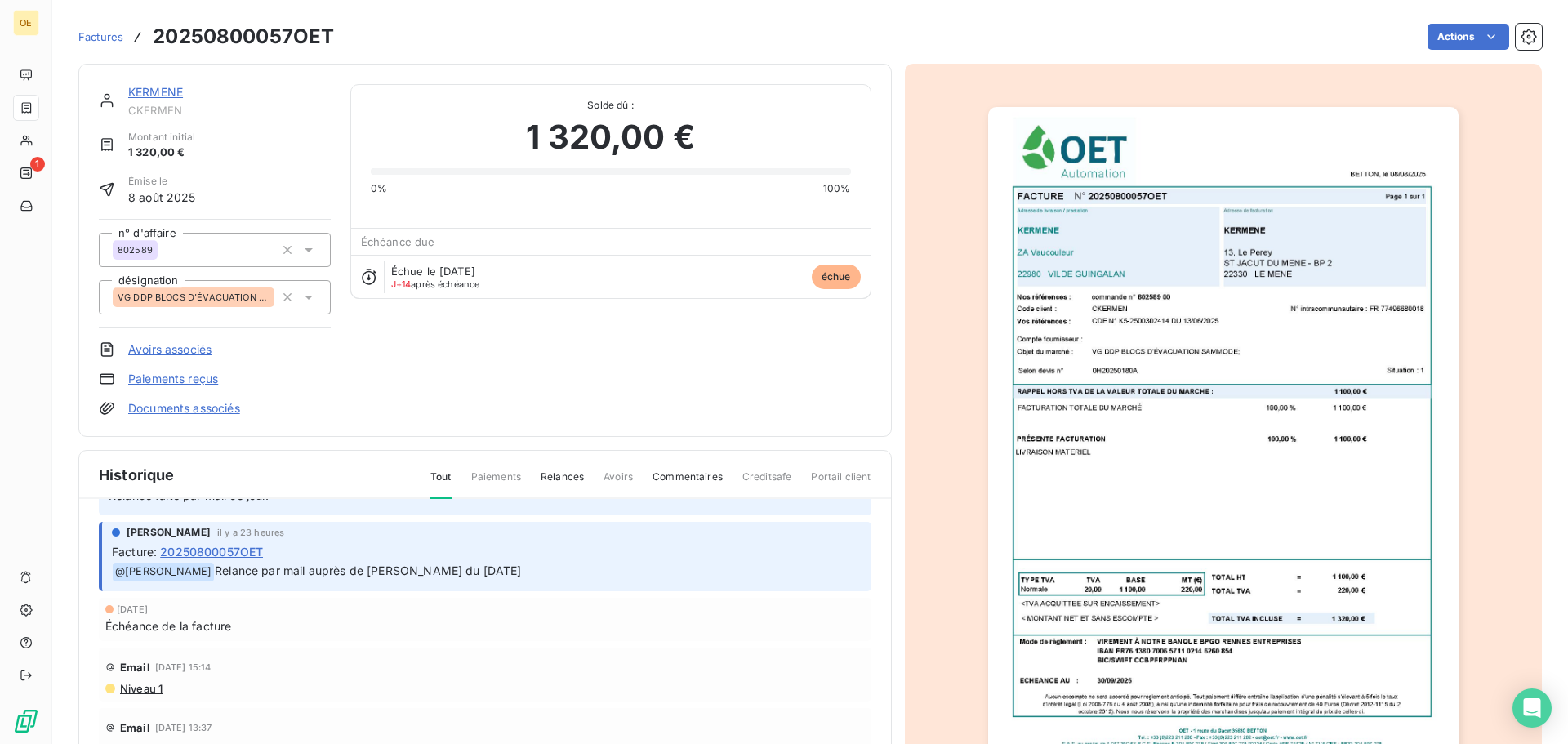
scroll to position [163, 0]
